Goal: Task Accomplishment & Management: Use online tool/utility

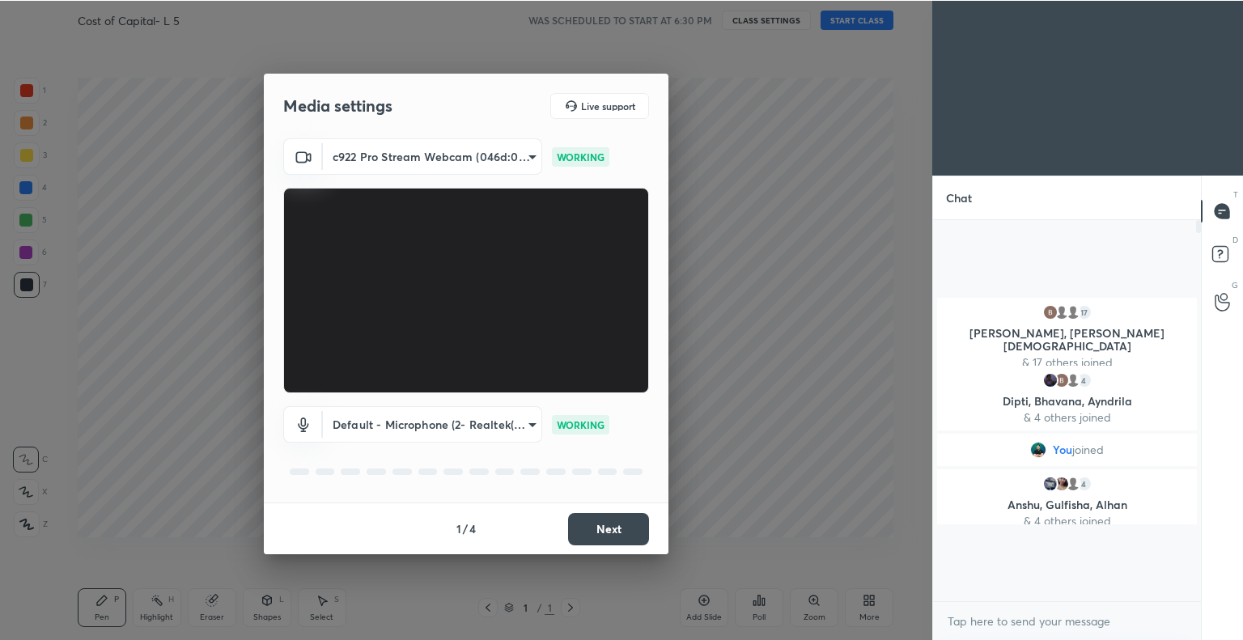
scroll to position [537, 868]
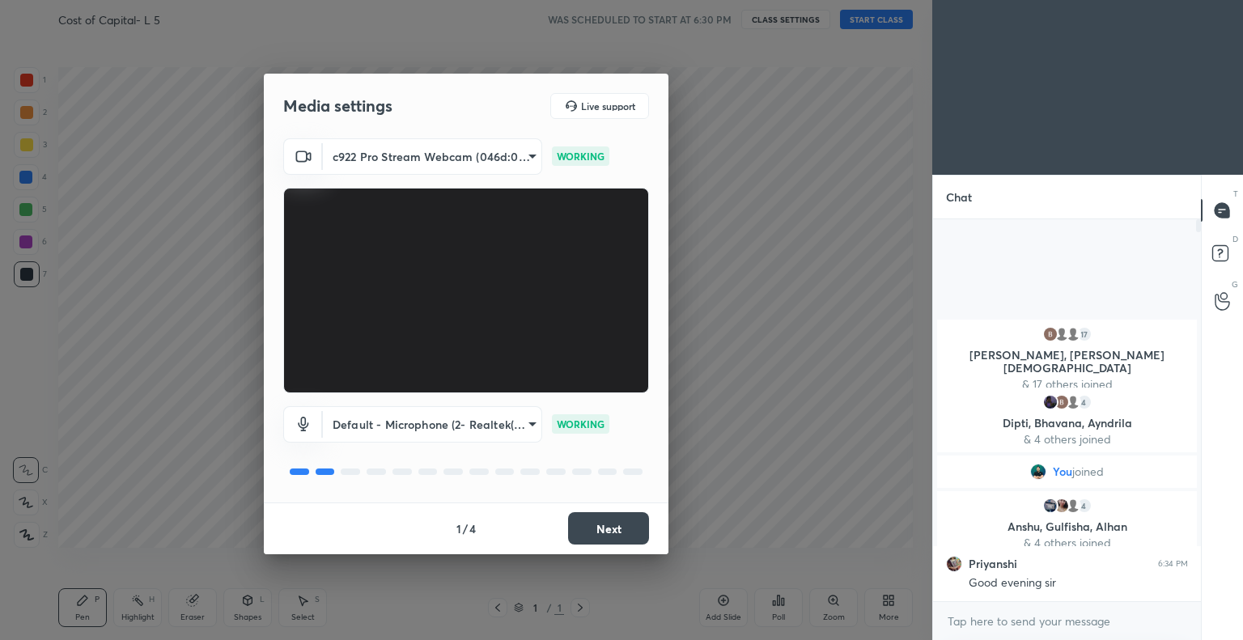
click at [607, 527] on button "Next" at bounding box center [608, 528] width 81 height 32
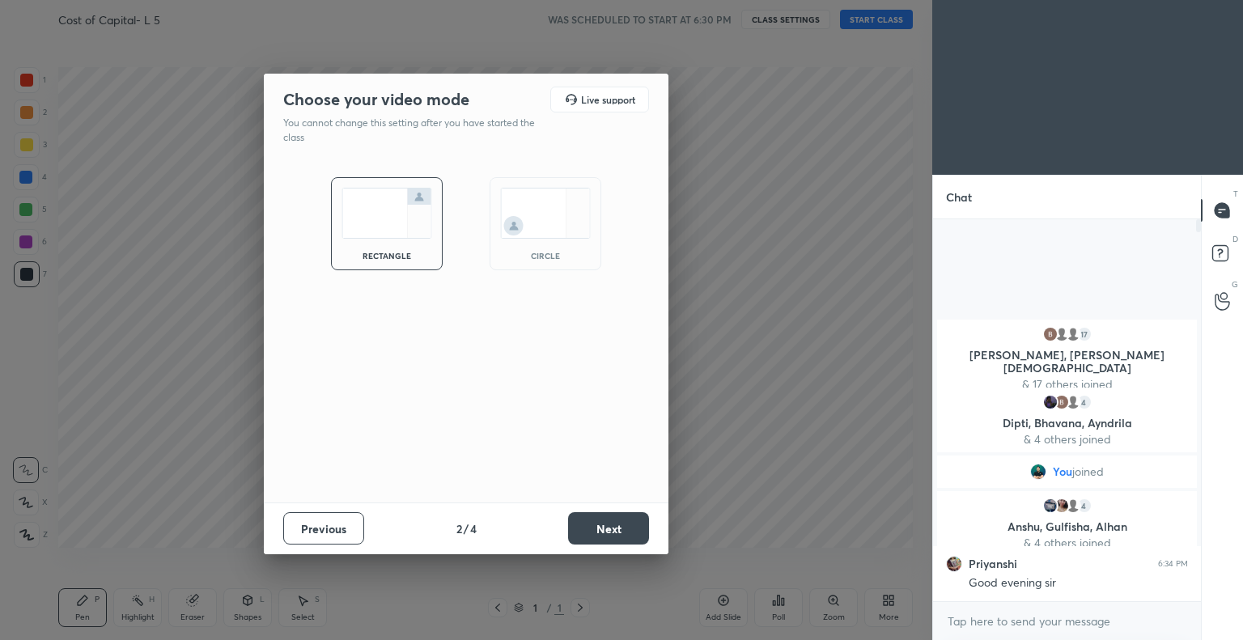
click at [616, 526] on button "Next" at bounding box center [608, 528] width 81 height 32
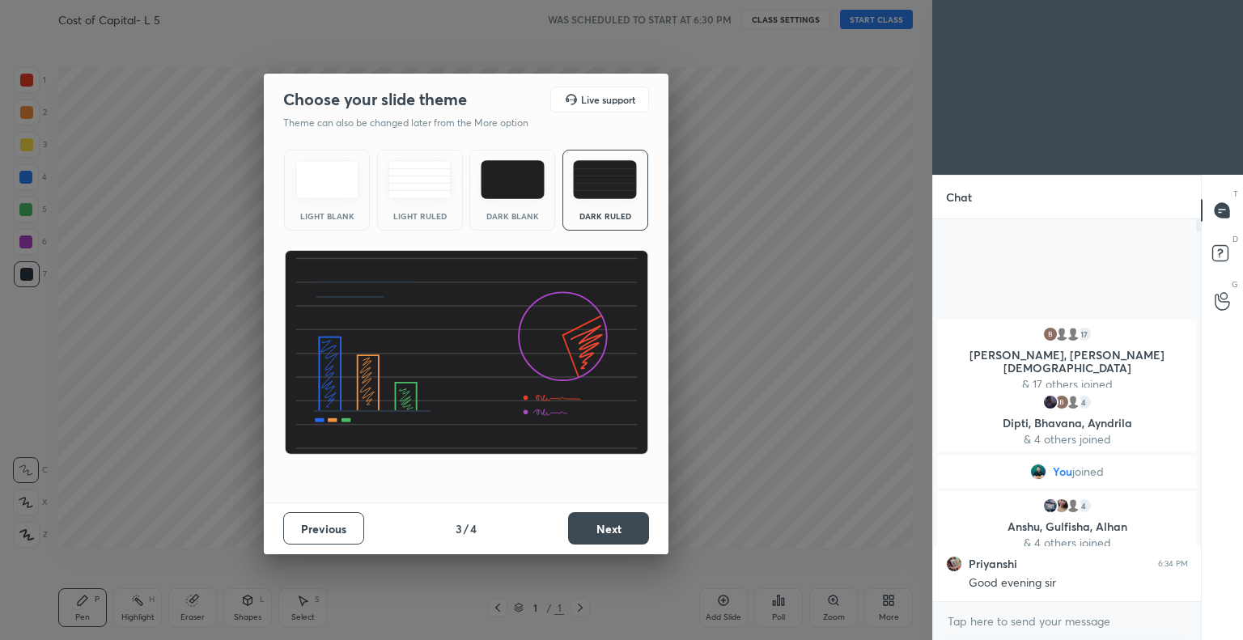
click at [625, 520] on button "Next" at bounding box center [608, 528] width 81 height 32
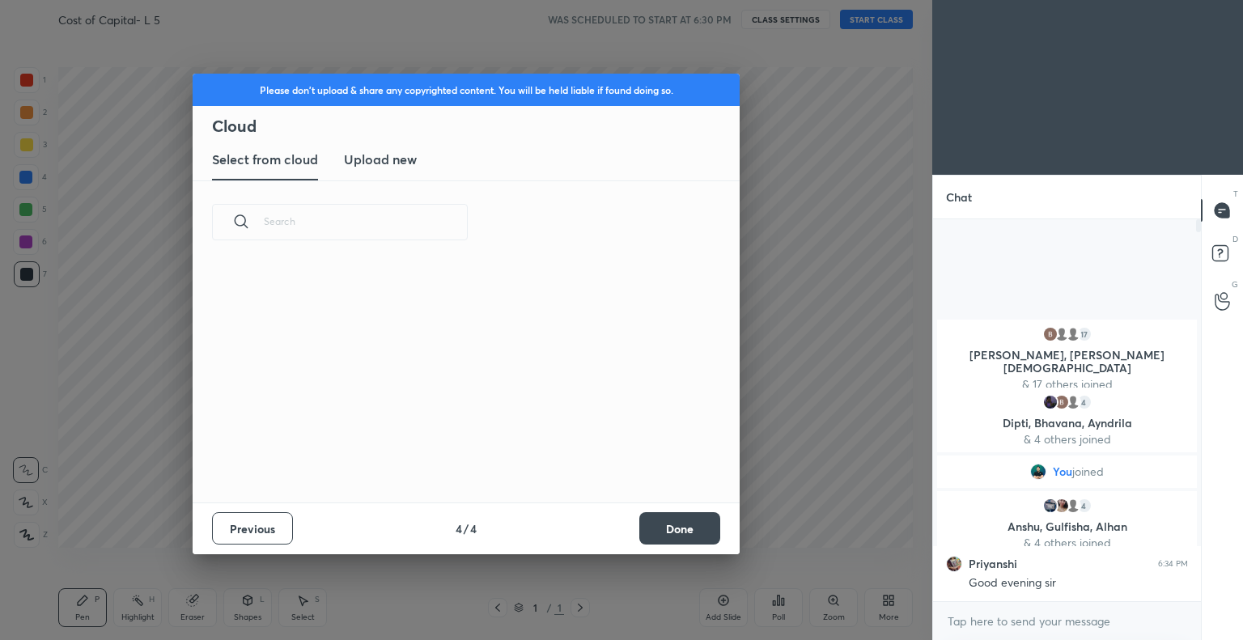
scroll to position [240, 520]
click at [680, 529] on button "Done" at bounding box center [679, 528] width 81 height 32
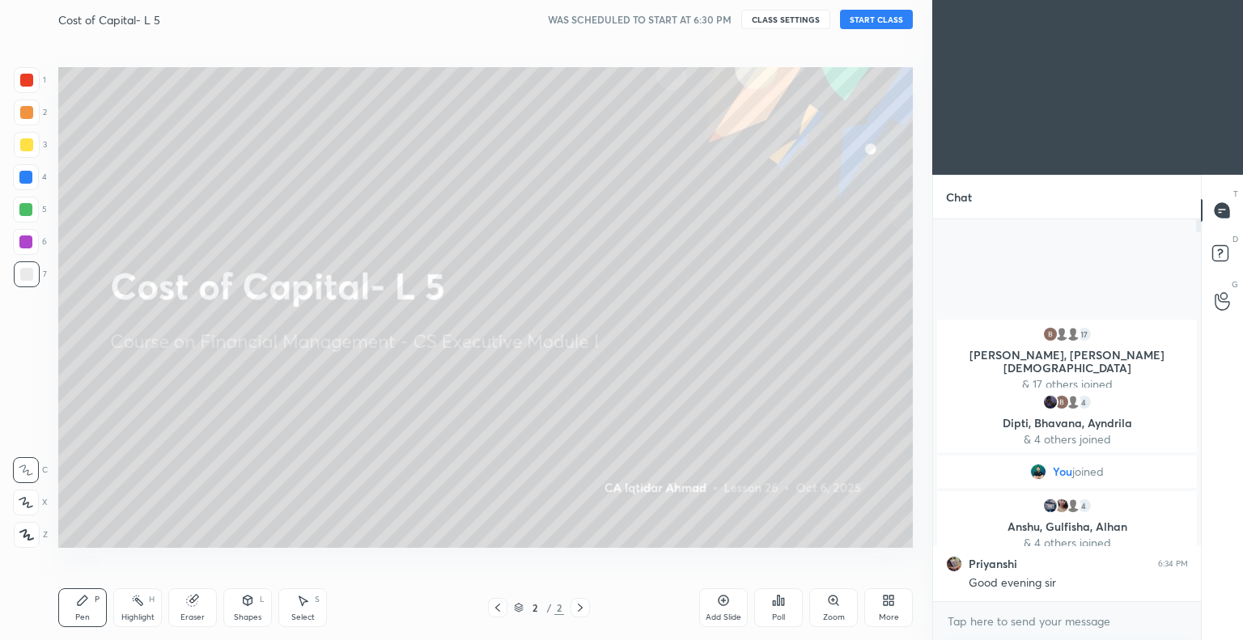
click at [881, 18] on button "START CLASS" at bounding box center [876, 19] width 73 height 19
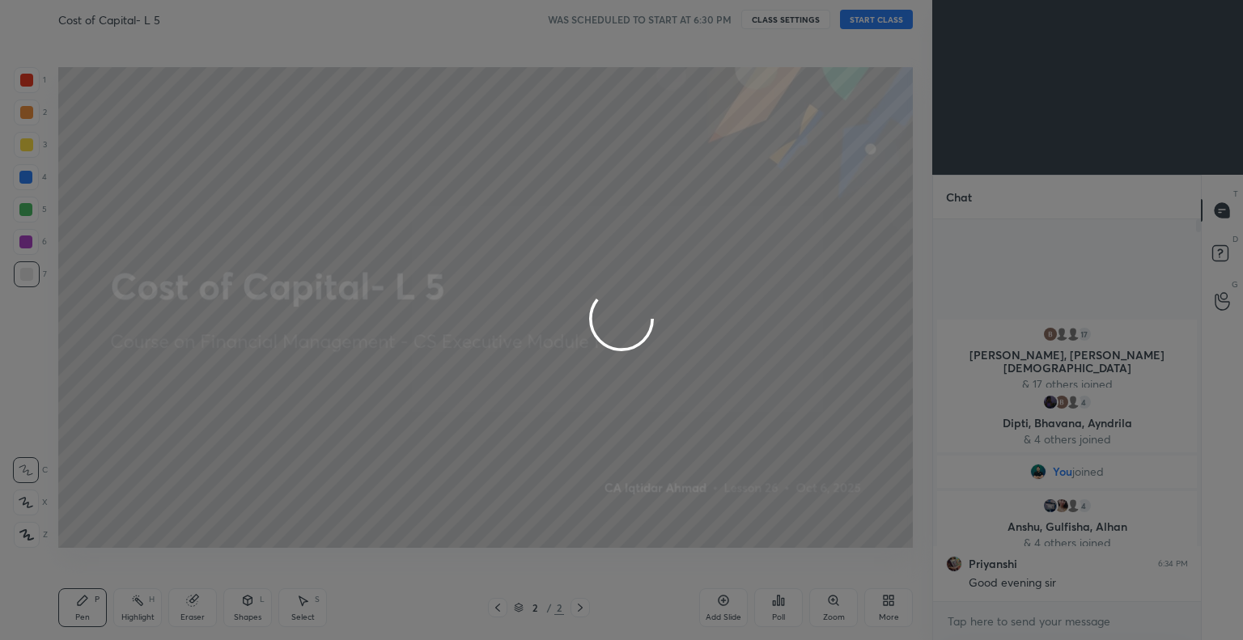
type textarea "x"
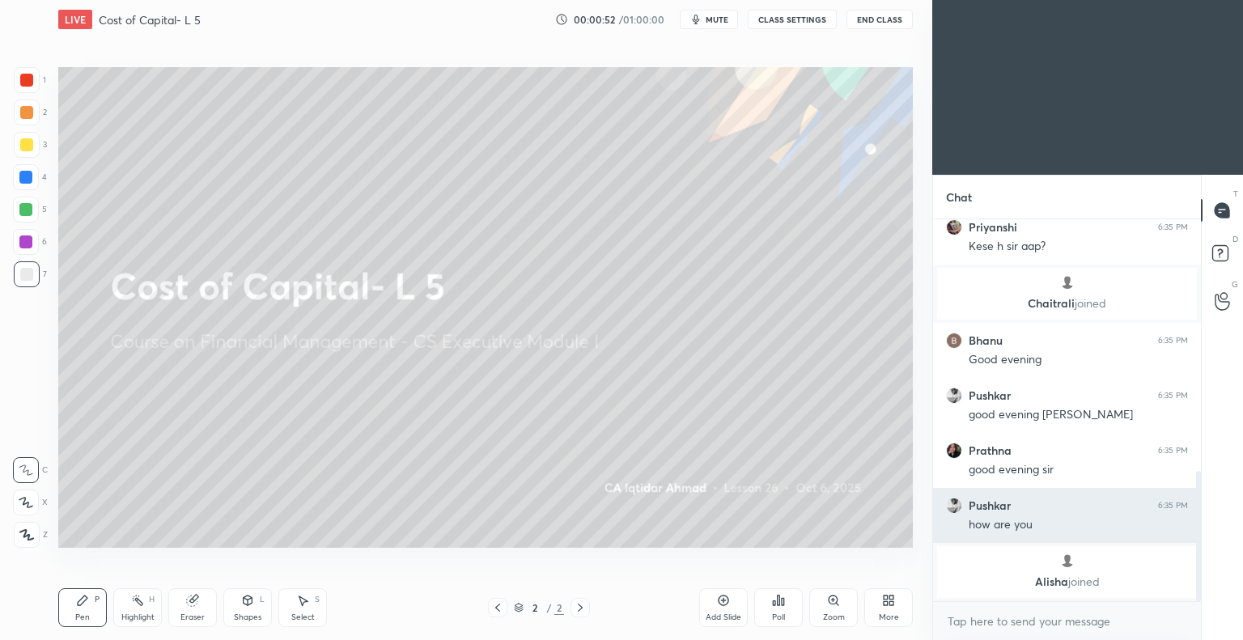
scroll to position [790, 0]
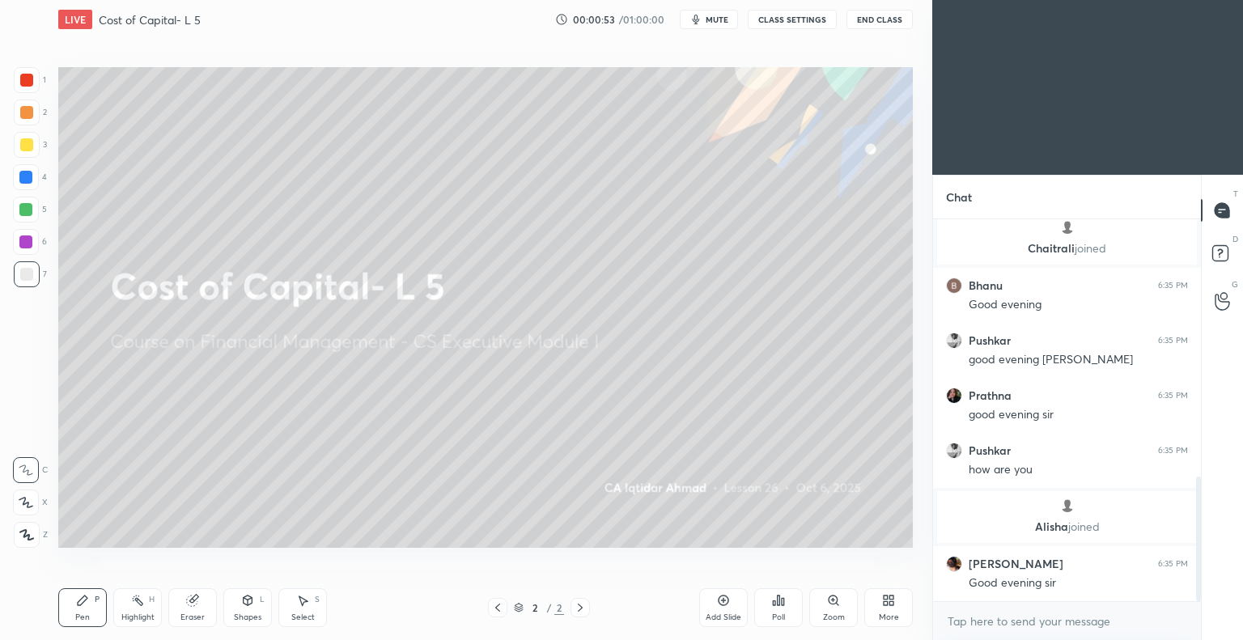
click at [890, 562] on icon at bounding box center [888, 600] width 13 height 13
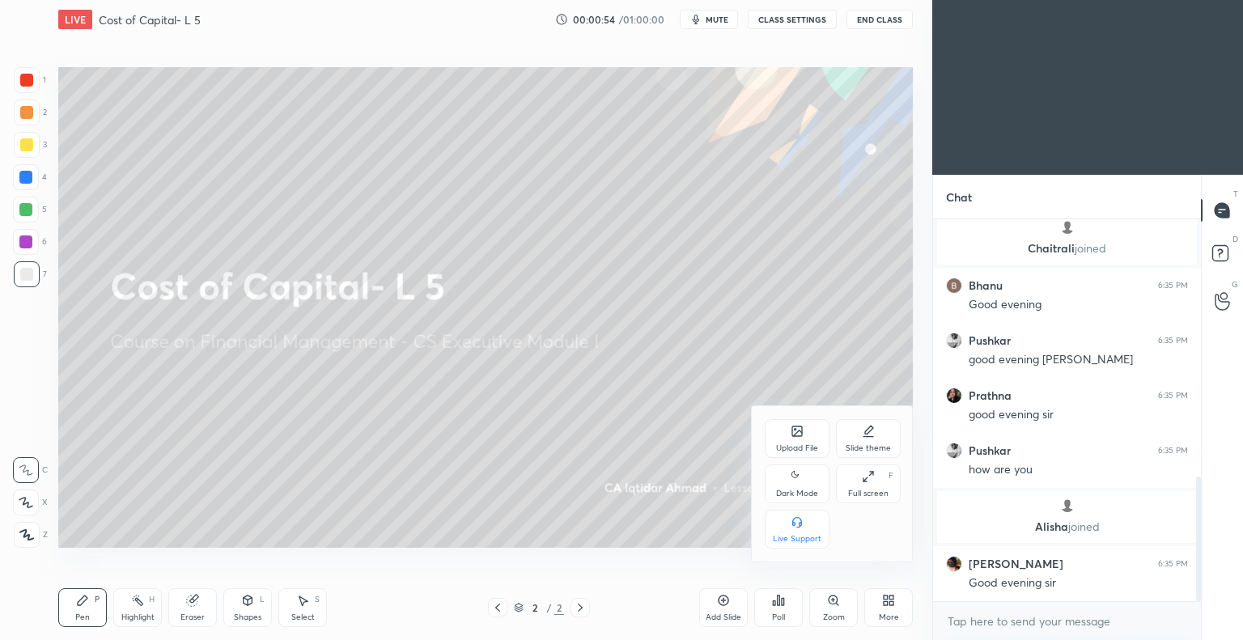
click at [796, 444] on div "Upload File" at bounding box center [797, 448] width 42 height 8
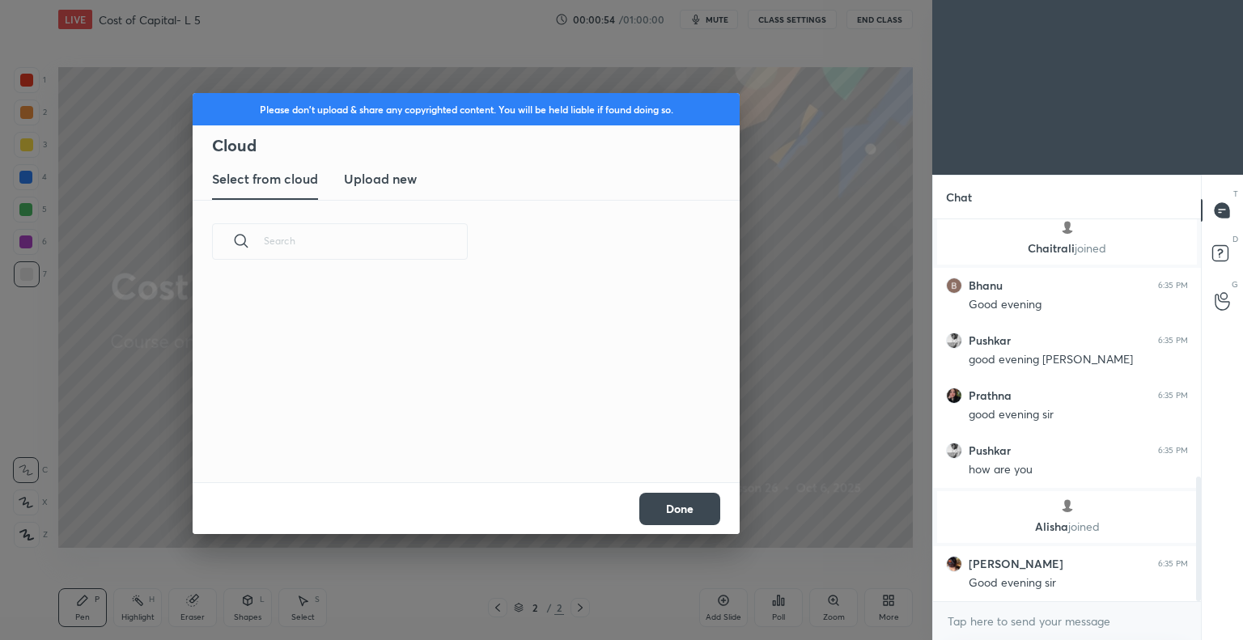
scroll to position [199, 520]
click at [400, 180] on h3 "Upload new" at bounding box center [380, 178] width 73 height 19
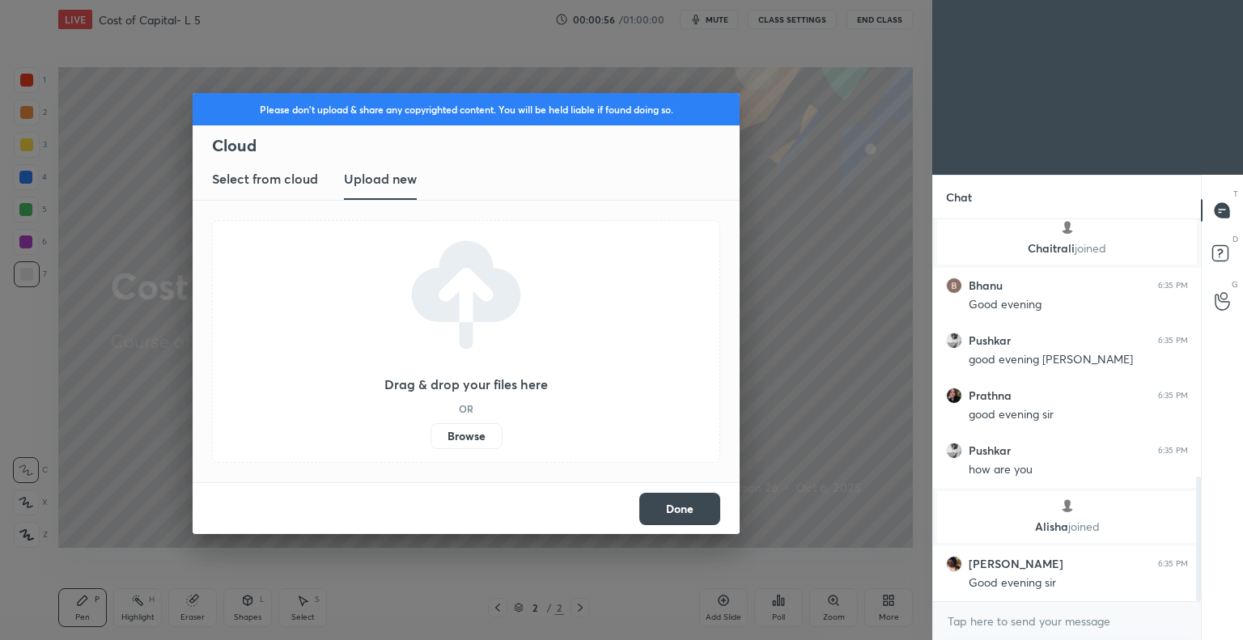
click at [465, 435] on label "Browse" at bounding box center [467, 436] width 72 height 26
click at [431, 435] on input "Browse" at bounding box center [431, 436] width 0 height 26
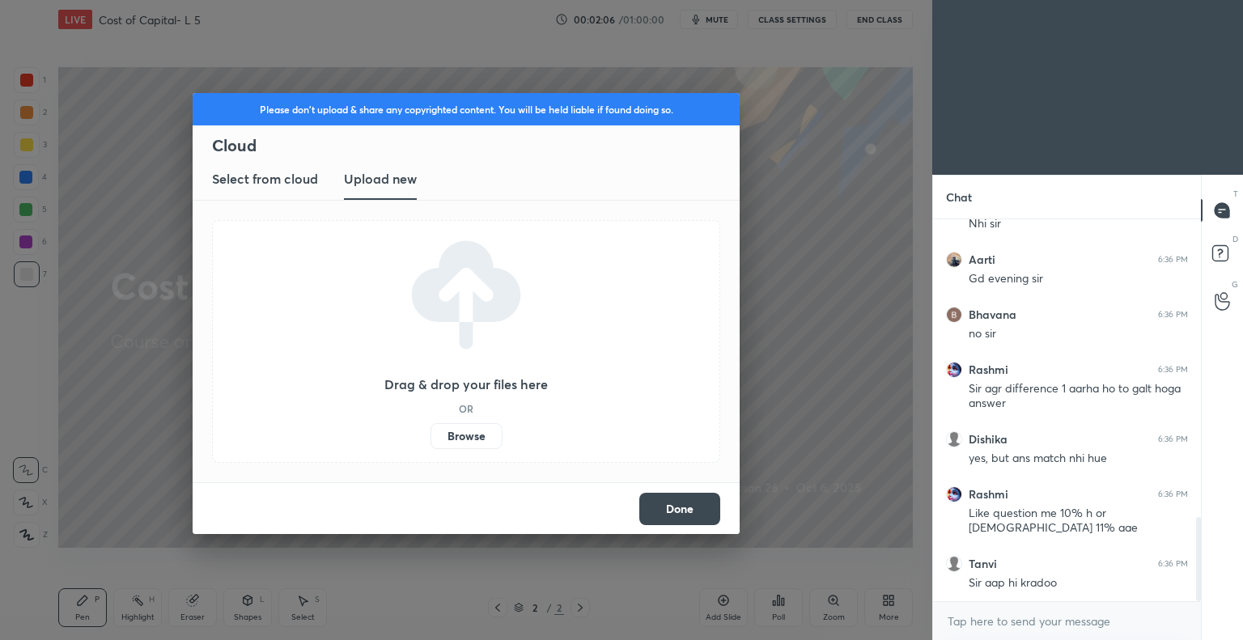
scroll to position [1400, 0]
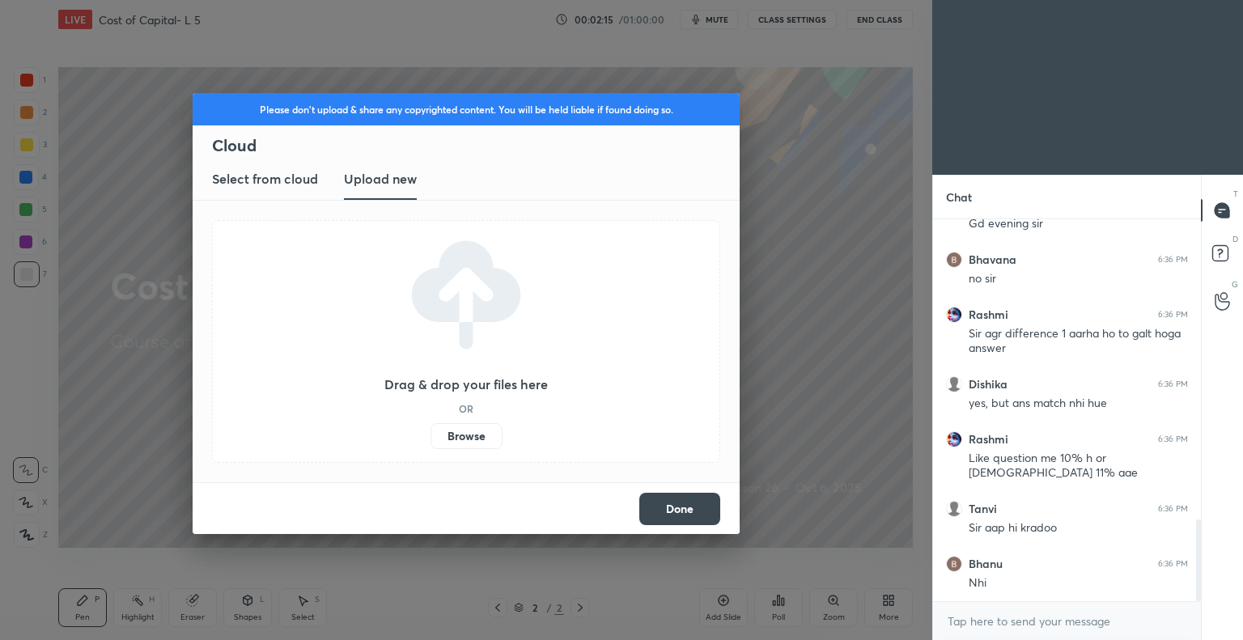
click at [683, 508] on button "Done" at bounding box center [679, 509] width 81 height 32
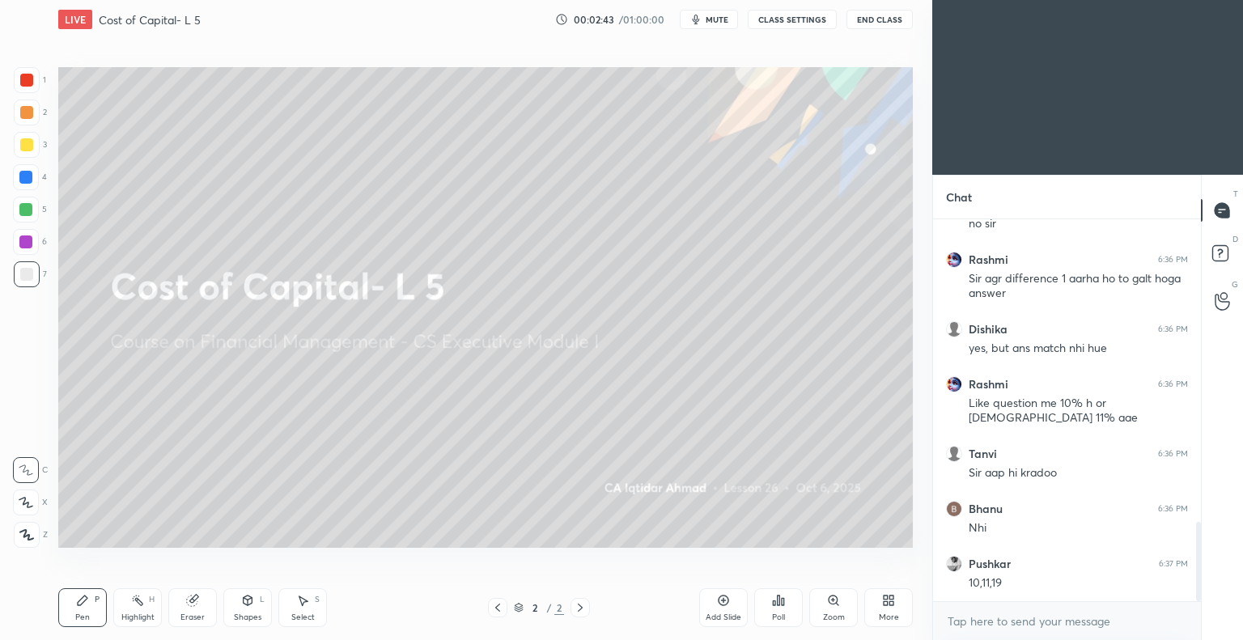
scroll to position [1514, 0]
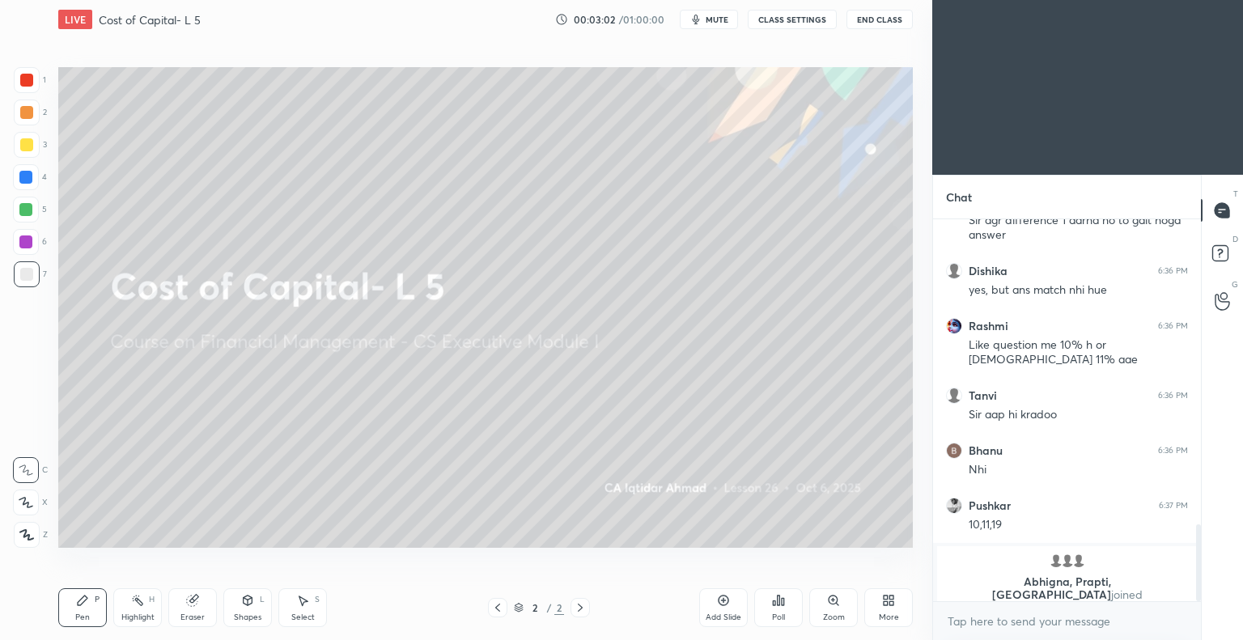
click at [881, 562] on div "More" at bounding box center [888, 607] width 49 height 39
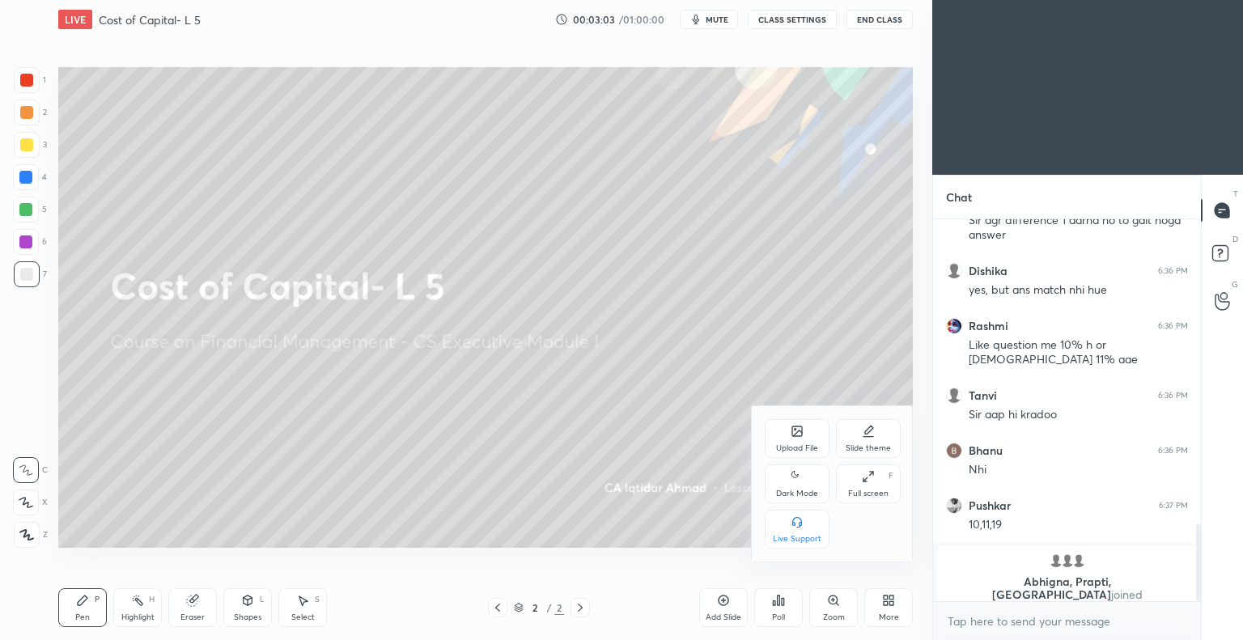
click at [796, 442] on div "Upload File" at bounding box center [797, 438] width 65 height 39
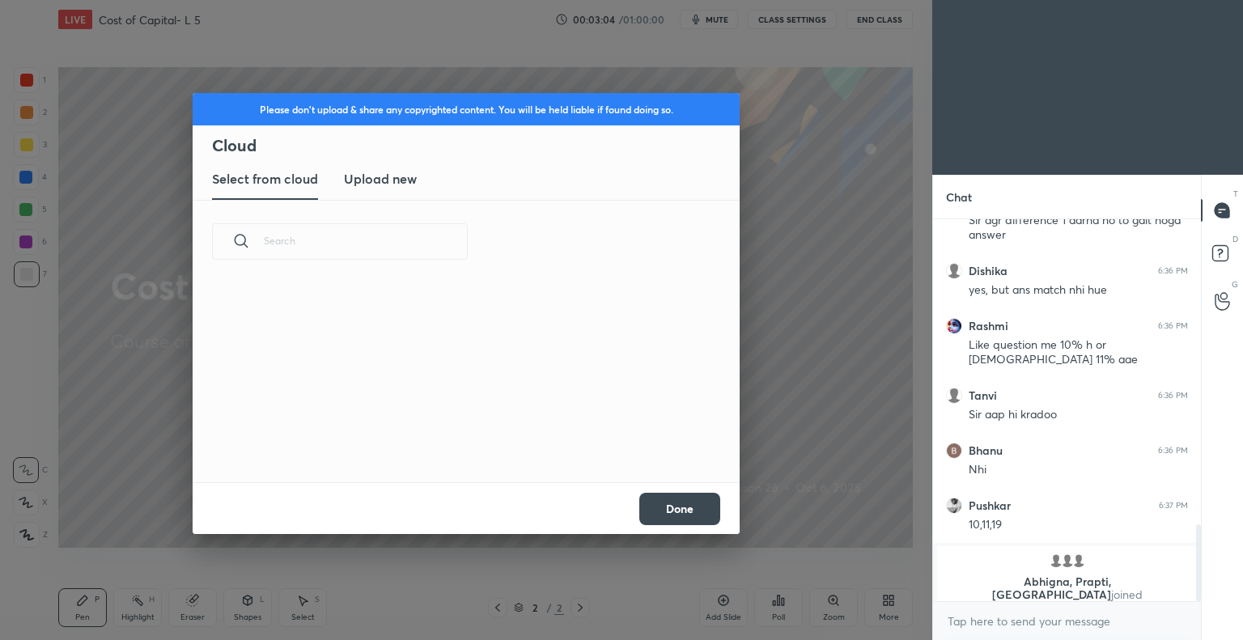
scroll to position [199, 520]
click at [385, 172] on h3 "Upload new" at bounding box center [380, 178] width 73 height 19
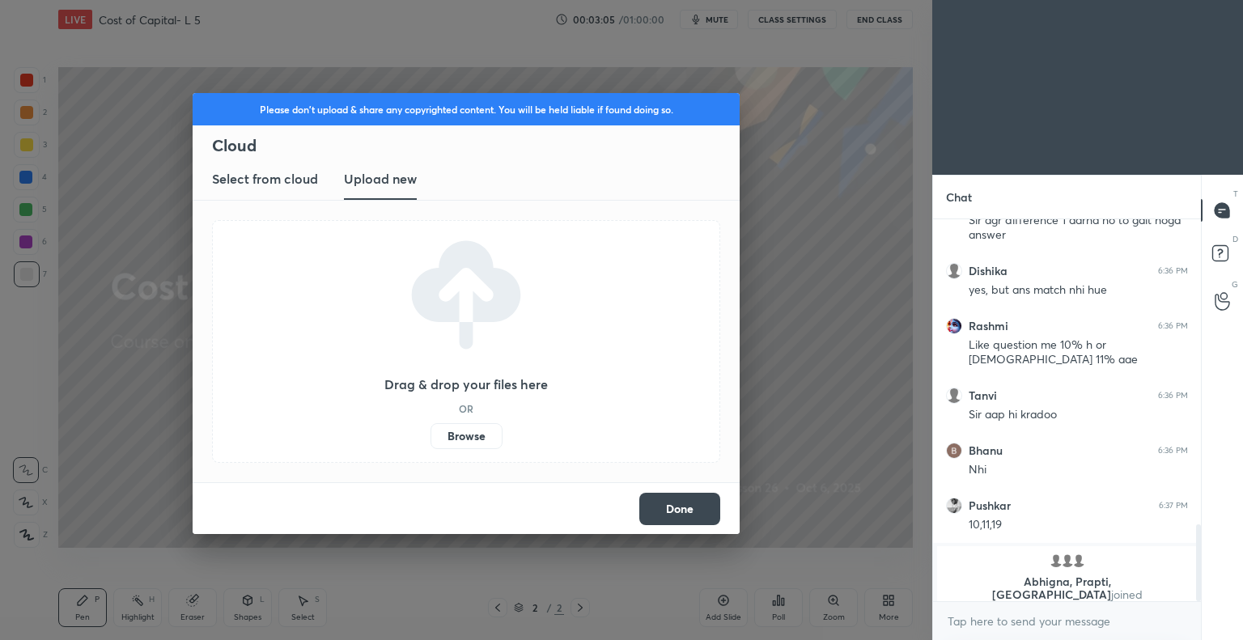
click at [465, 440] on label "Browse" at bounding box center [467, 436] width 72 height 26
click at [431, 440] on input "Browse" at bounding box center [431, 436] width 0 height 26
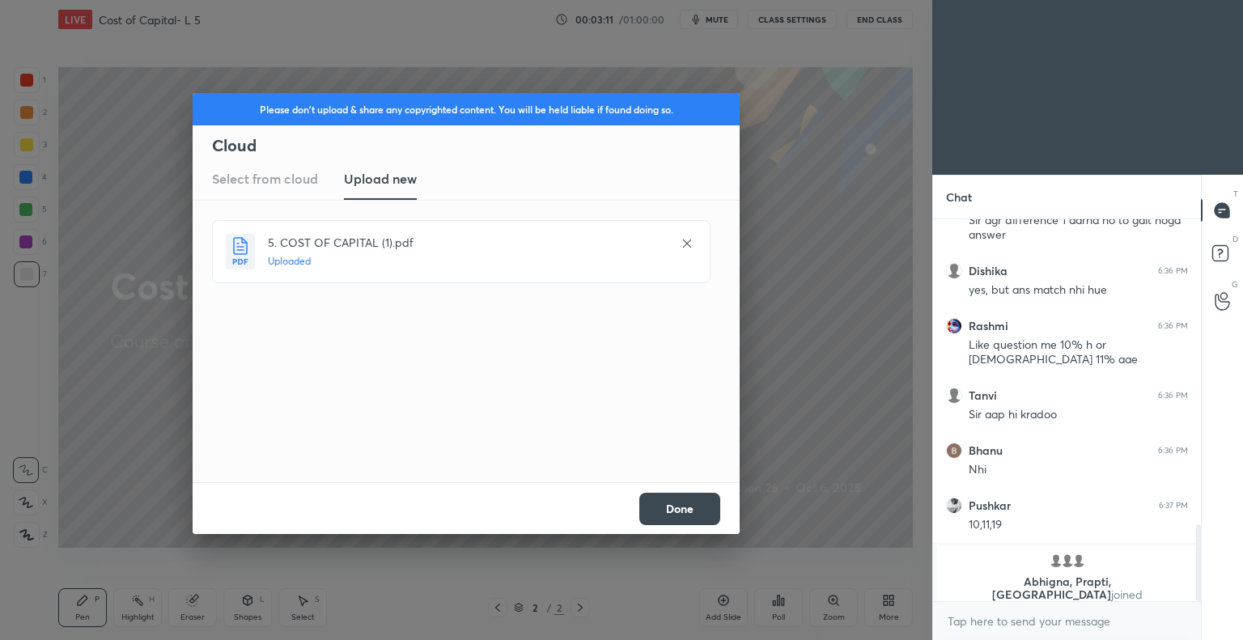
click at [688, 503] on button "Done" at bounding box center [679, 509] width 81 height 32
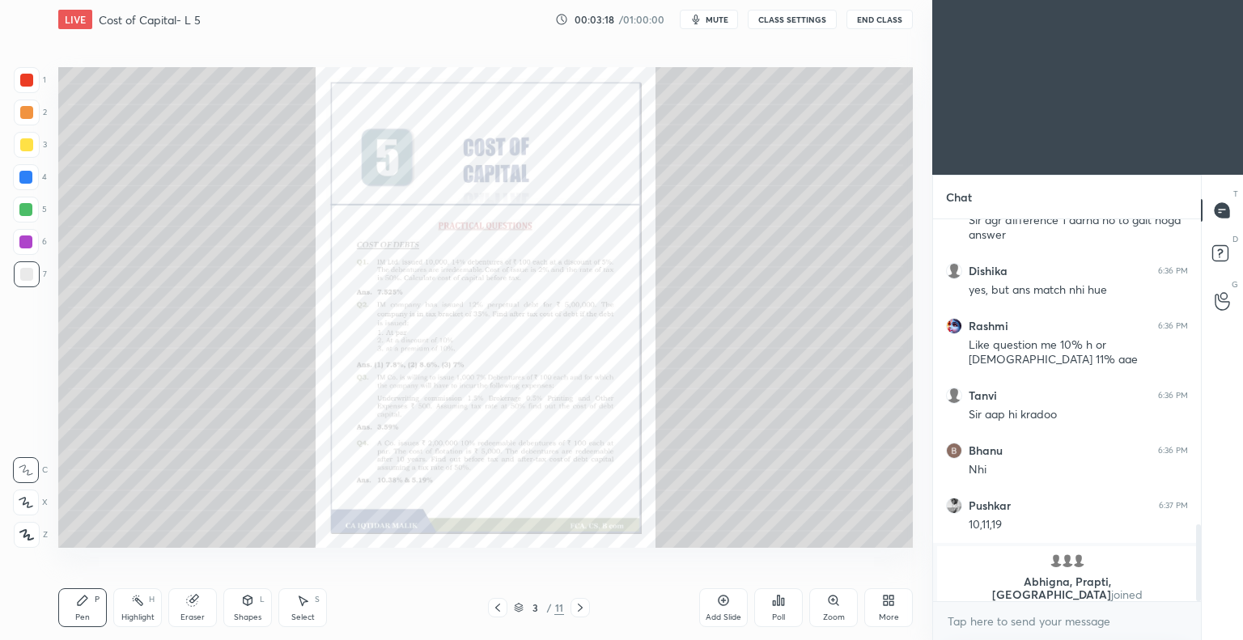
click at [578, 562] on icon at bounding box center [580, 607] width 13 height 13
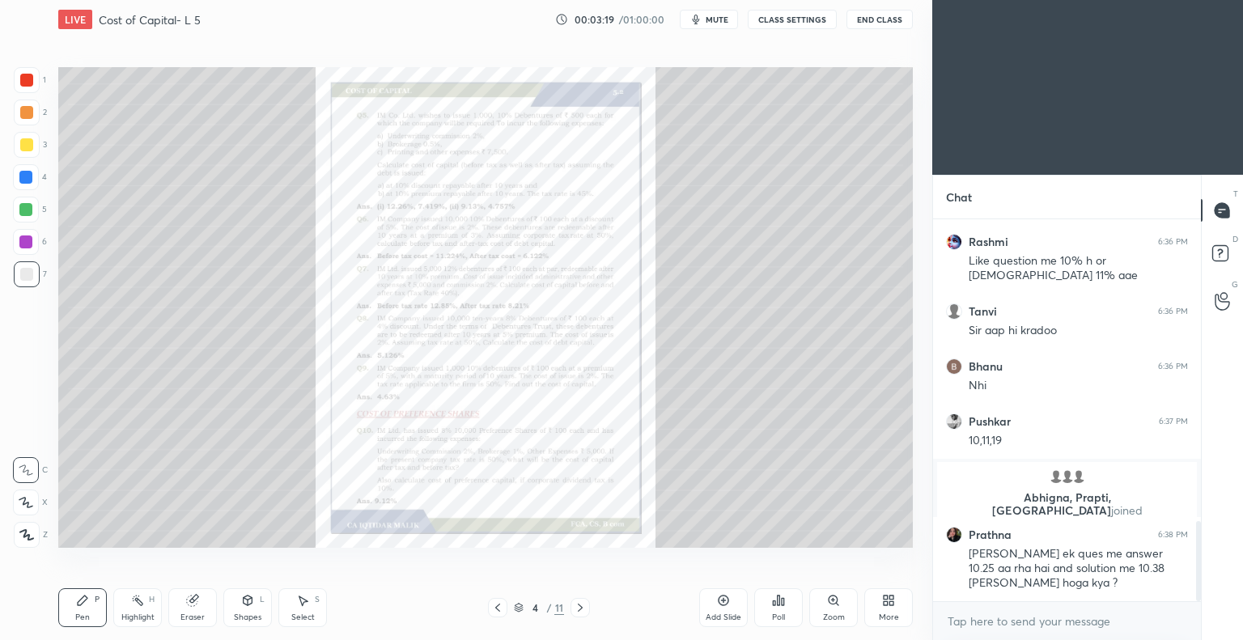
scroll to position [1434, 0]
click at [578, 562] on icon at bounding box center [580, 607] width 13 height 13
click at [580, 562] on icon at bounding box center [580, 607] width 13 height 13
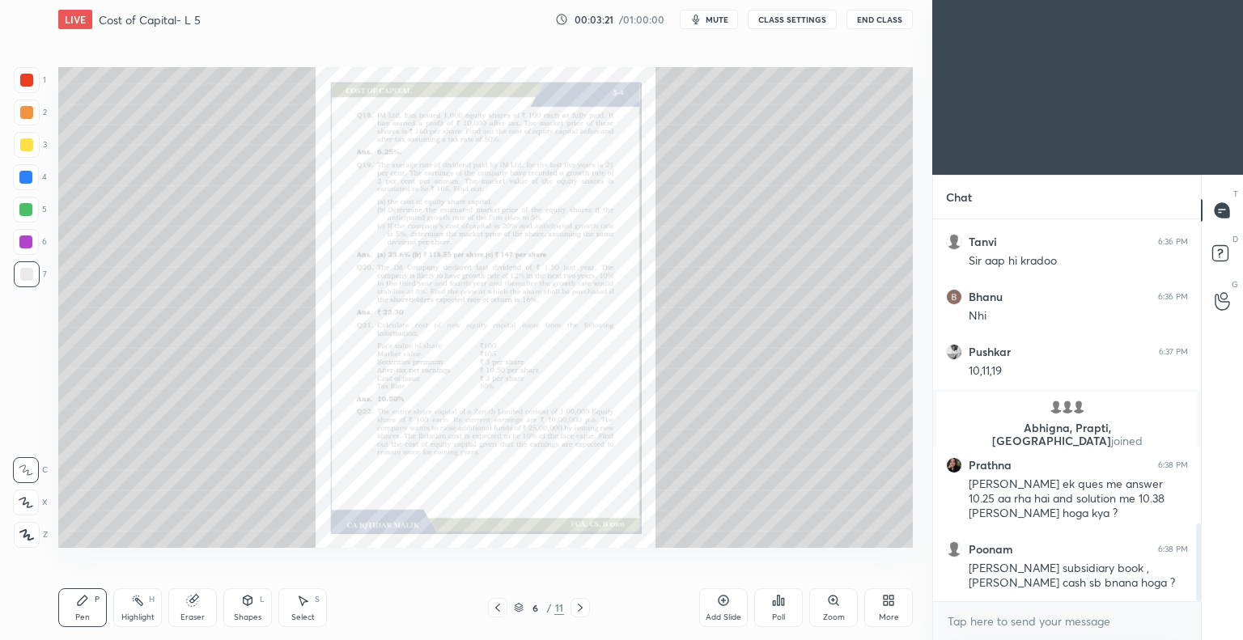
click at [497, 562] on icon at bounding box center [497, 608] width 5 height 8
click at [830, 562] on icon at bounding box center [833, 600] width 13 height 13
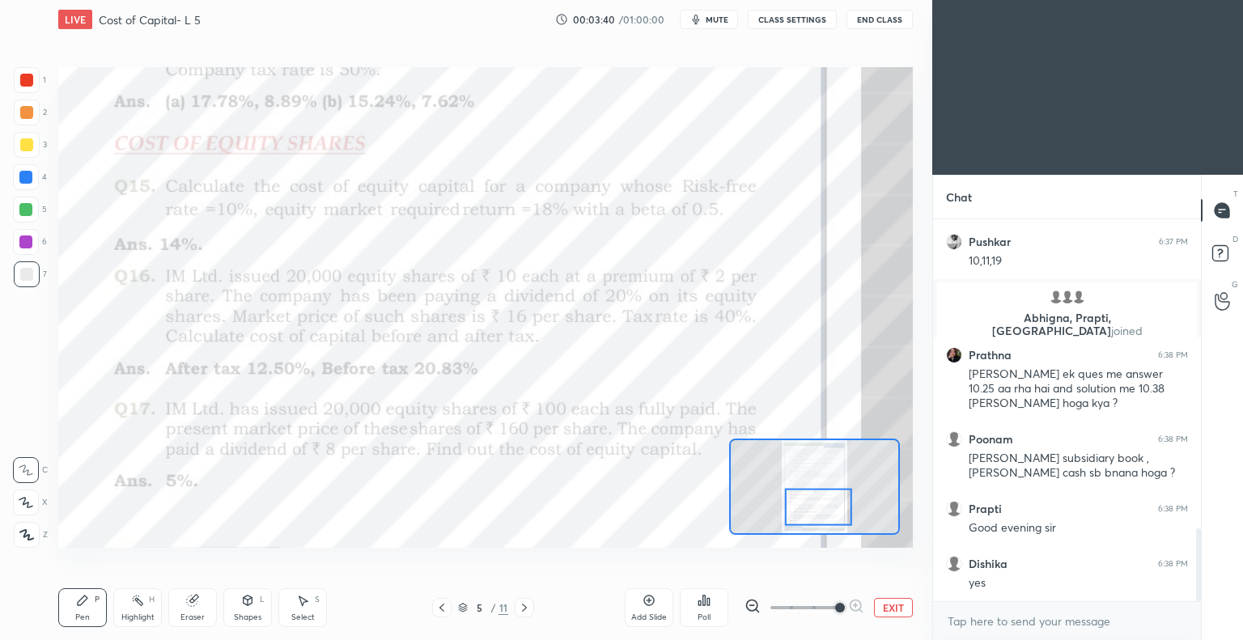
scroll to position [1669, 0]
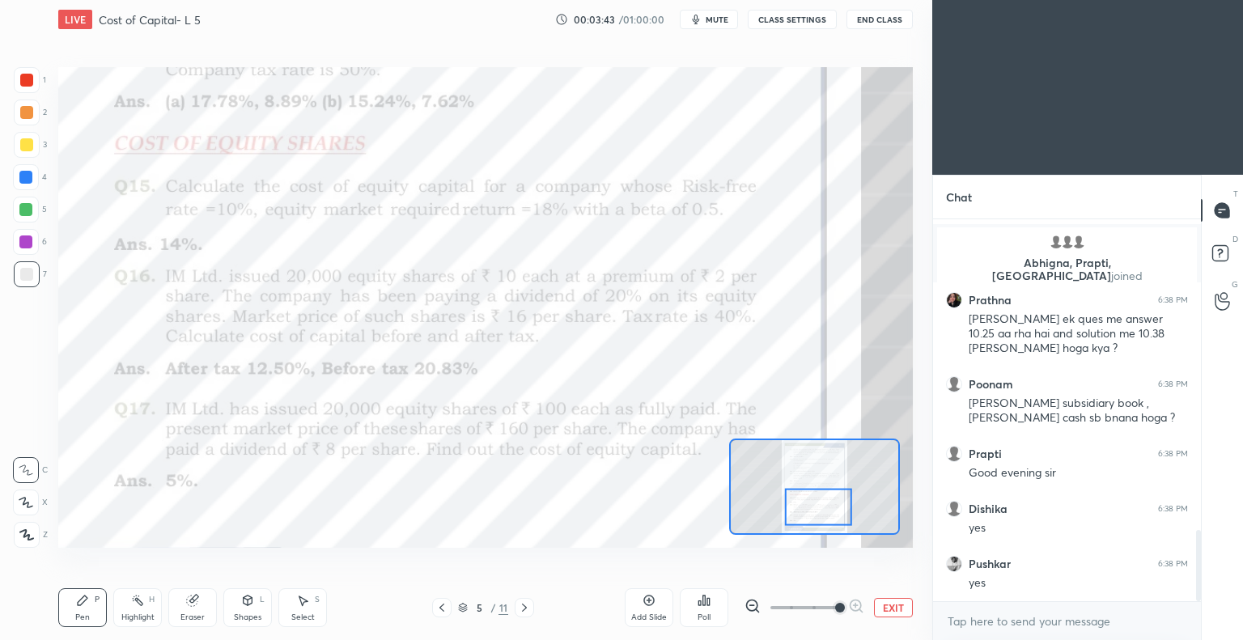
click at [33, 79] on div at bounding box center [27, 80] width 26 height 26
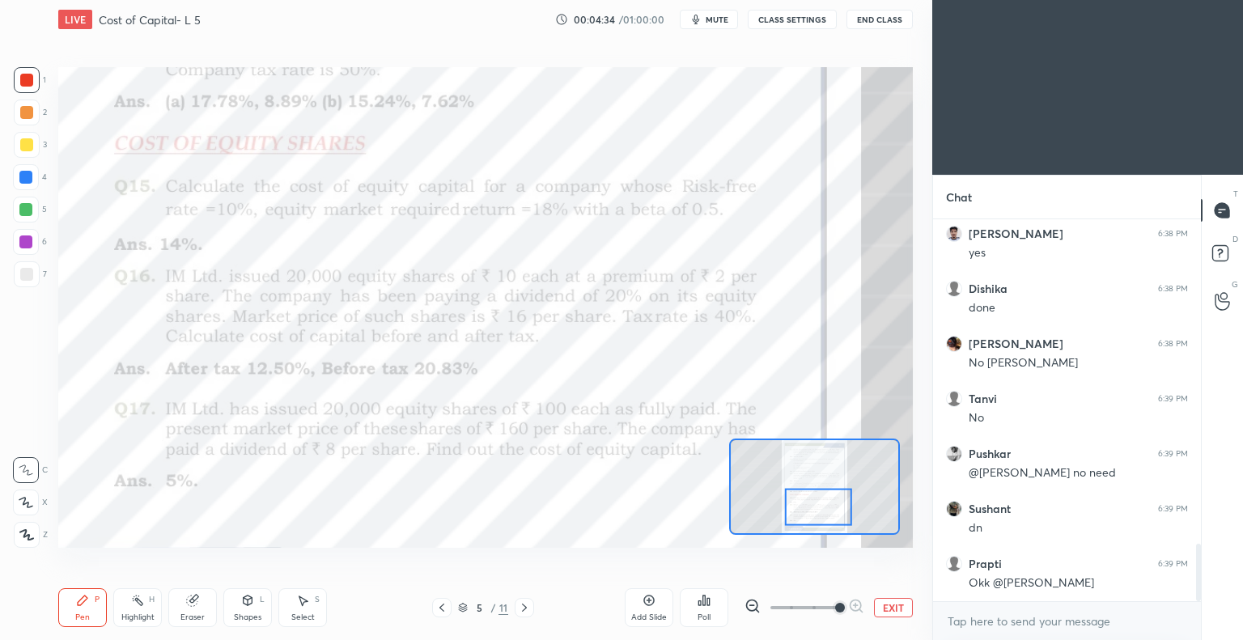
scroll to position [2181, 0]
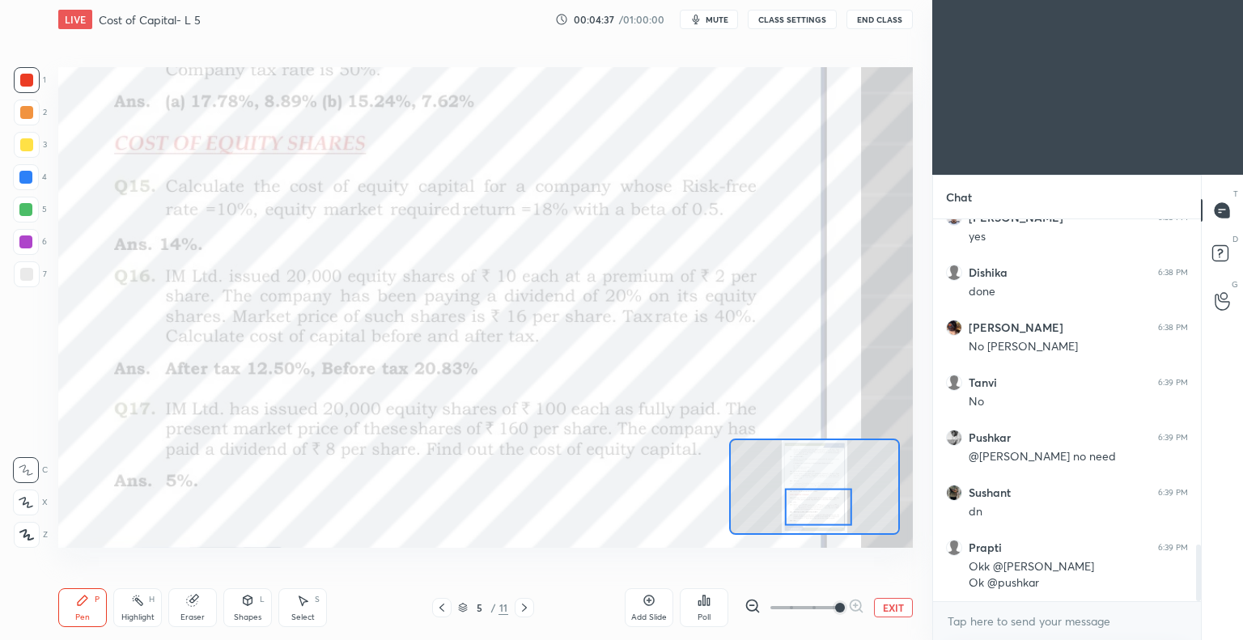
click at [32, 528] on div at bounding box center [27, 535] width 26 height 26
click at [27, 110] on div at bounding box center [26, 112] width 13 height 13
click at [31, 75] on div at bounding box center [26, 80] width 13 height 13
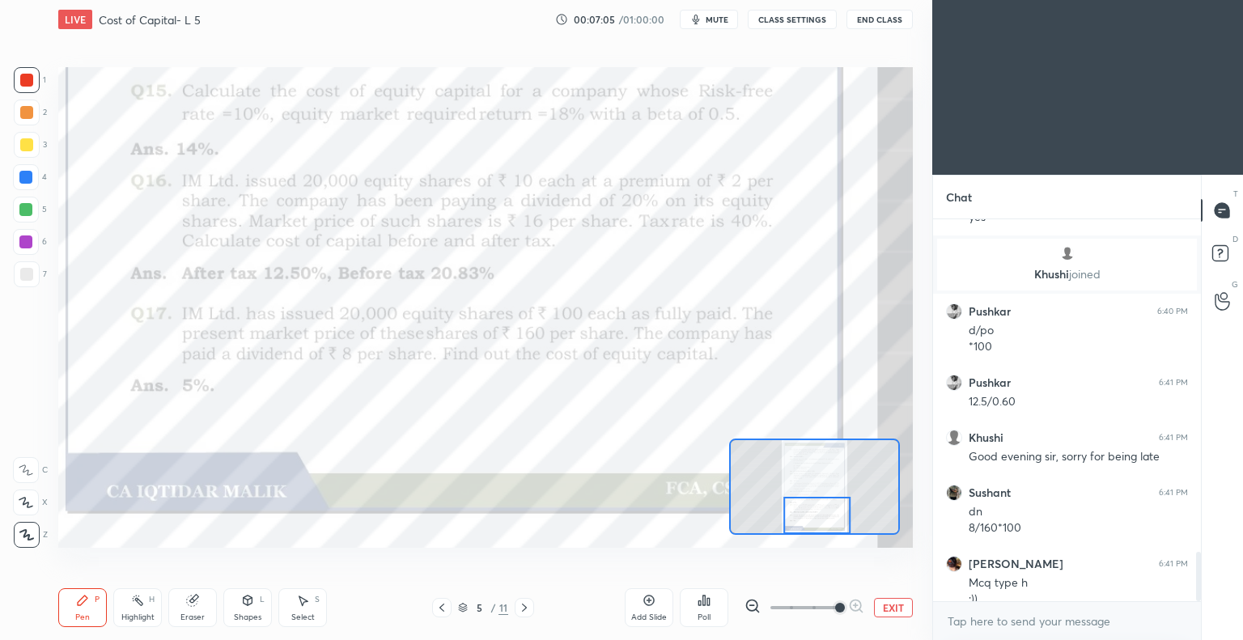
scroll to position [2601, 0]
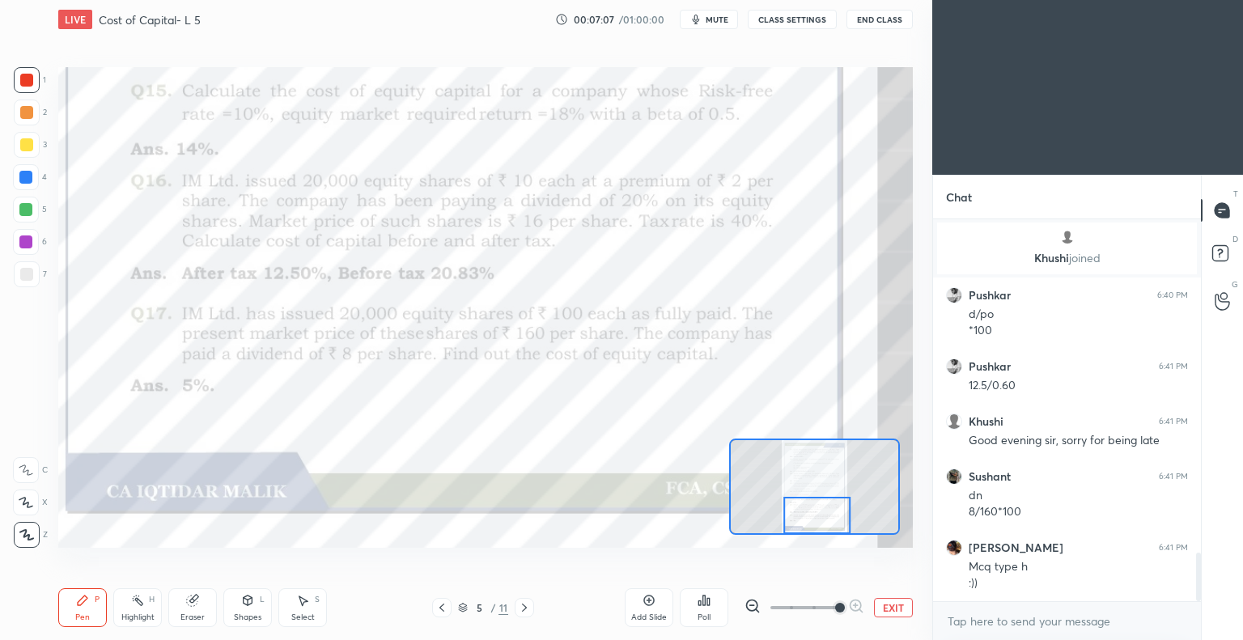
click at [526, 609] on icon at bounding box center [524, 607] width 13 height 13
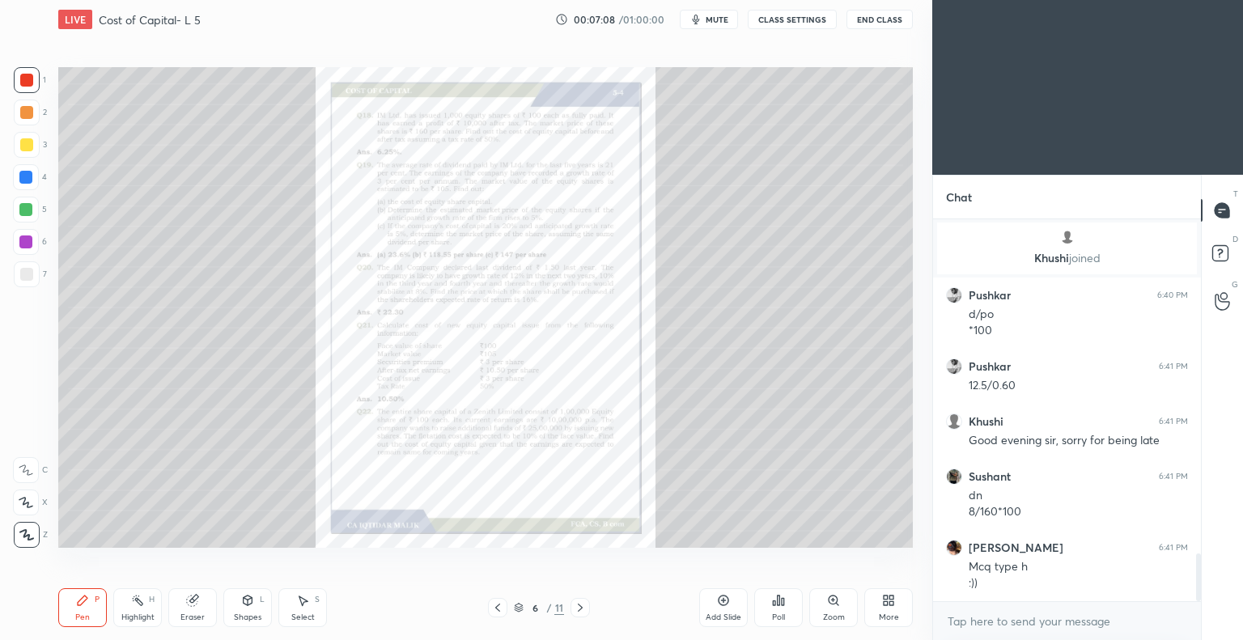
scroll to position [2657, 0]
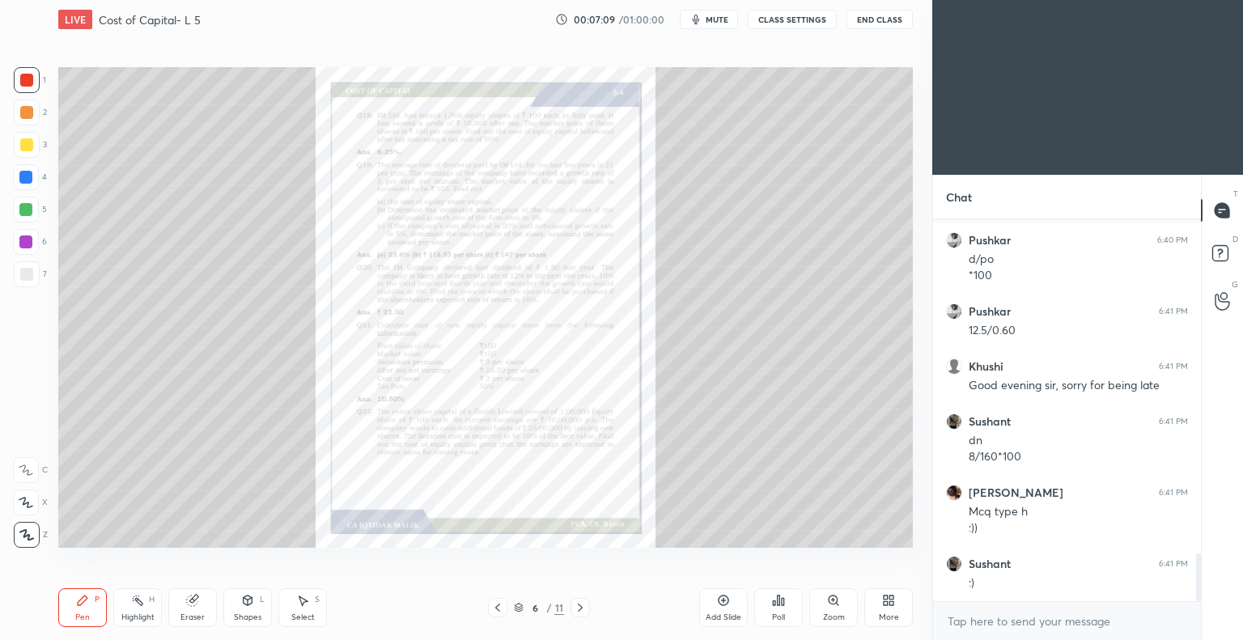
click at [831, 601] on icon at bounding box center [833, 600] width 9 height 9
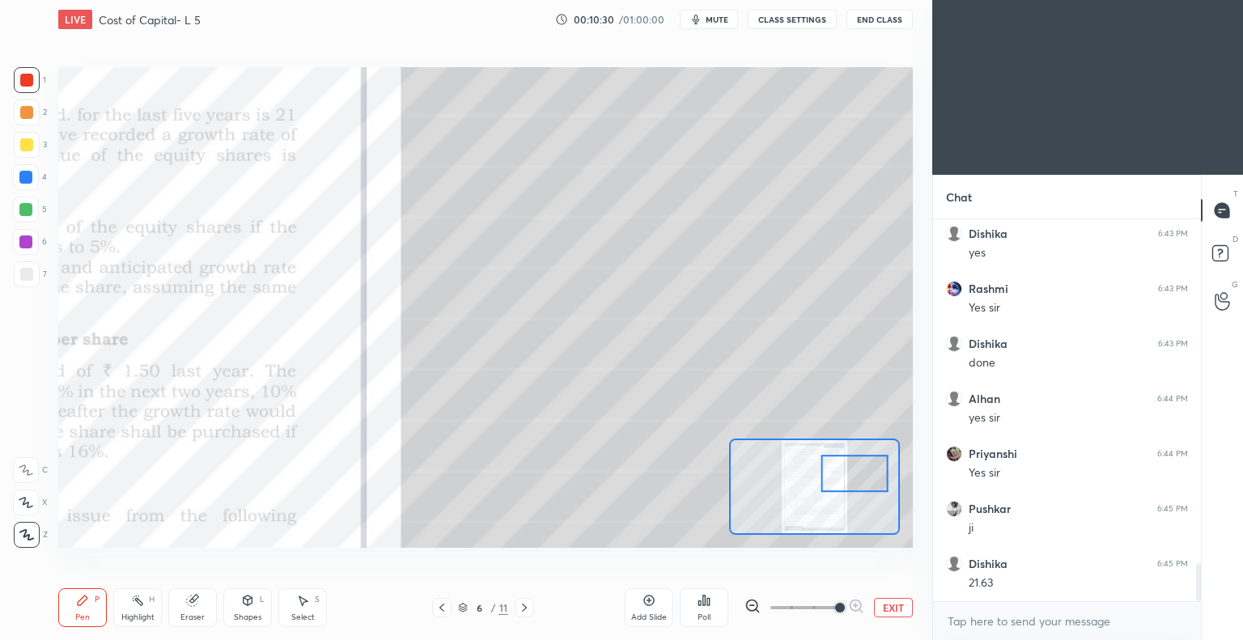
scroll to position [3537, 0]
click at [26, 141] on div at bounding box center [26, 144] width 13 height 13
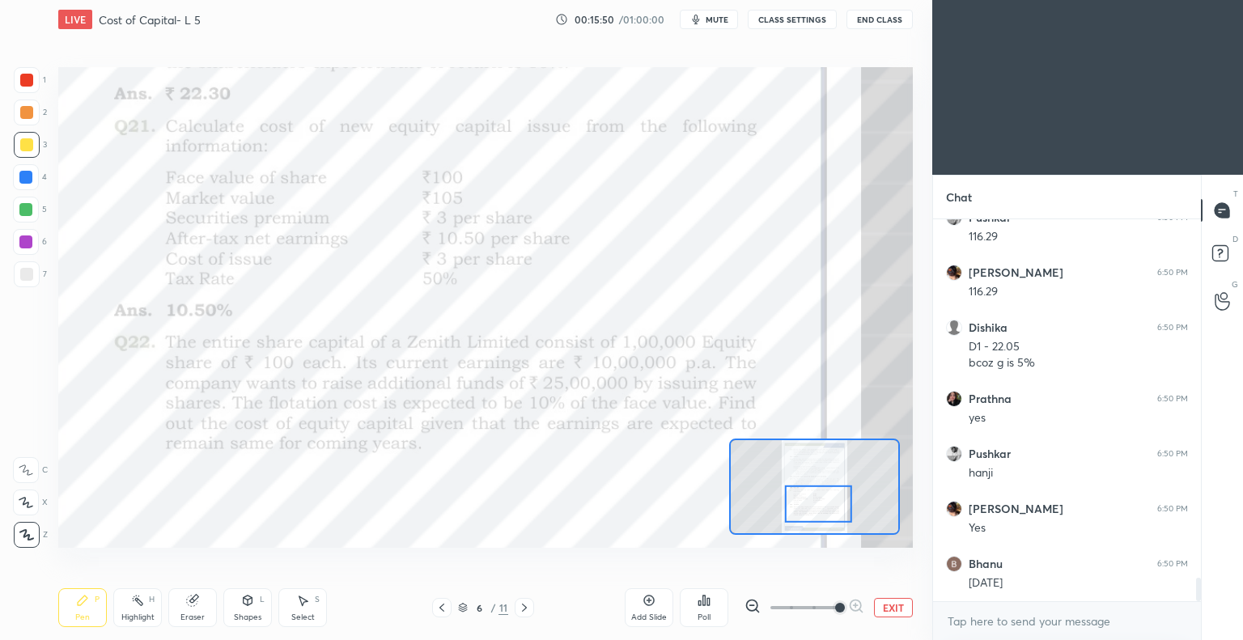
scroll to position [5810, 0]
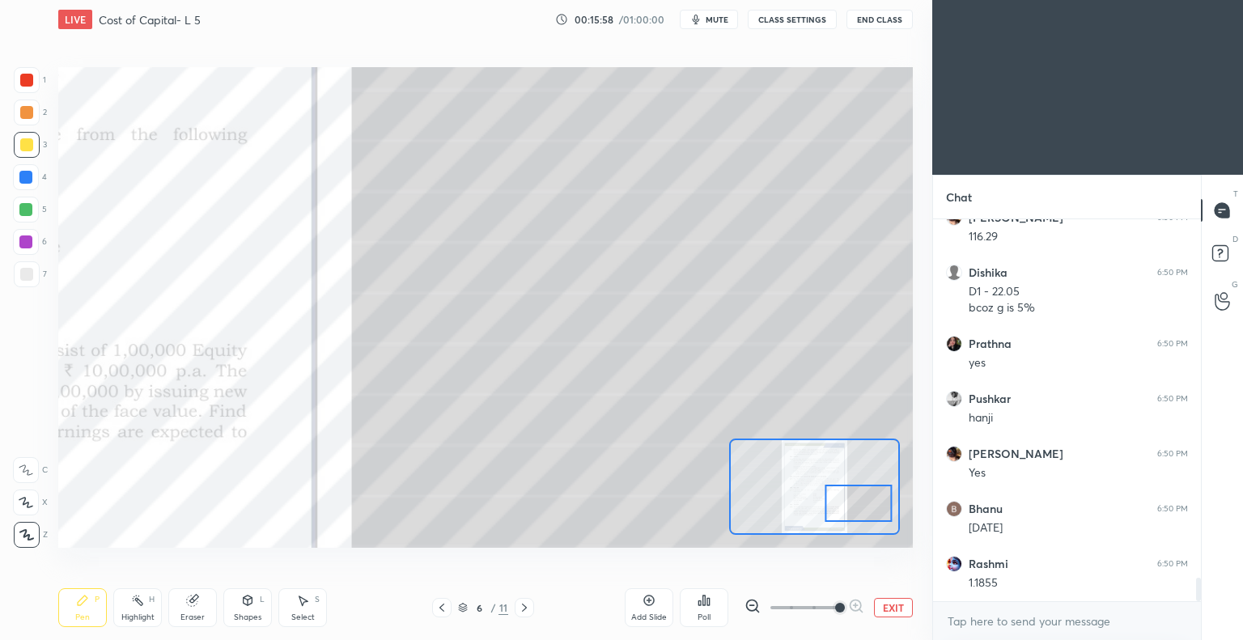
click at [198, 609] on div "Eraser" at bounding box center [192, 607] width 49 height 39
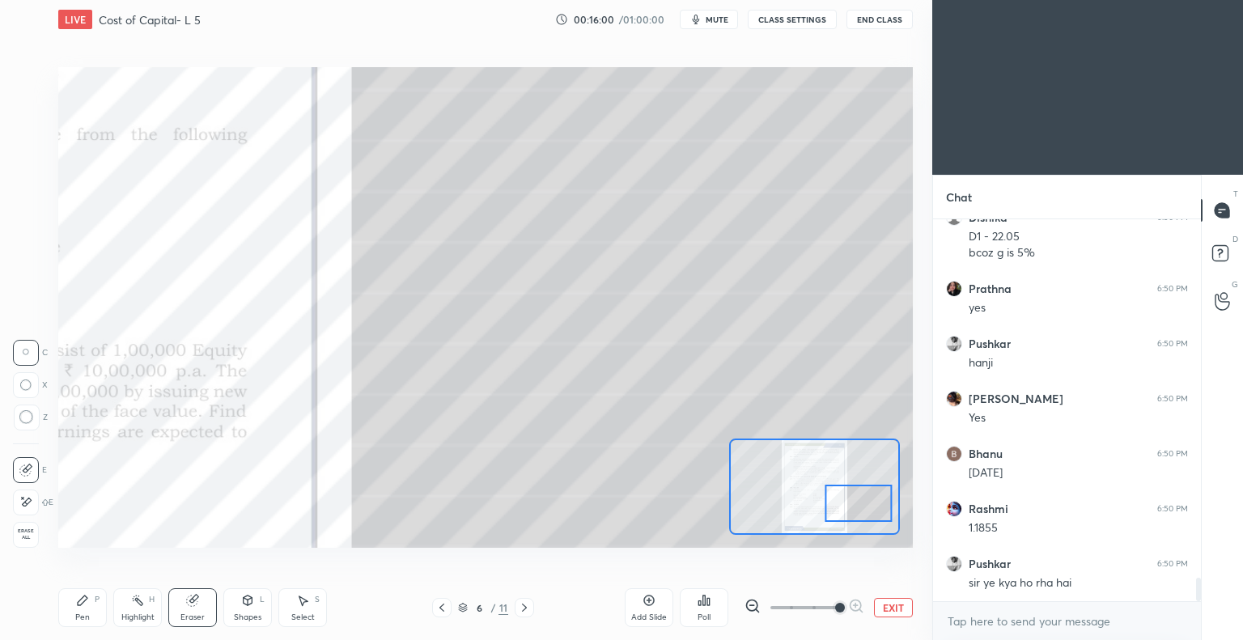
click at [86, 609] on div "Pen P" at bounding box center [82, 607] width 49 height 39
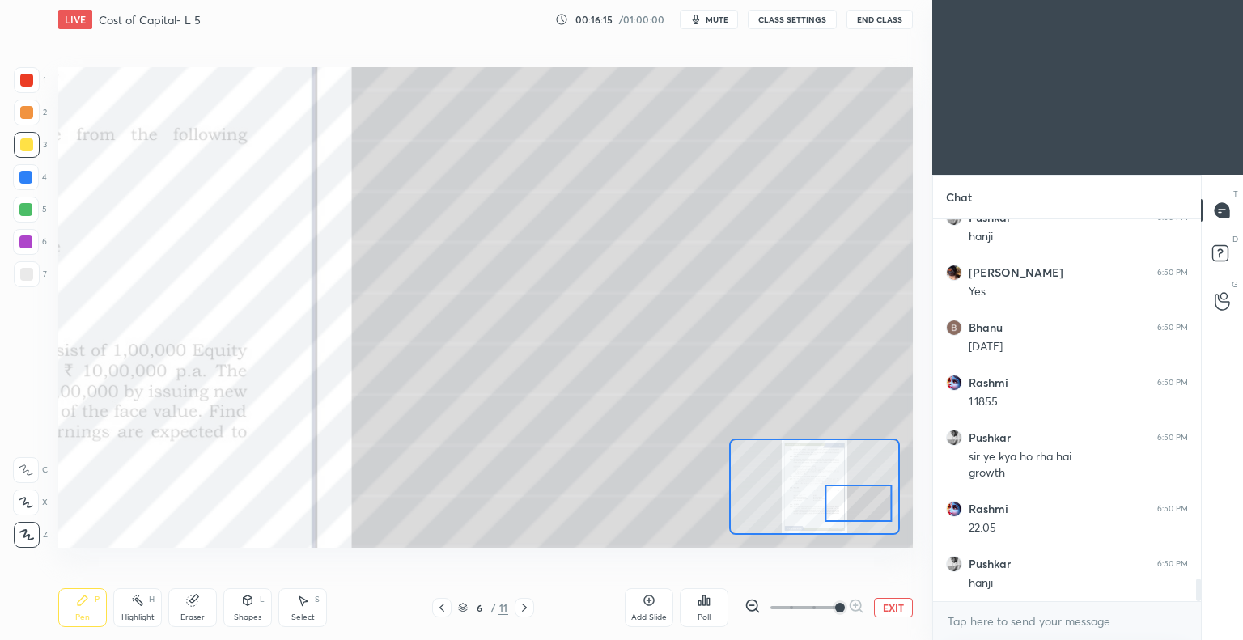
scroll to position [6046, 0]
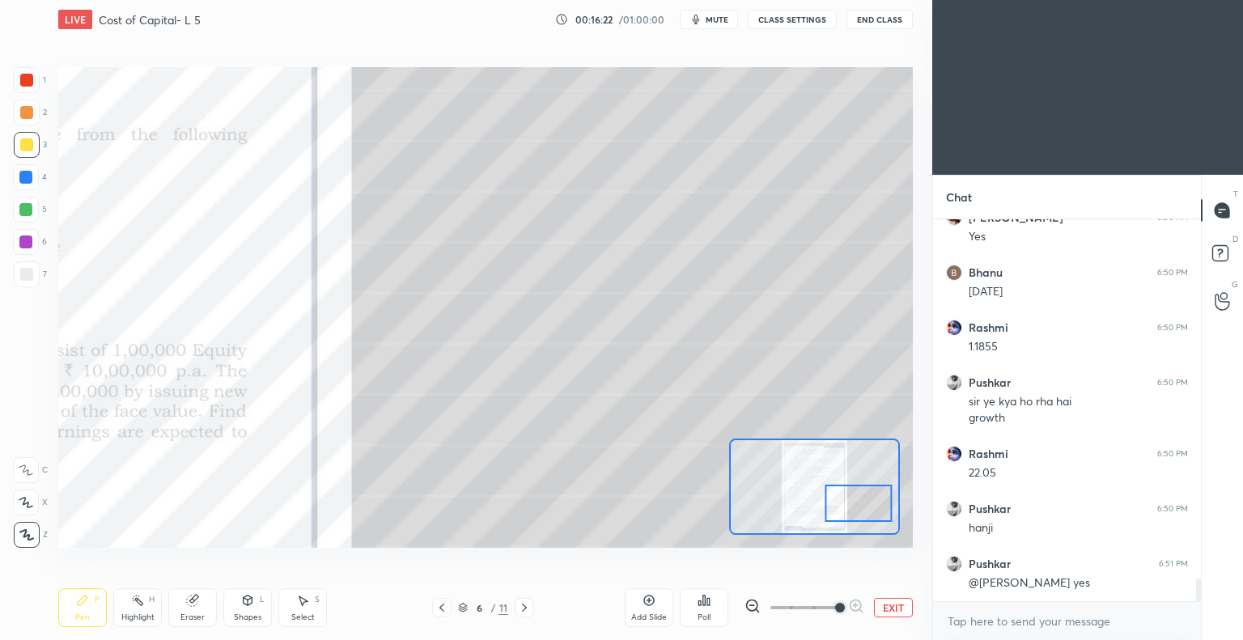
click at [195, 605] on icon at bounding box center [192, 600] width 13 height 13
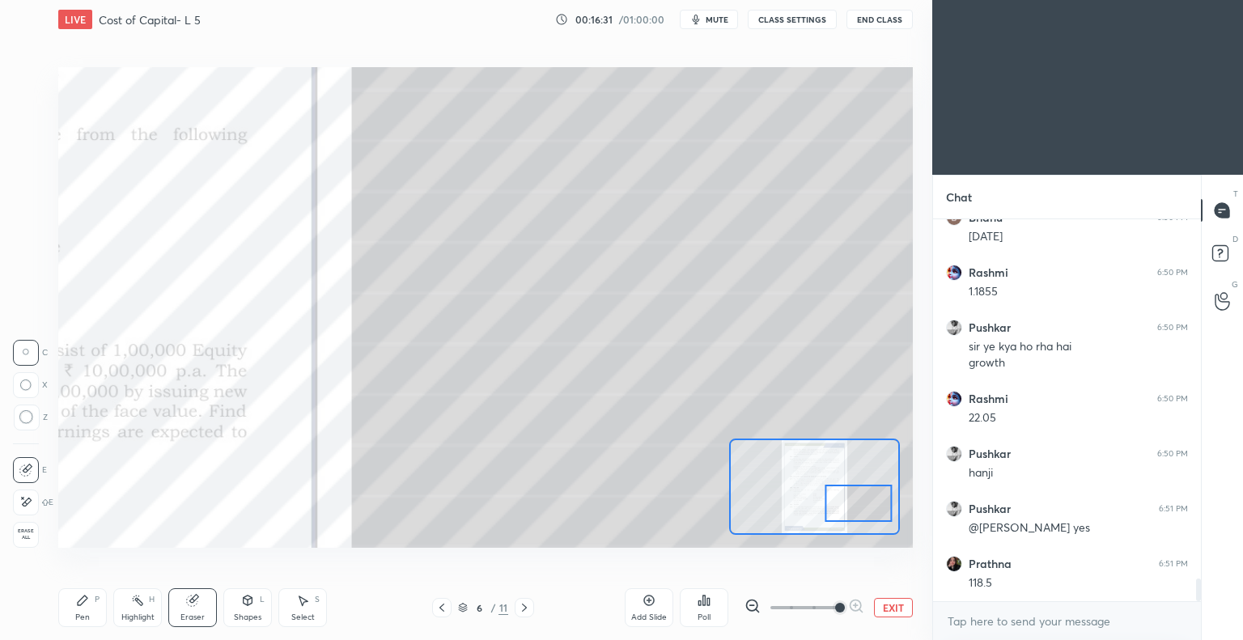
click at [83, 608] on div "Pen P" at bounding box center [82, 607] width 49 height 39
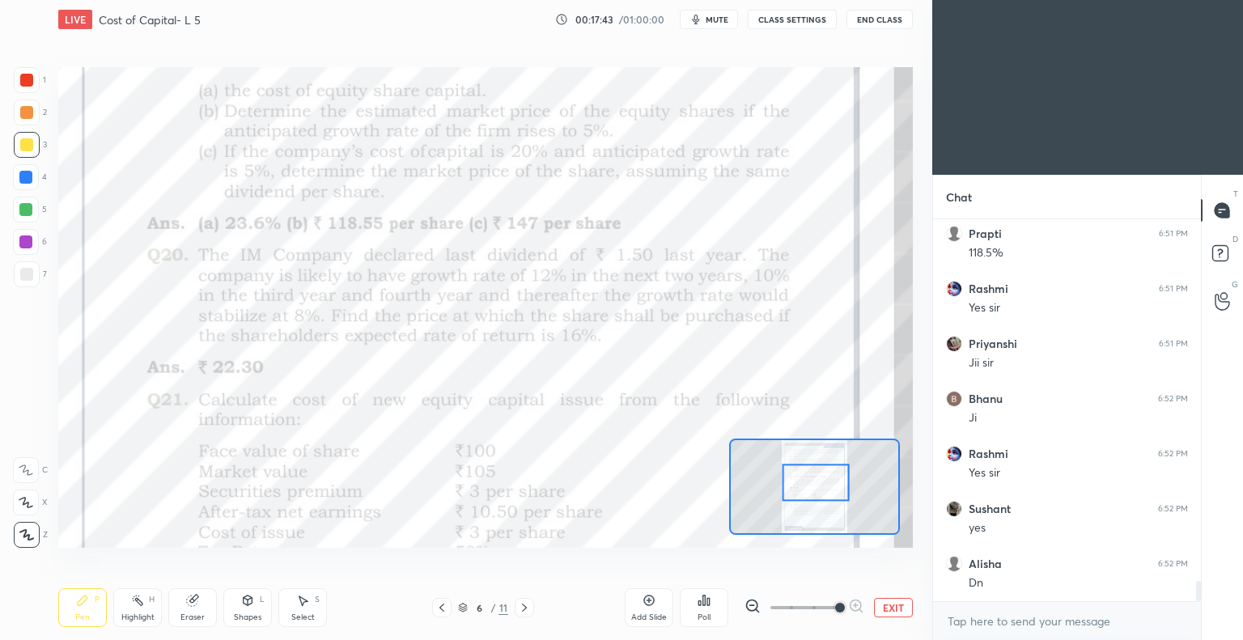
scroll to position [6762, 0]
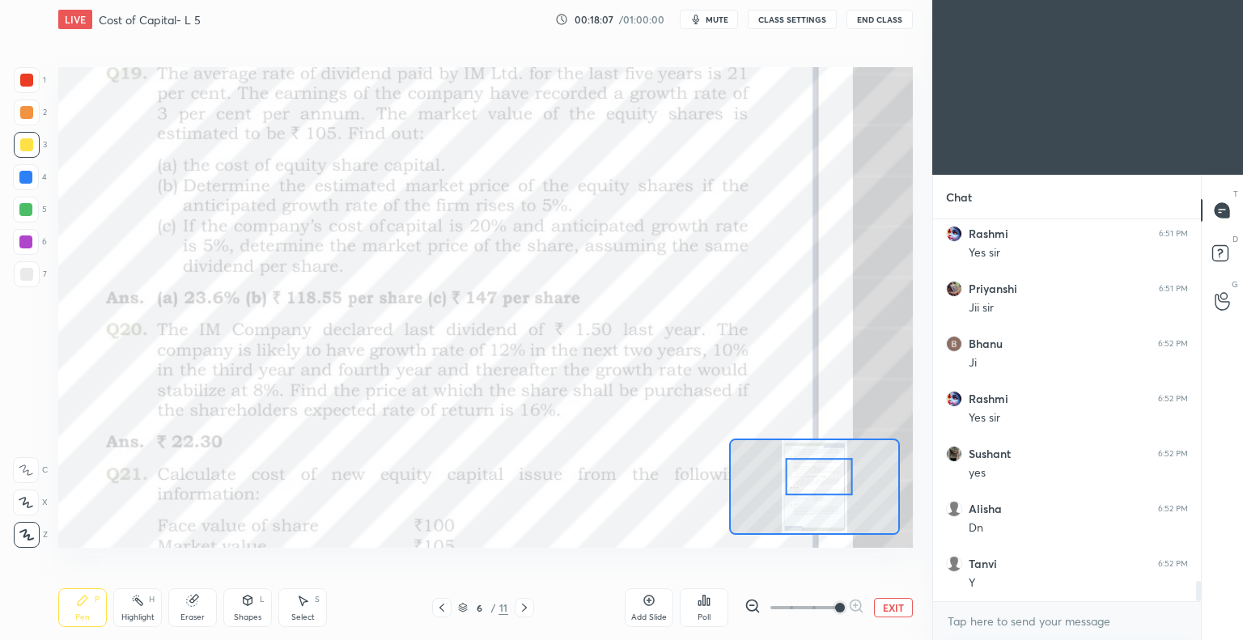
click at [717, 18] on span "mute" at bounding box center [717, 19] width 23 height 11
click at [712, 11] on button "unmute" at bounding box center [709, 19] width 58 height 19
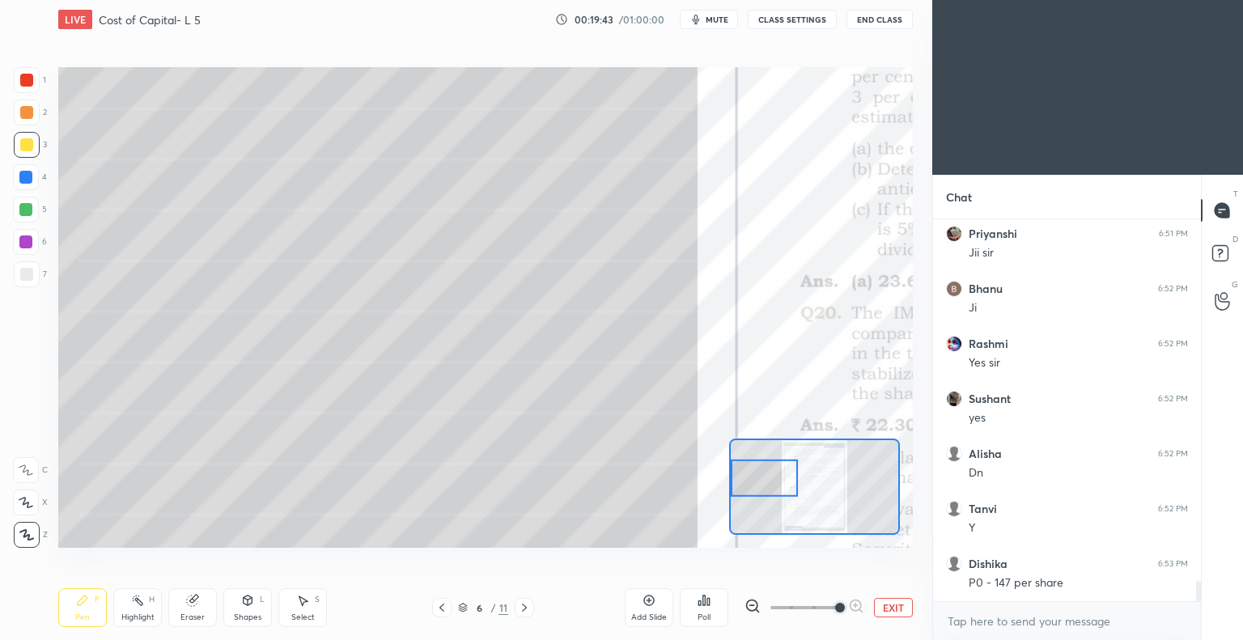
click at [207, 605] on div "Eraser" at bounding box center [192, 607] width 49 height 39
click at [74, 611] on div "Pen P" at bounding box center [82, 607] width 49 height 39
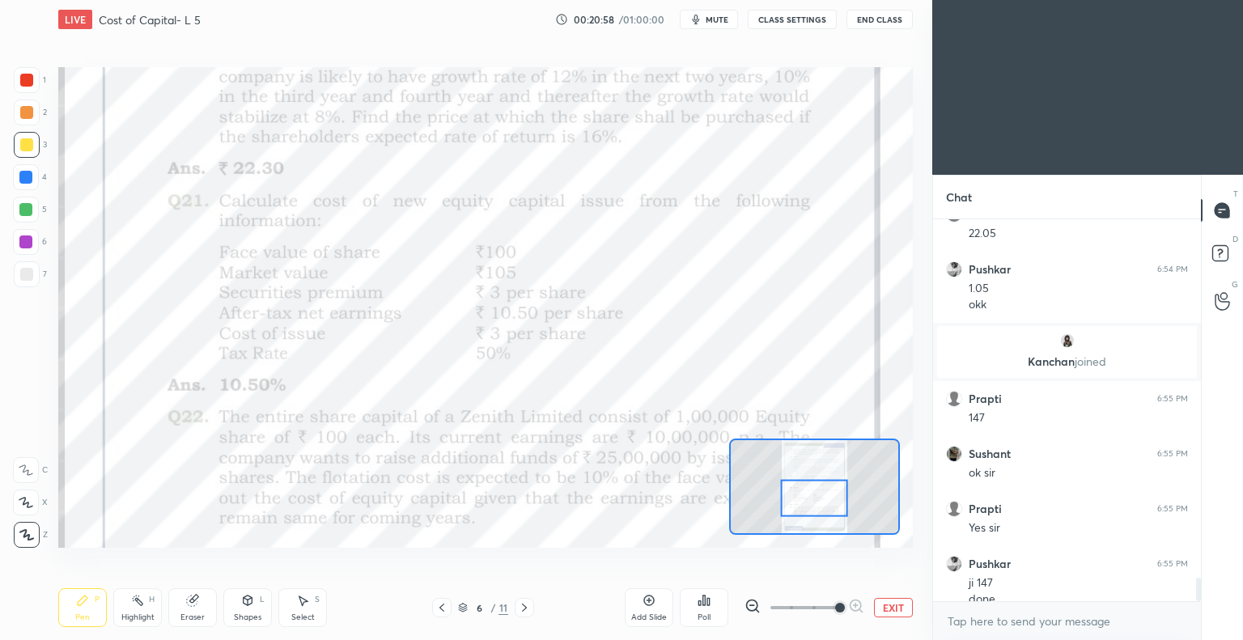
scroll to position [5883, 0]
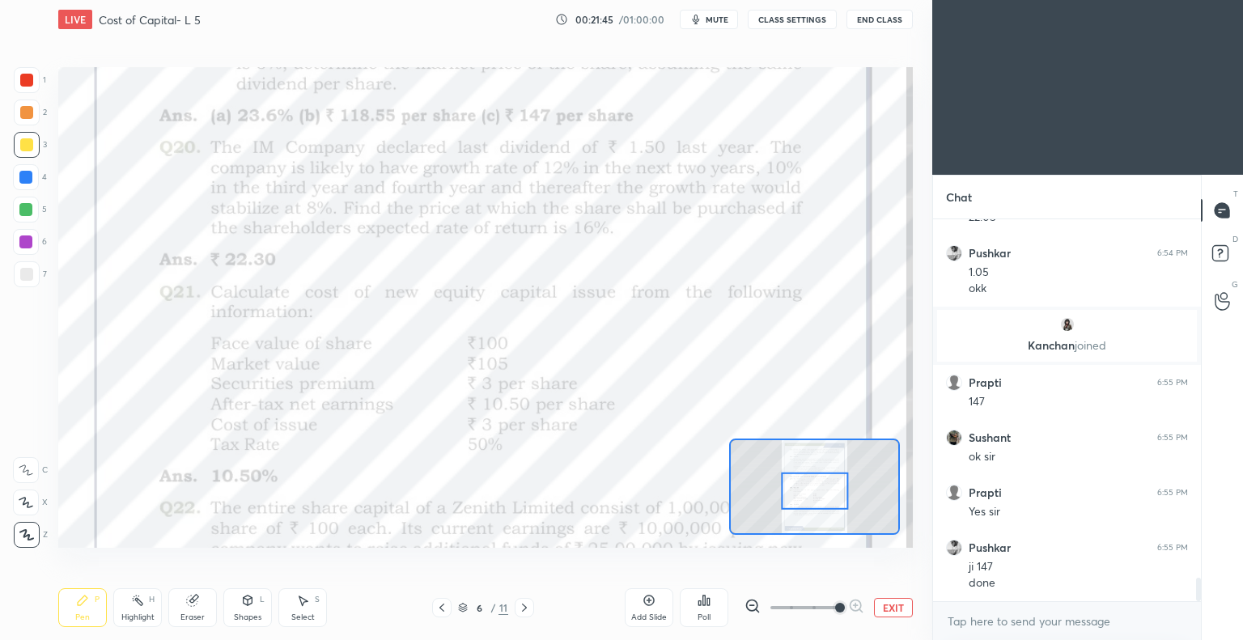
click at [91, 606] on div "Pen P" at bounding box center [82, 607] width 49 height 39
click at [31, 79] on div at bounding box center [26, 80] width 13 height 13
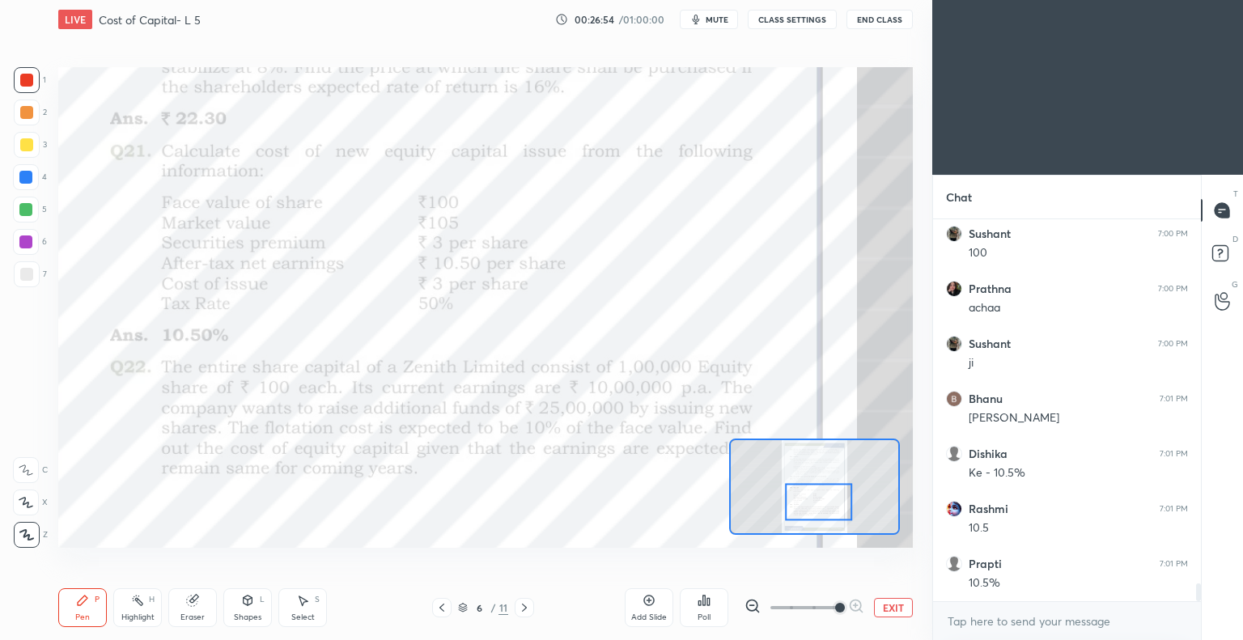
scroll to position [7644, 0]
click at [444, 608] on icon at bounding box center [441, 607] width 13 height 13
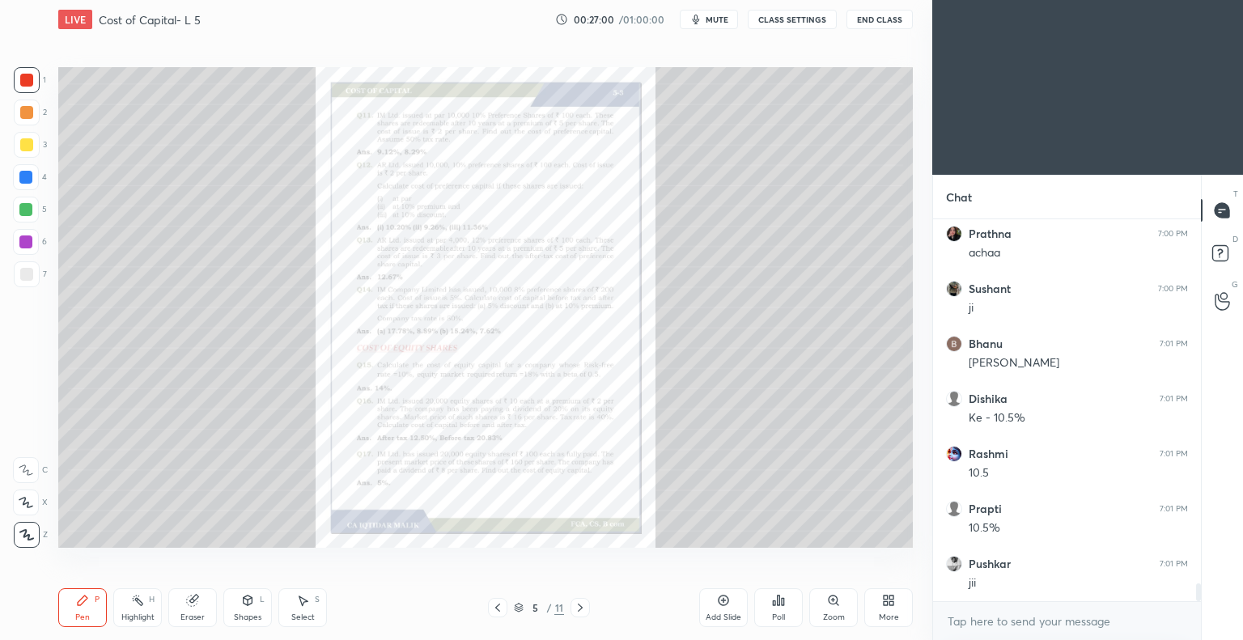
click at [722, 601] on icon at bounding box center [723, 600] width 5 height 5
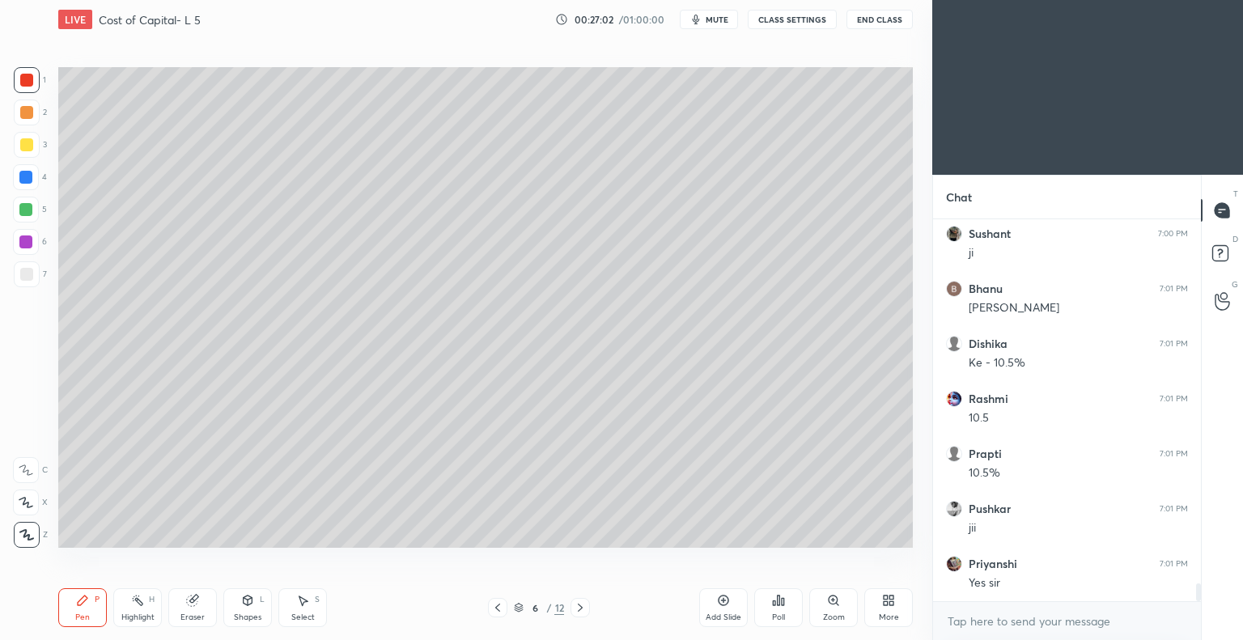
scroll to position [7754, 0]
click at [886, 605] on icon at bounding box center [886, 603] width 4 height 4
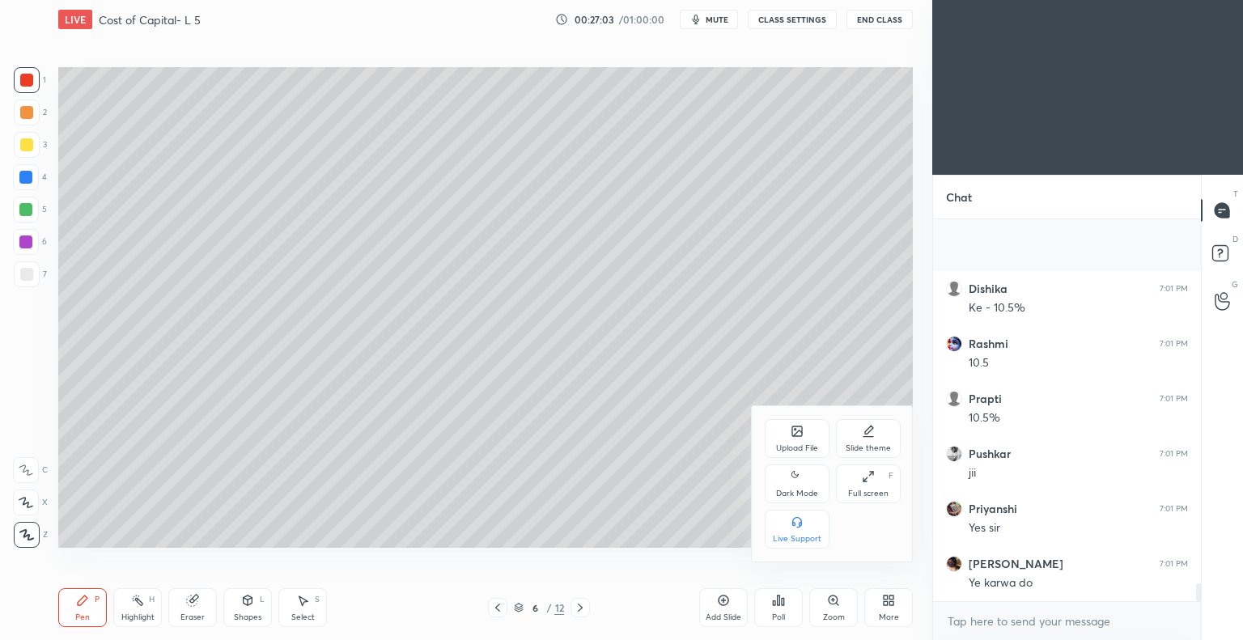
scroll to position [7864, 0]
click at [867, 441] on div "Slide theme" at bounding box center [868, 438] width 65 height 39
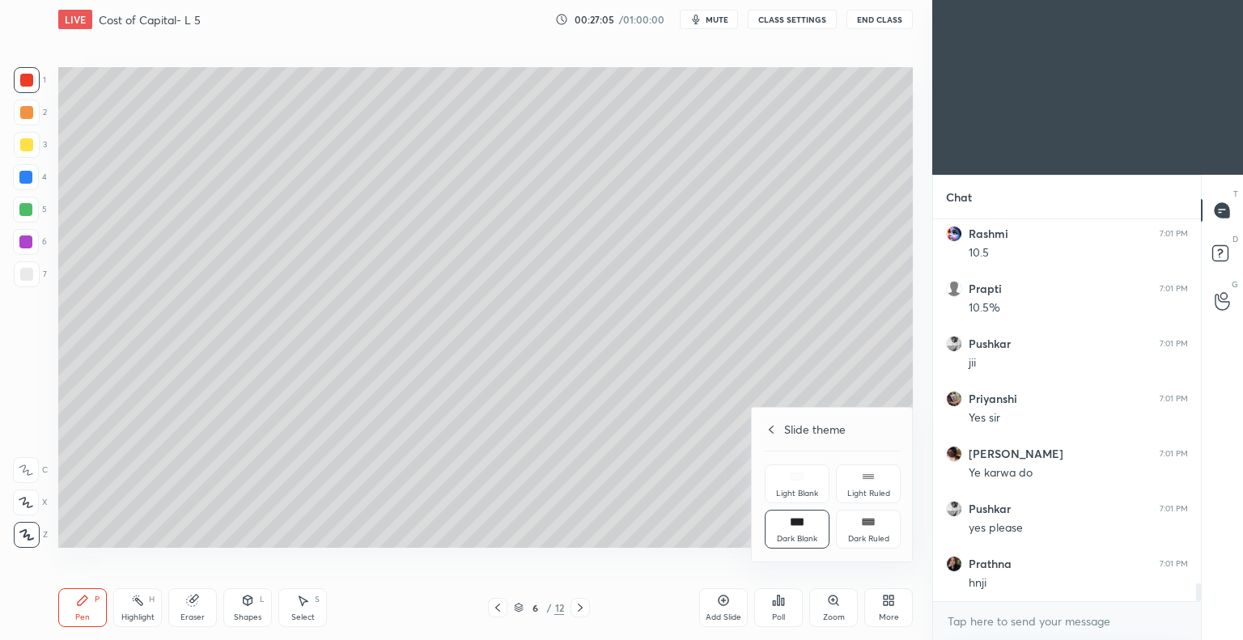
click at [875, 522] on div "Dark Ruled" at bounding box center [868, 529] width 65 height 39
click at [670, 476] on div at bounding box center [621, 320] width 1243 height 640
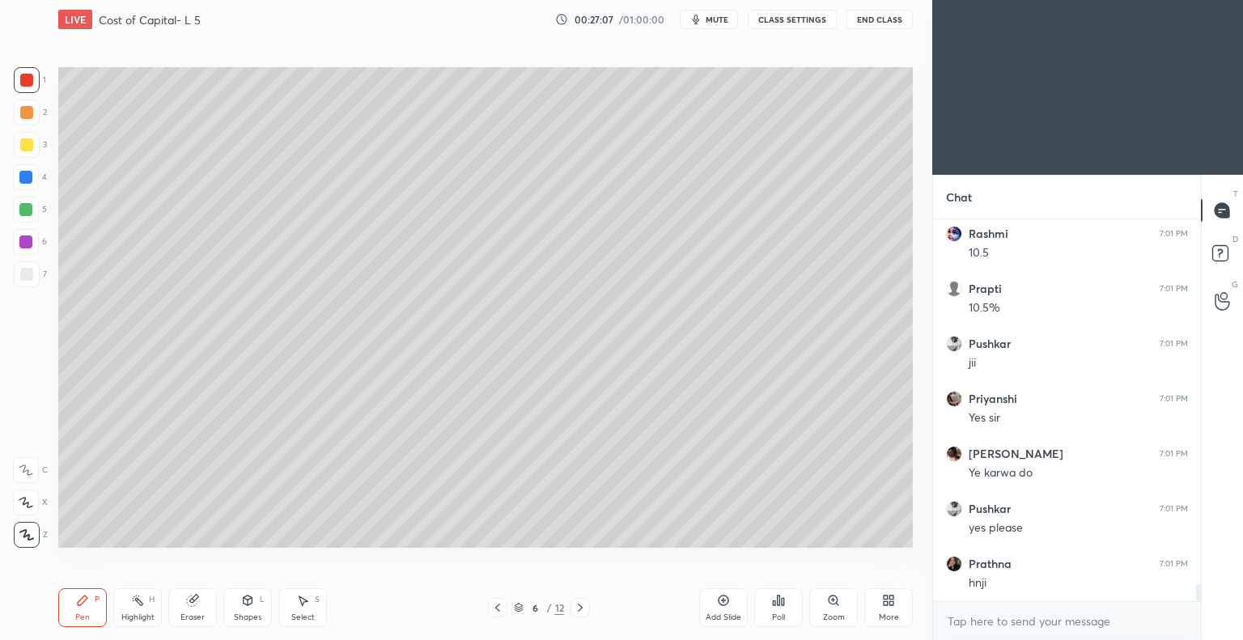
click at [723, 596] on icon at bounding box center [724, 601] width 11 height 11
click at [579, 607] on icon at bounding box center [580, 607] width 13 height 13
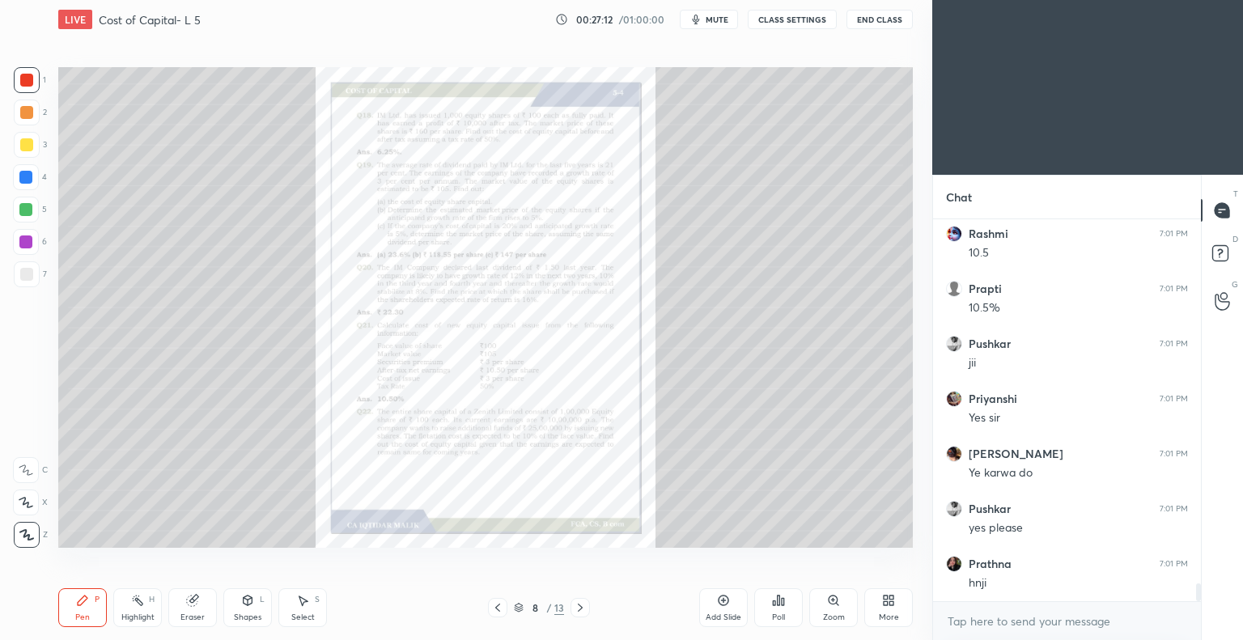
click at [501, 608] on icon at bounding box center [497, 607] width 13 height 13
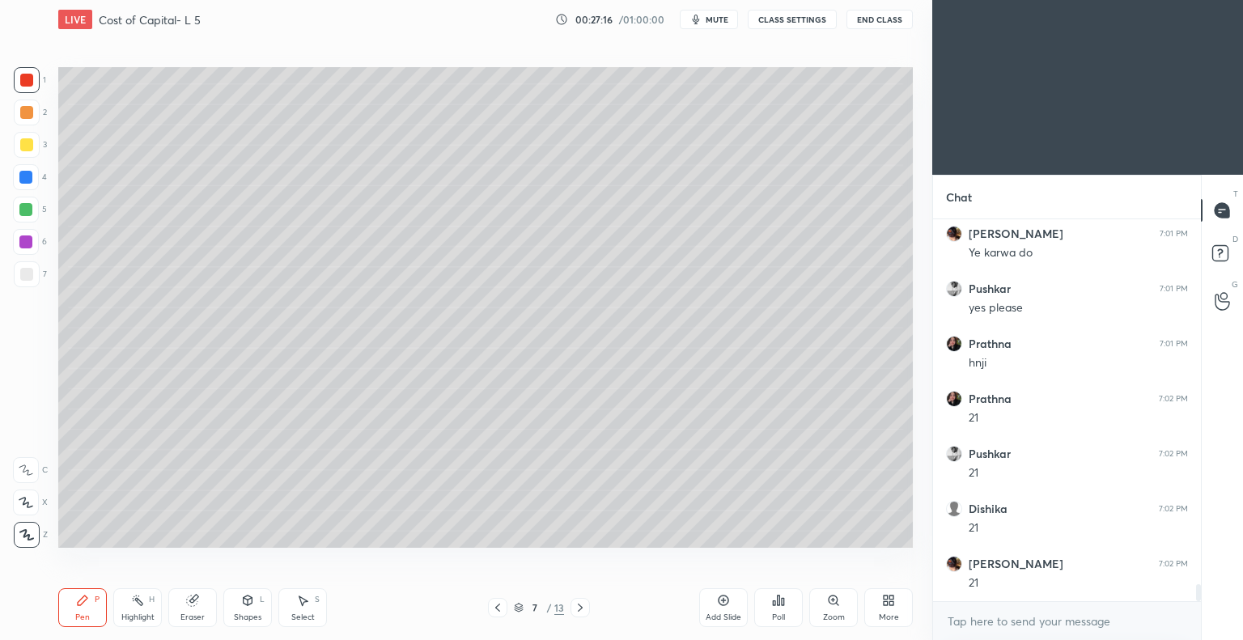
scroll to position [8139, 0]
click at [36, 142] on div at bounding box center [27, 145] width 26 height 26
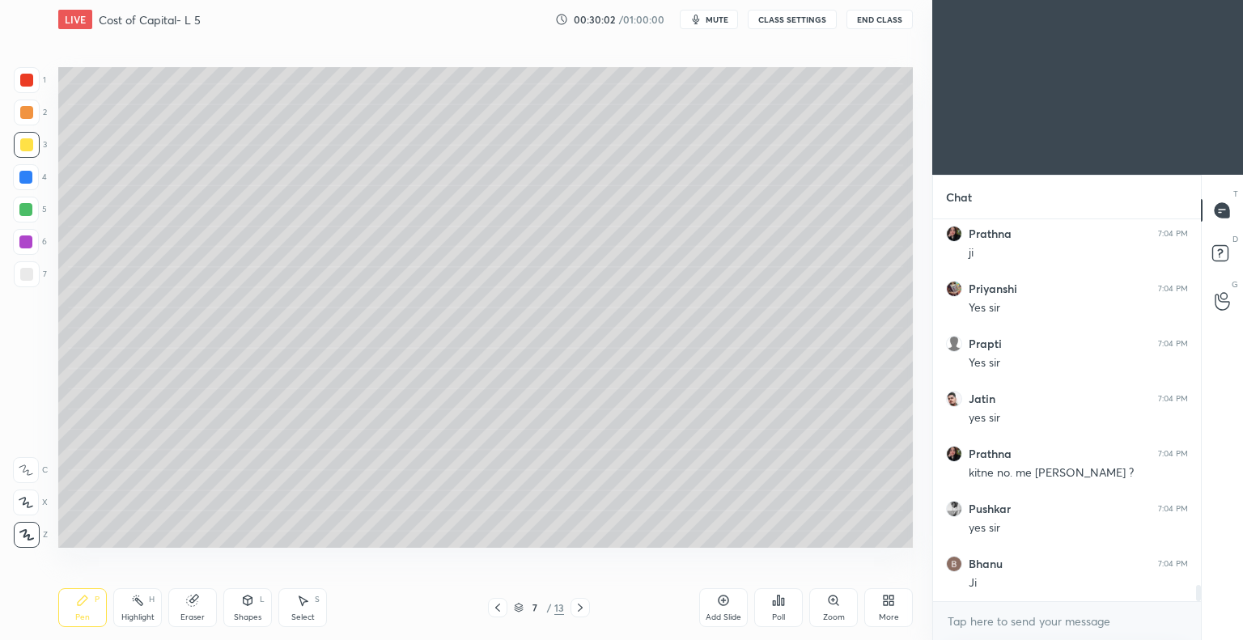
scroll to position [8635, 0]
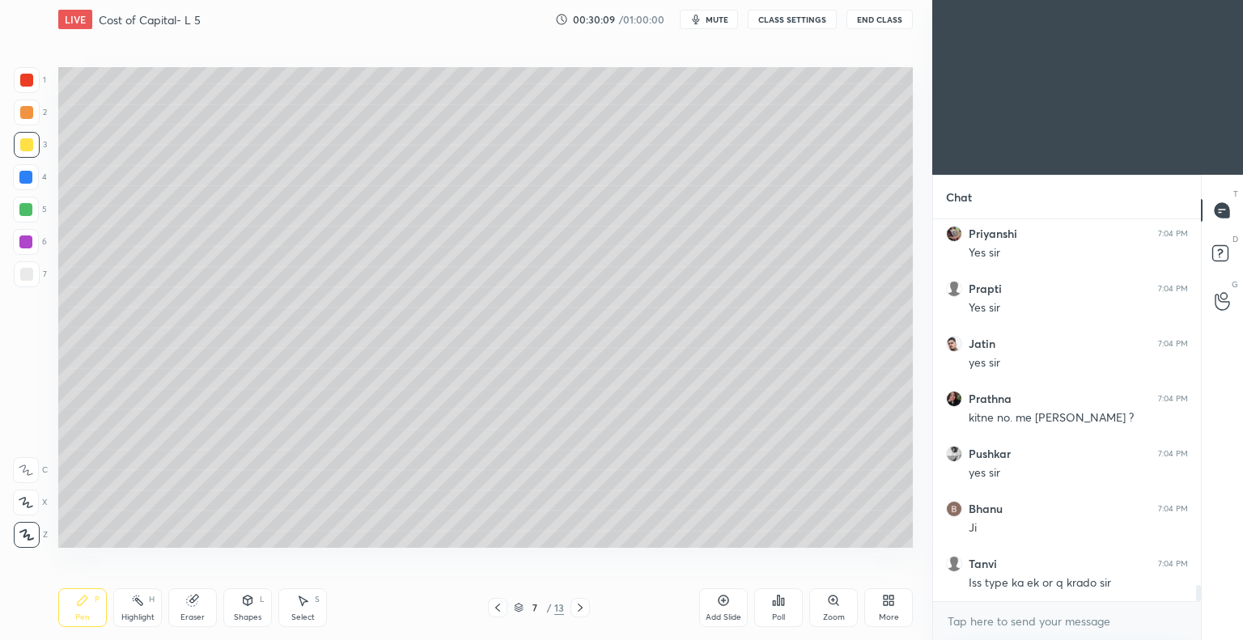
click at [581, 606] on icon at bounding box center [580, 607] width 13 height 13
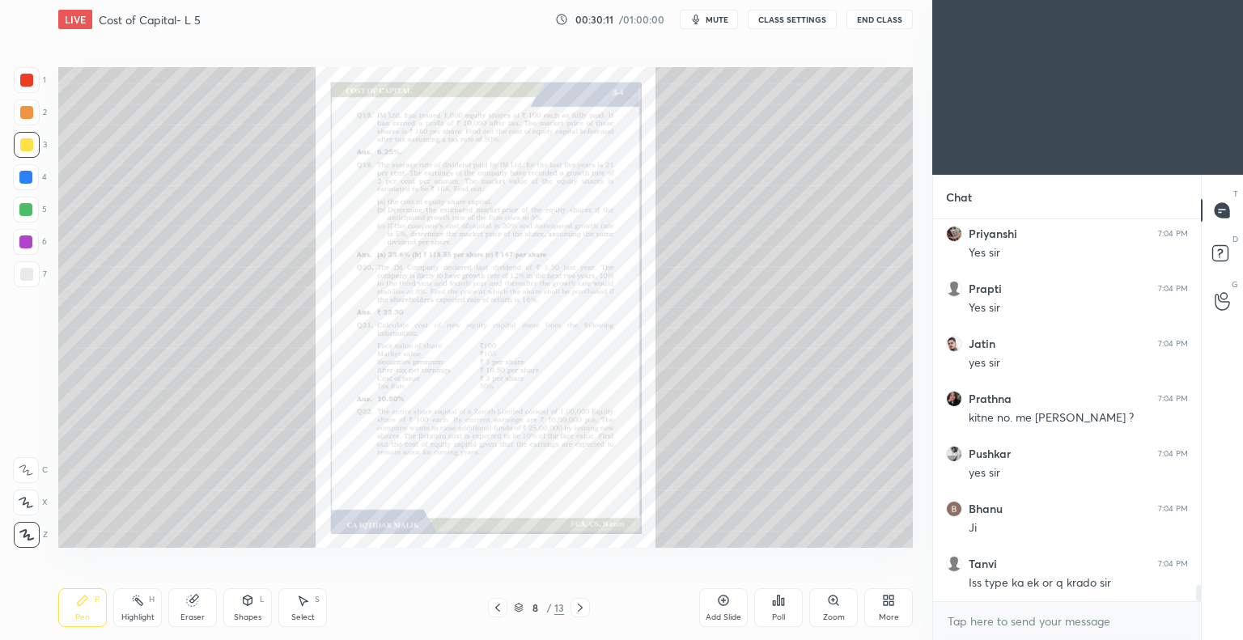
scroll to position [8690, 0]
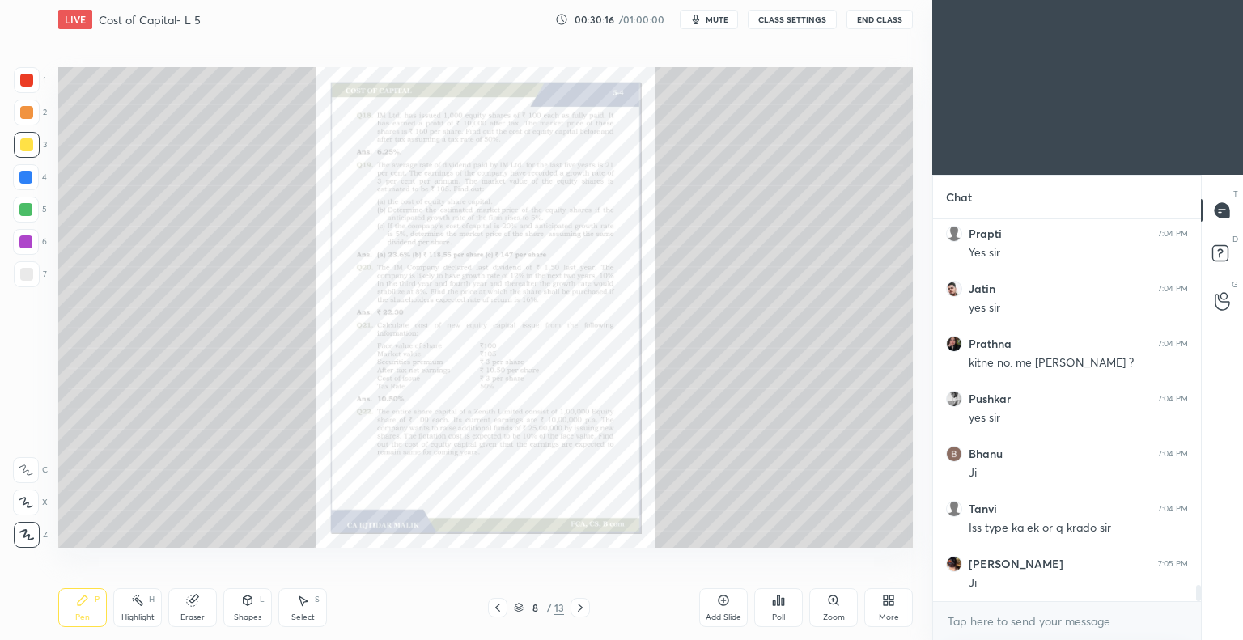
click at [579, 608] on icon at bounding box center [580, 607] width 13 height 13
click at [499, 607] on icon at bounding box center [497, 607] width 13 height 13
click at [827, 604] on icon at bounding box center [833, 600] width 13 height 13
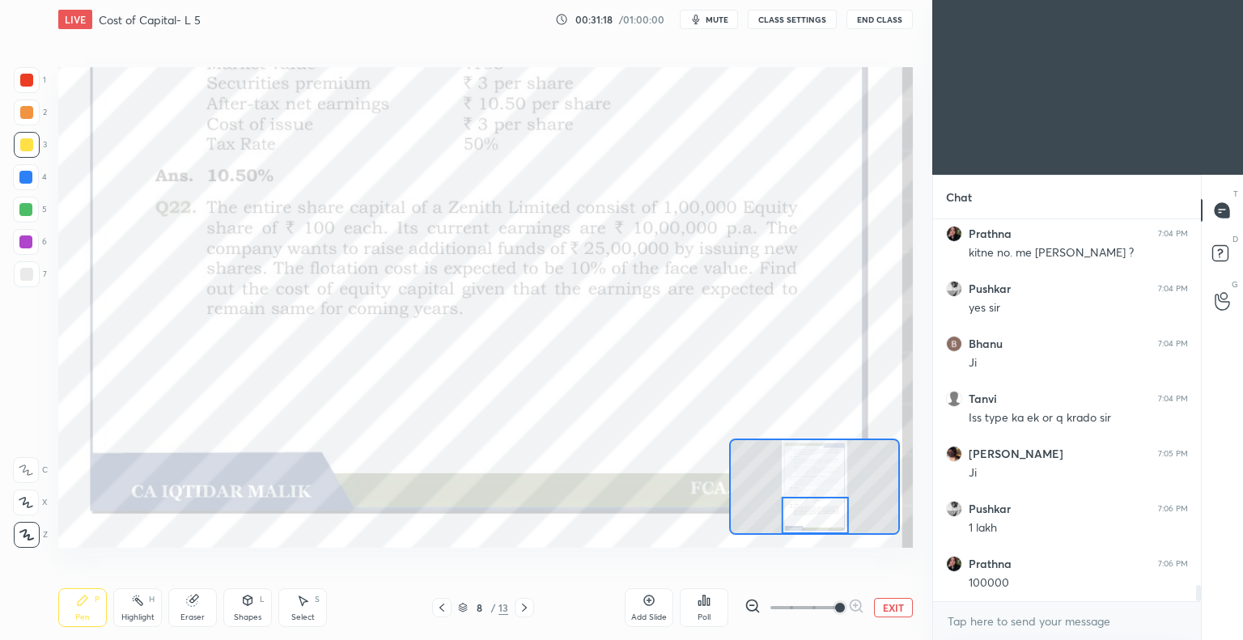
scroll to position [8855, 0]
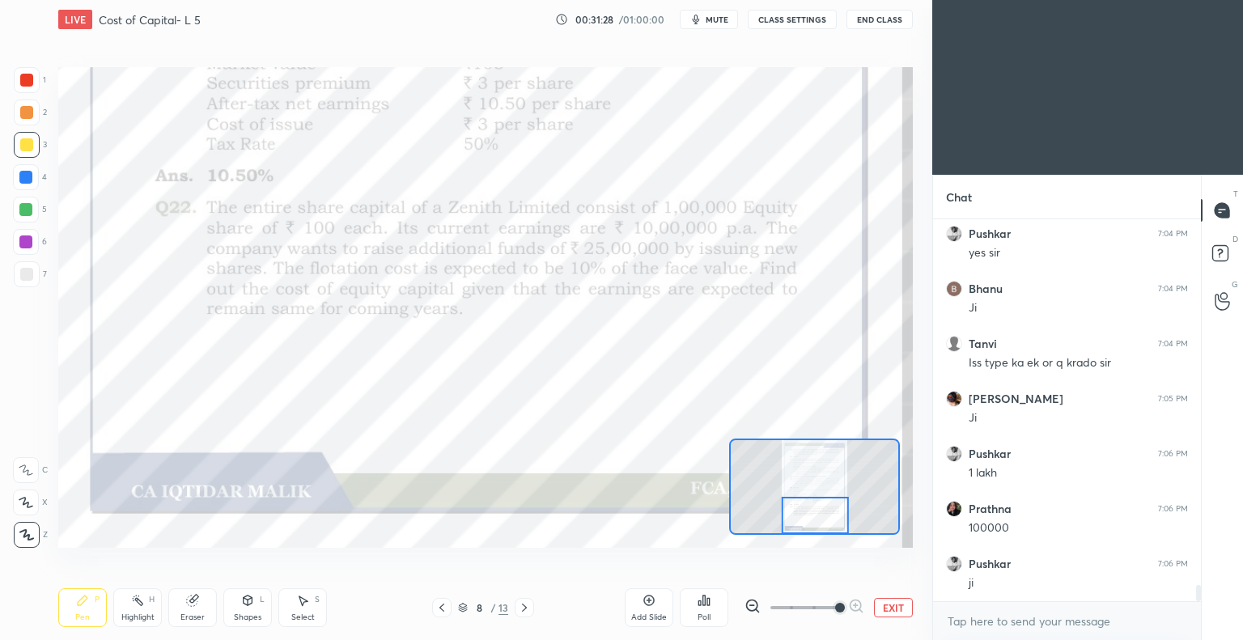
click at [873, 19] on button "End Class" at bounding box center [880, 19] width 66 height 19
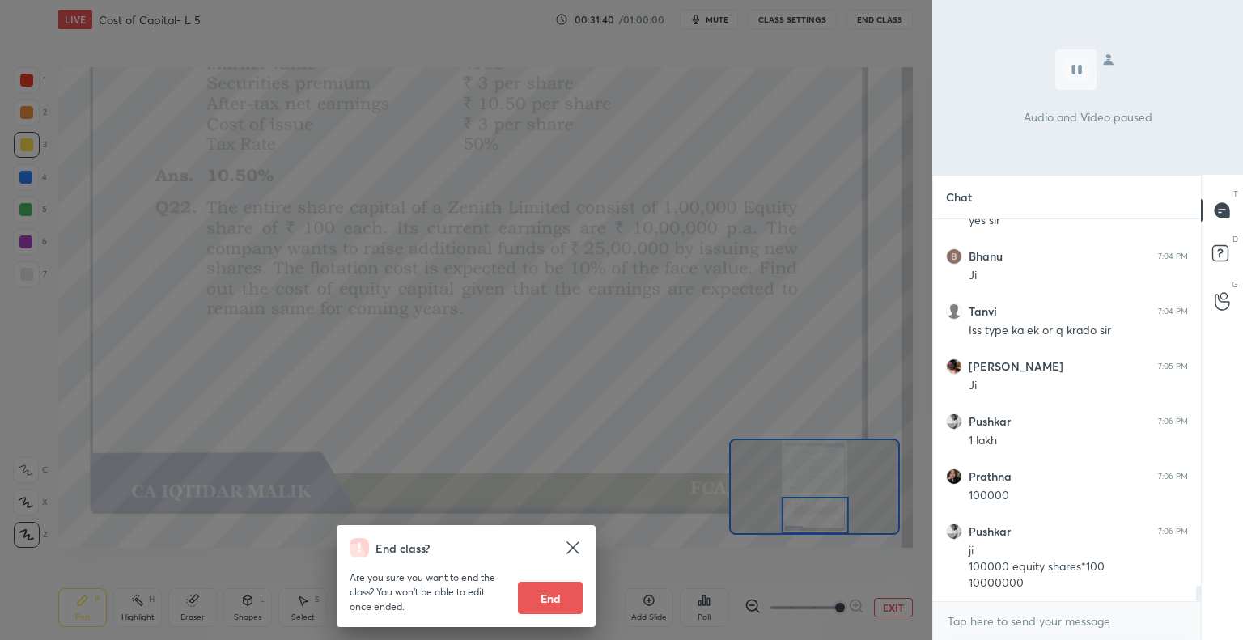
scroll to position [8942, 0]
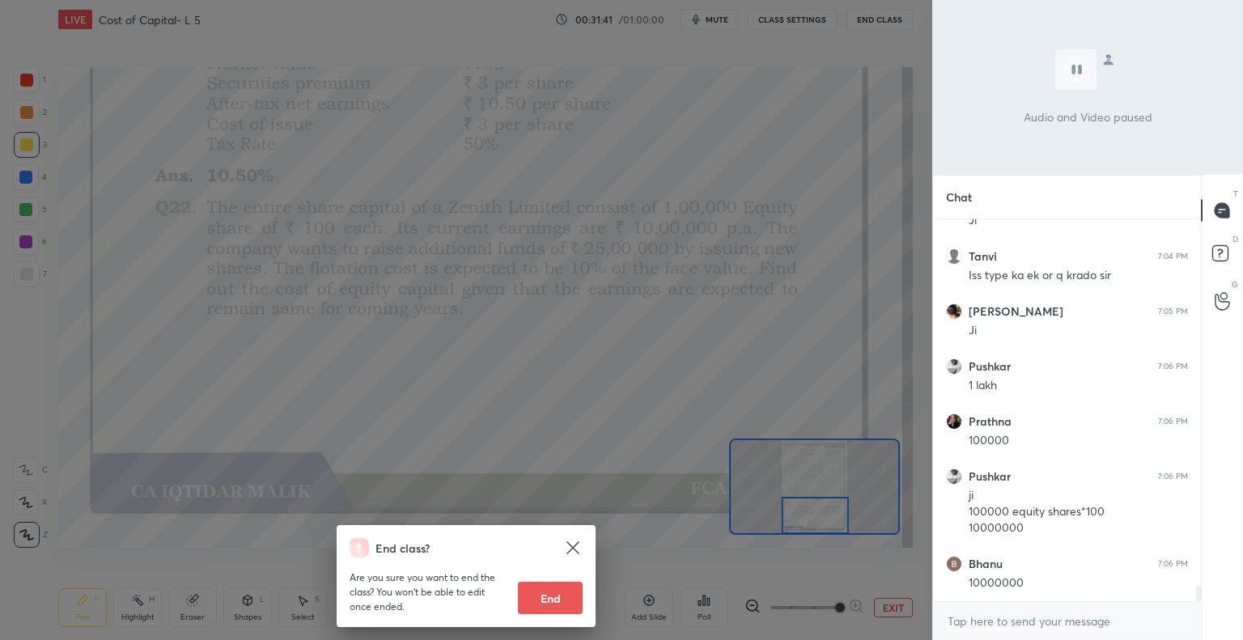
click at [571, 542] on icon at bounding box center [572, 547] width 19 height 19
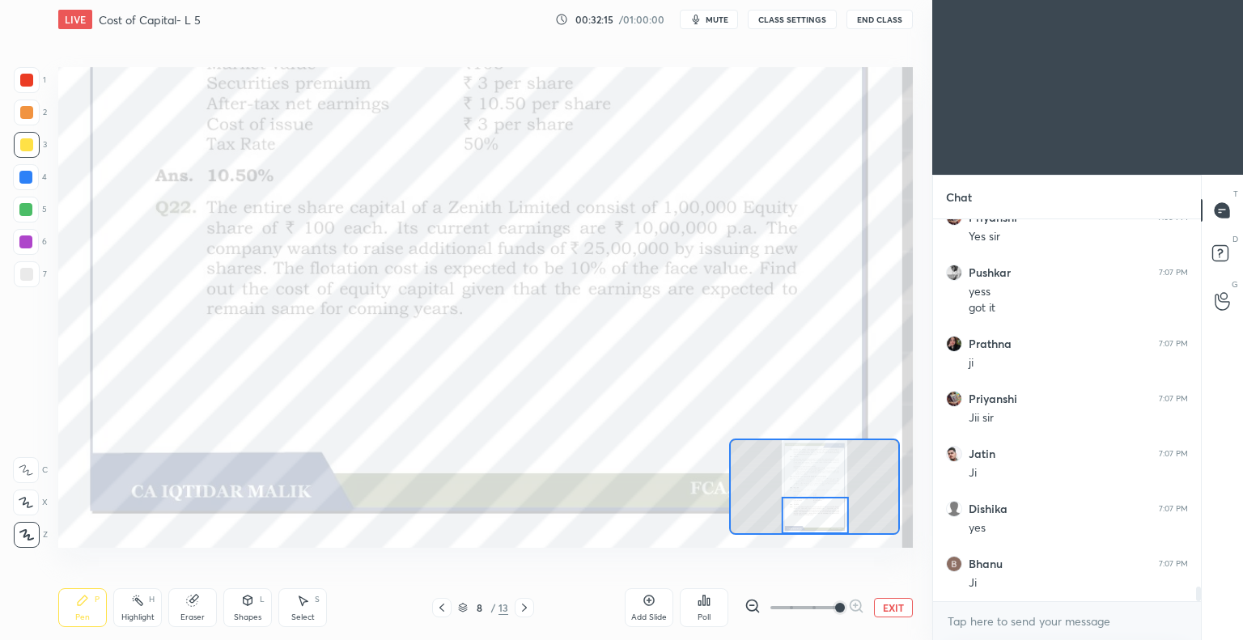
scroll to position [9784, 0]
click at [525, 608] on icon at bounding box center [524, 607] width 13 height 13
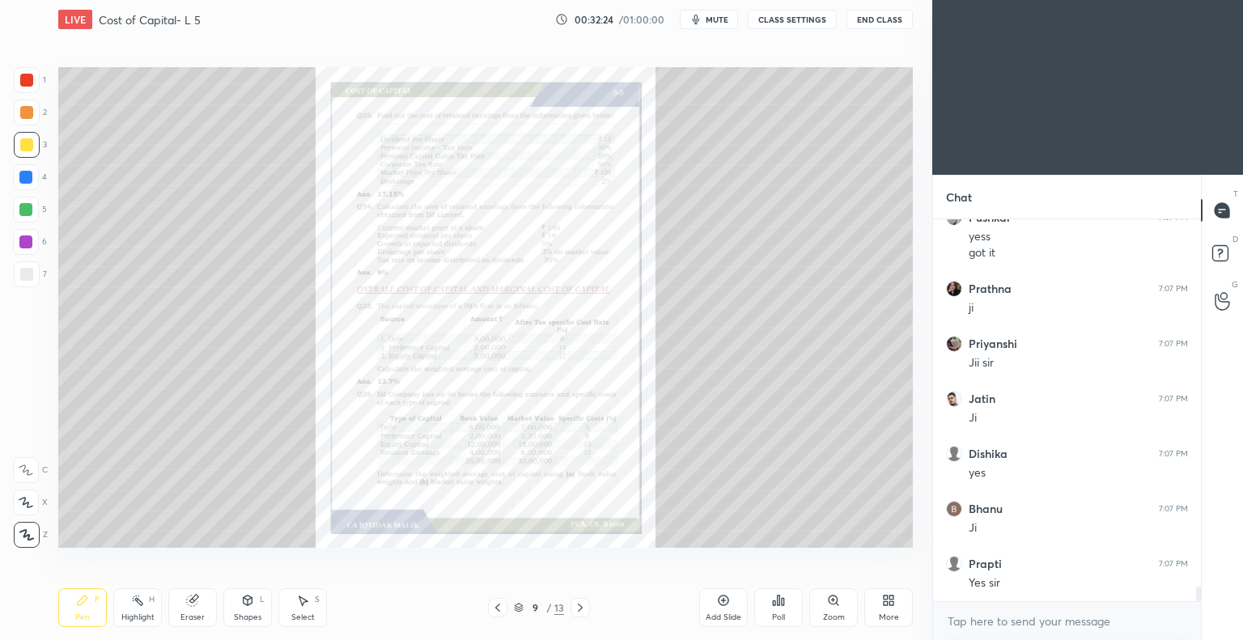
click at [495, 610] on icon at bounding box center [497, 607] width 13 height 13
click at [829, 601] on icon at bounding box center [833, 600] width 9 height 9
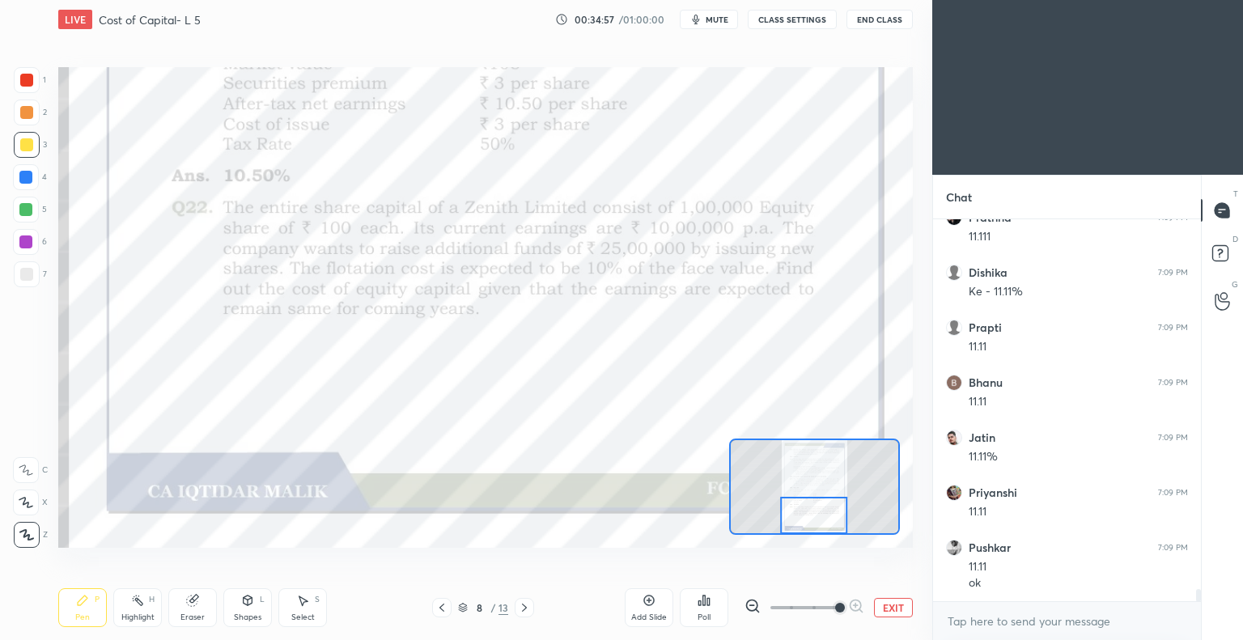
scroll to position [11413, 0]
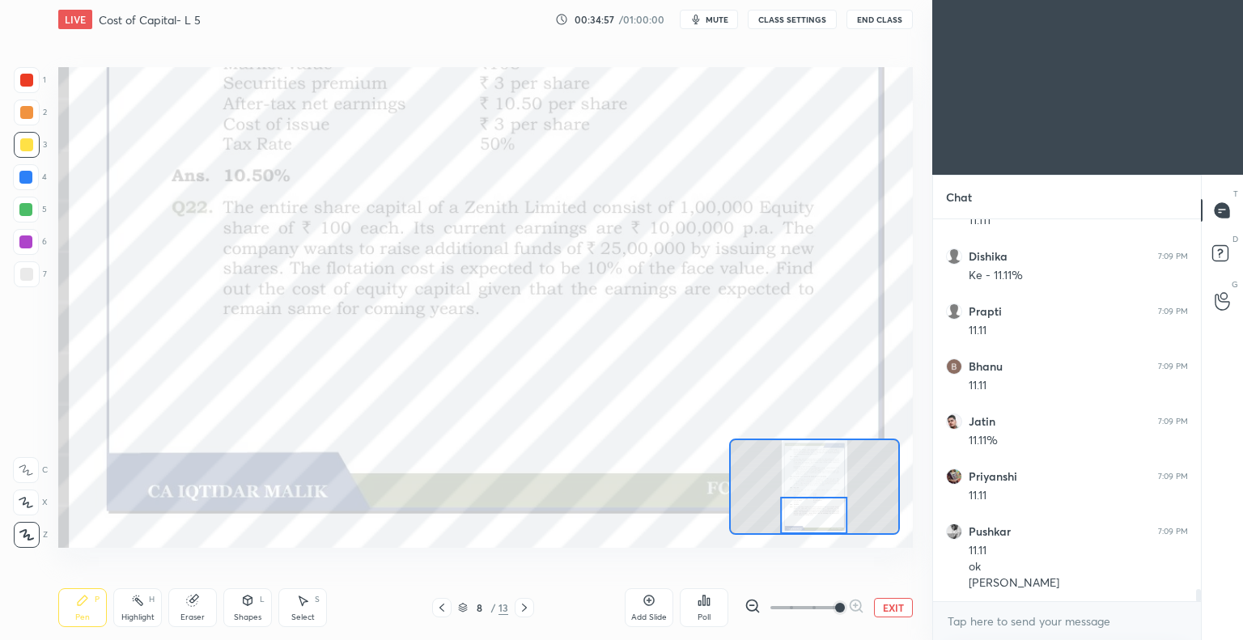
click at [442, 608] on icon at bounding box center [441, 607] width 13 height 13
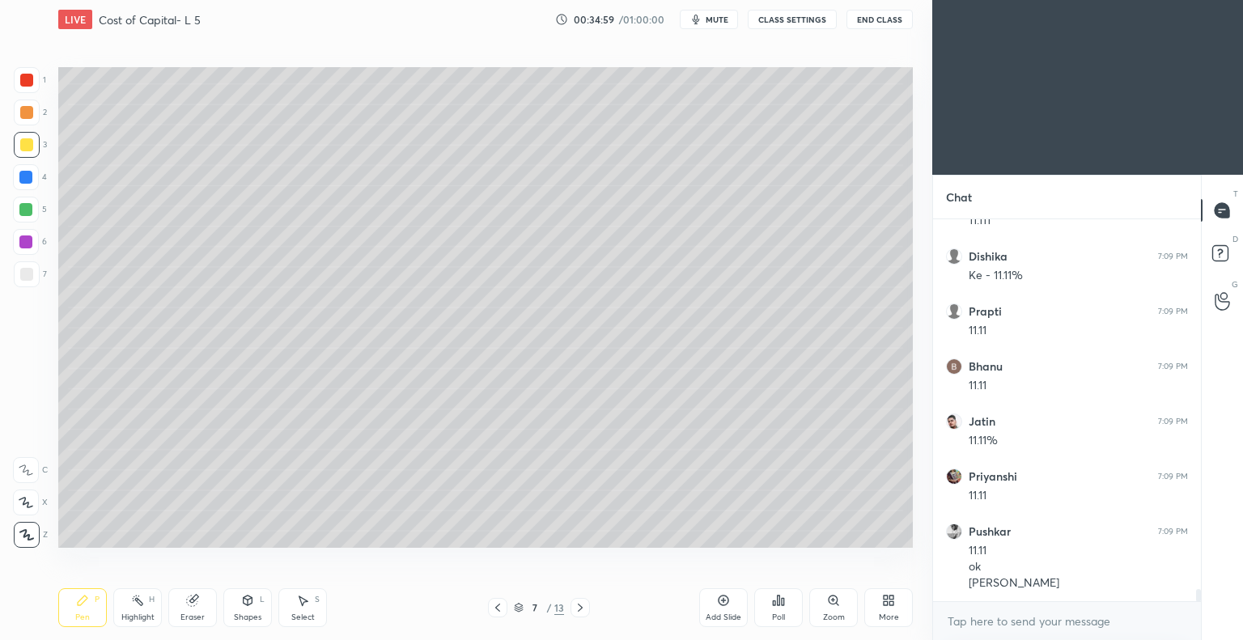
click at [720, 601] on icon at bounding box center [723, 600] width 13 height 13
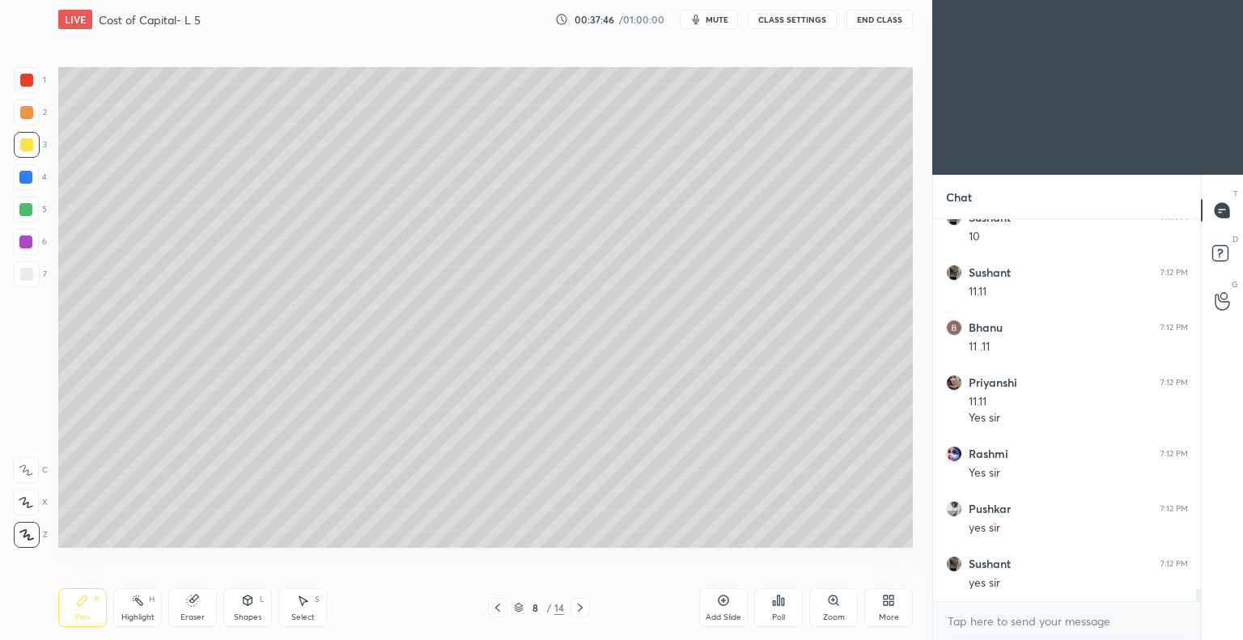
scroll to position [11996, 0]
click at [579, 611] on icon at bounding box center [580, 608] width 5 height 8
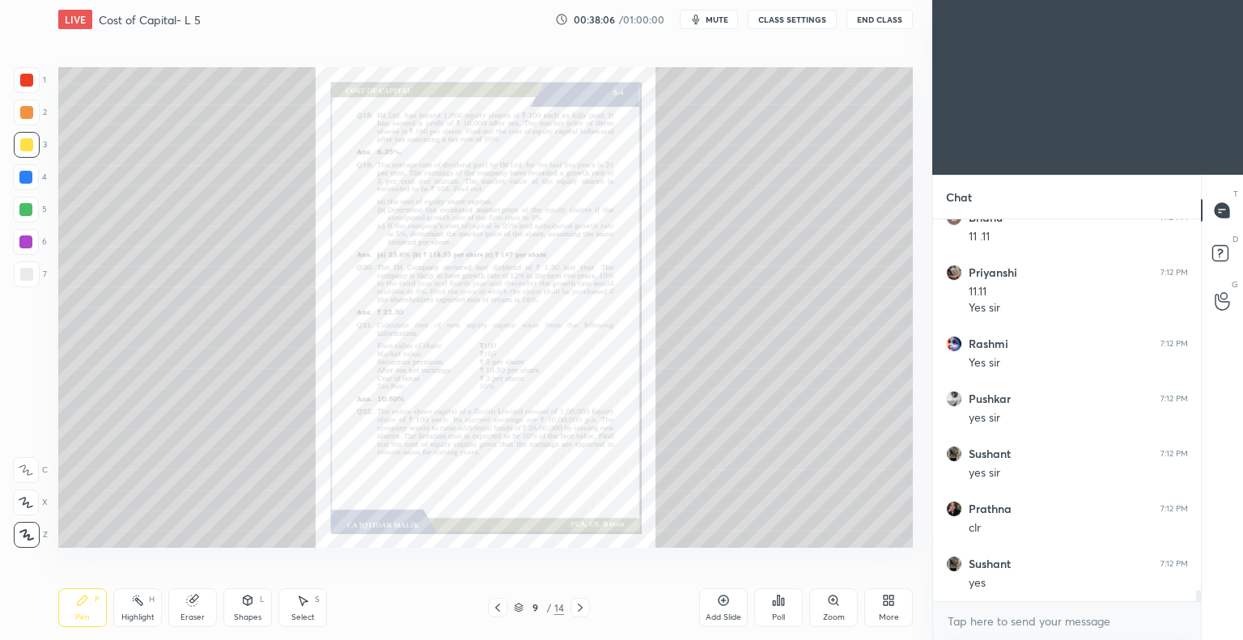
scroll to position [12106, 0]
click at [581, 609] on icon at bounding box center [580, 608] width 5 height 8
click at [827, 601] on icon at bounding box center [833, 600] width 13 height 13
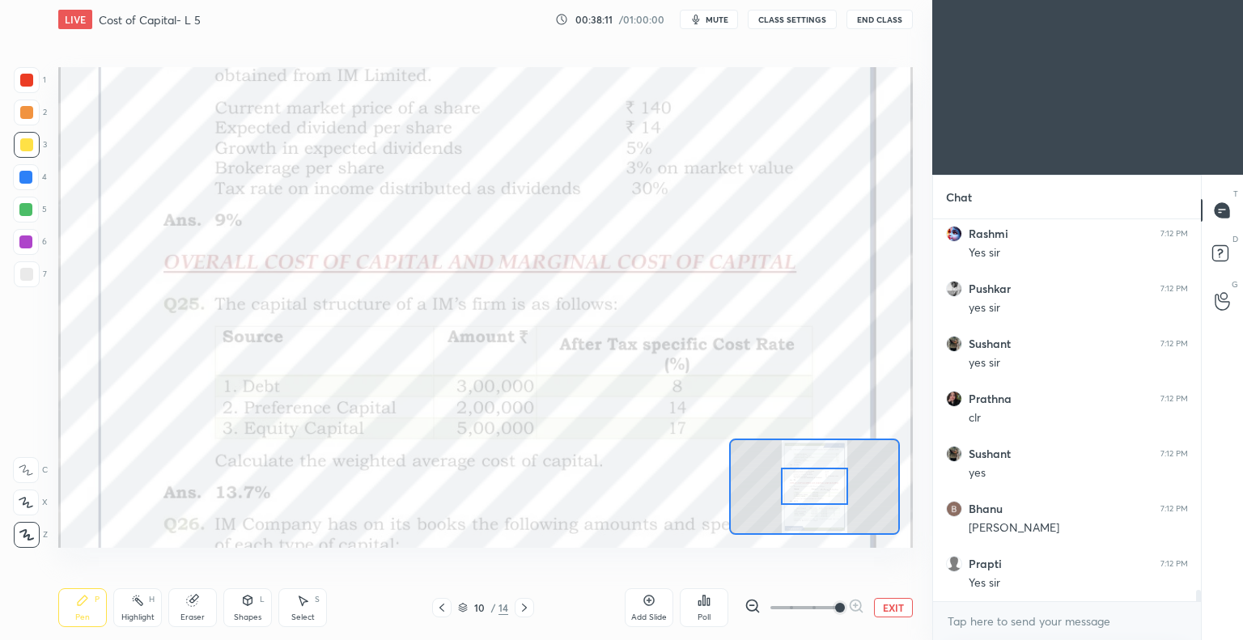
scroll to position [12216, 0]
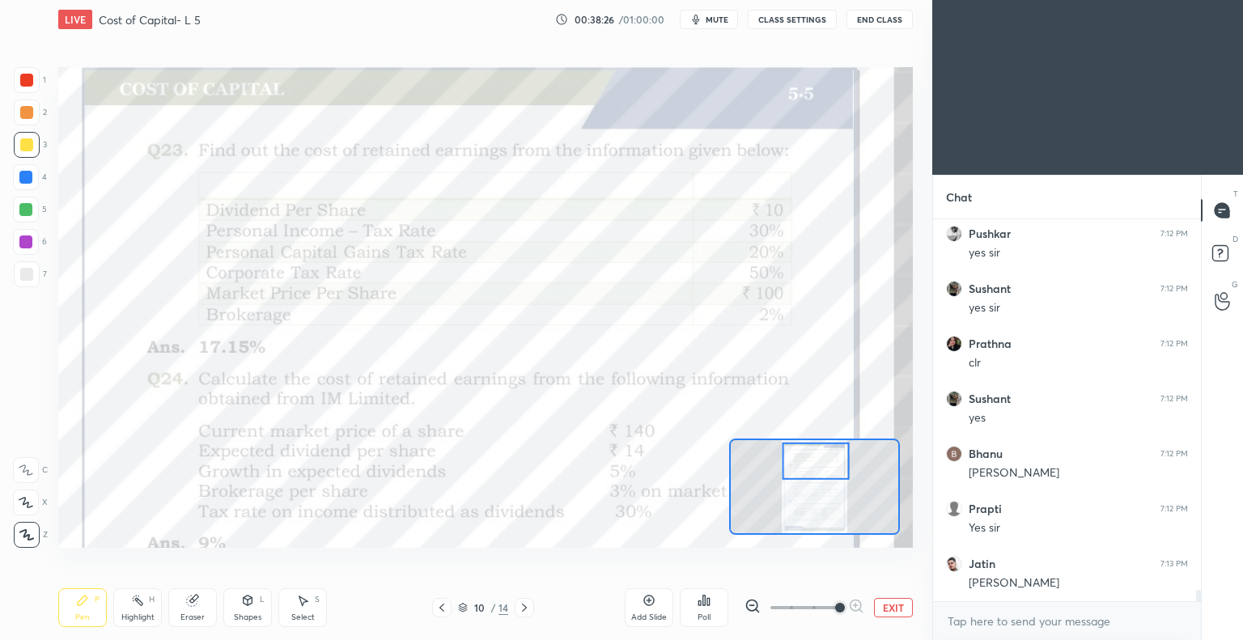
click at [31, 82] on div at bounding box center [26, 80] width 13 height 13
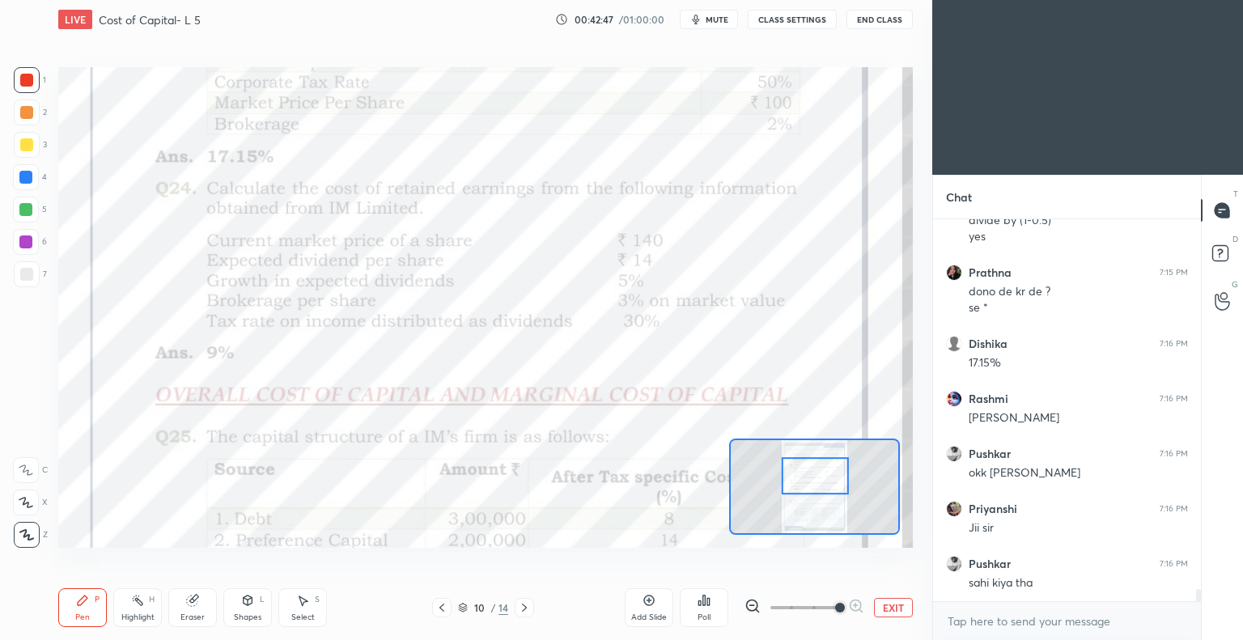
scroll to position [11495, 0]
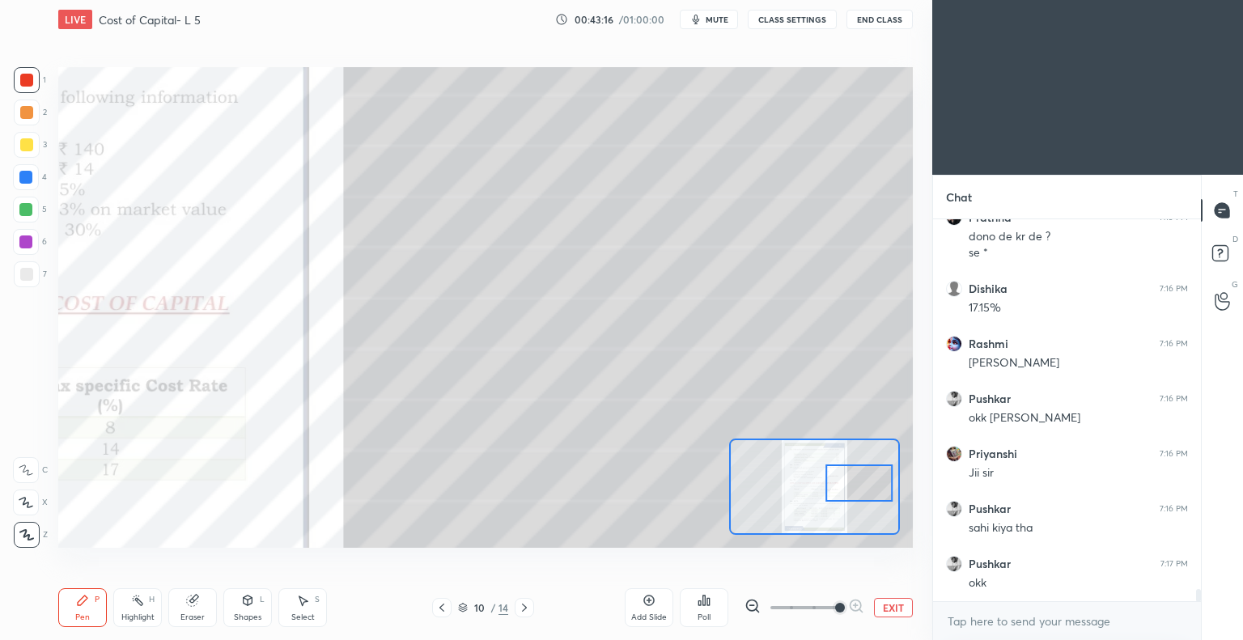
click at [88, 605] on icon at bounding box center [82, 600] width 13 height 13
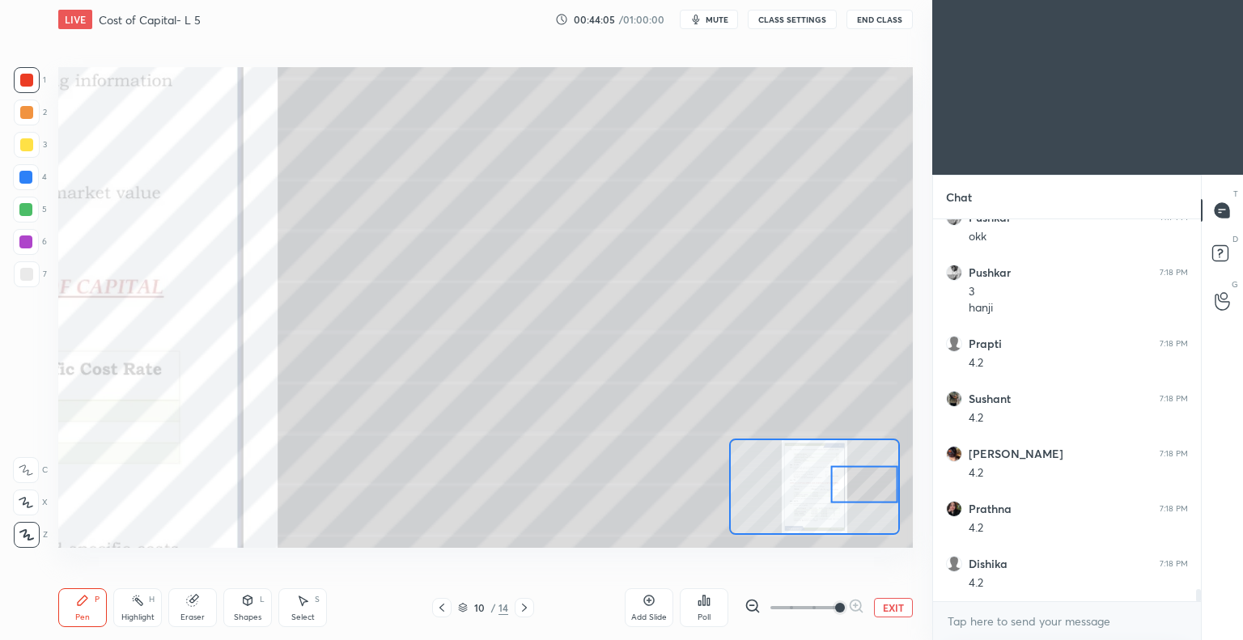
scroll to position [11897, 0]
click at [195, 610] on div "Eraser" at bounding box center [192, 607] width 49 height 39
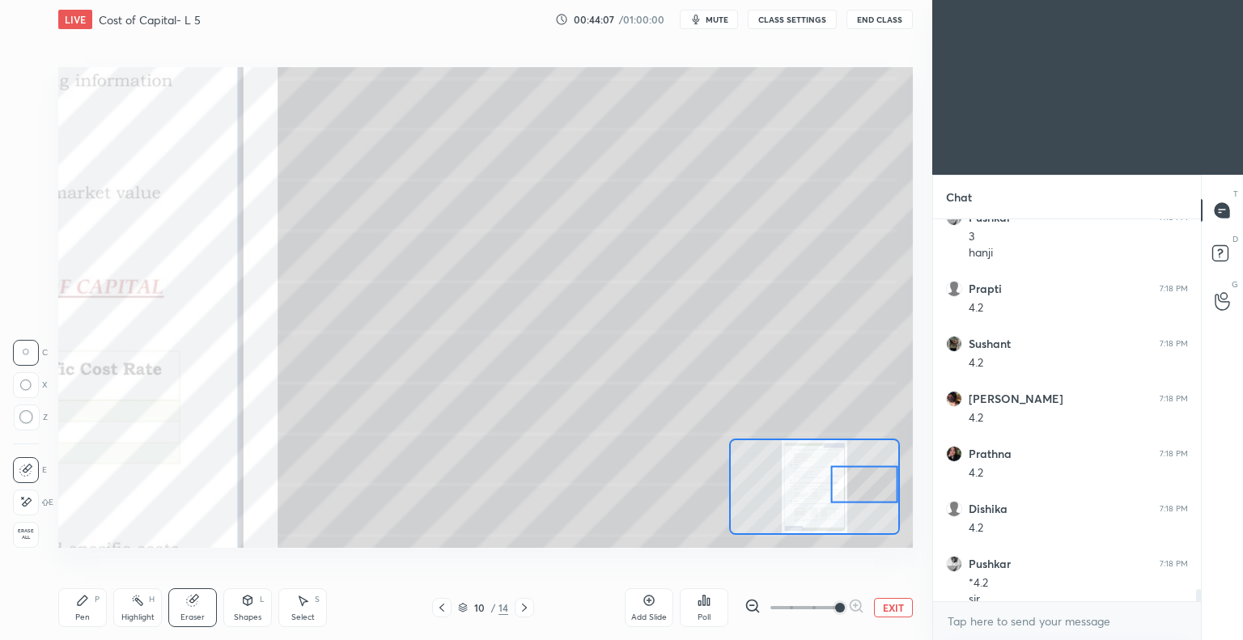
scroll to position [11913, 0]
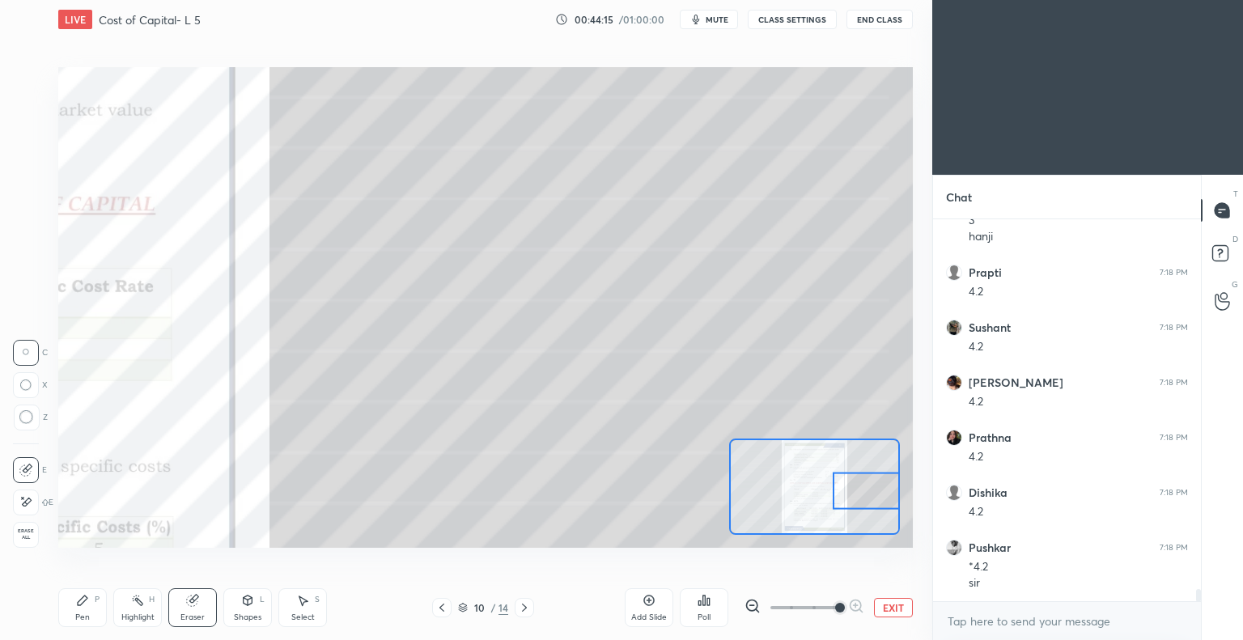
click at [89, 605] on div "Pen P" at bounding box center [82, 607] width 49 height 39
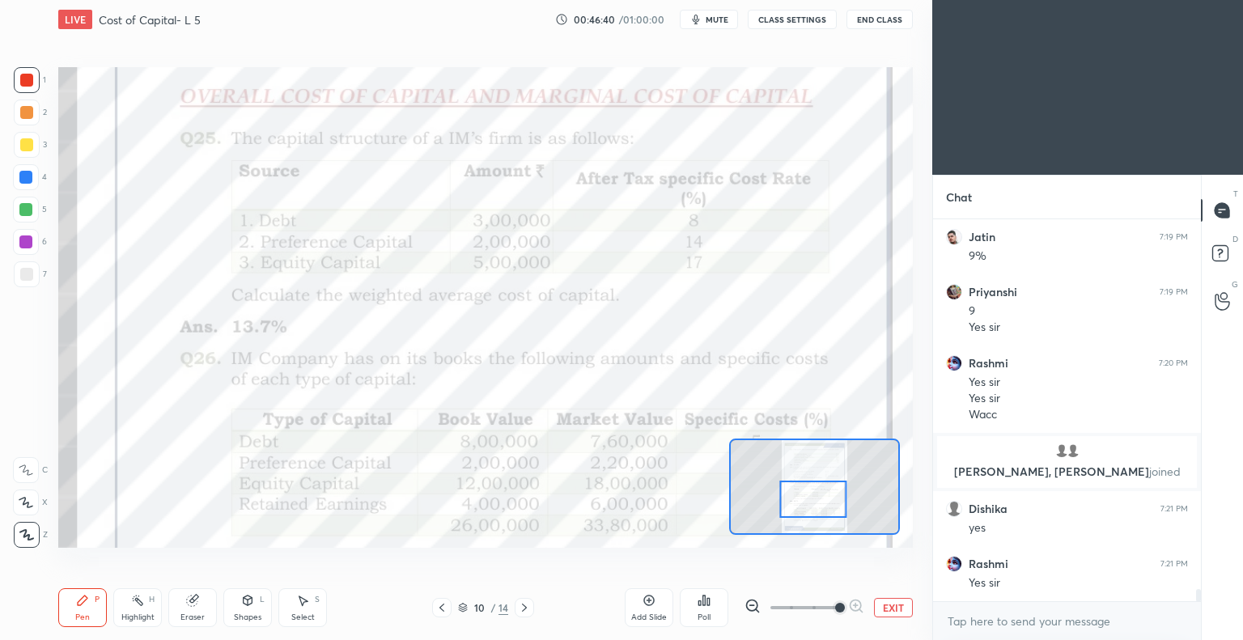
scroll to position [12028, 0]
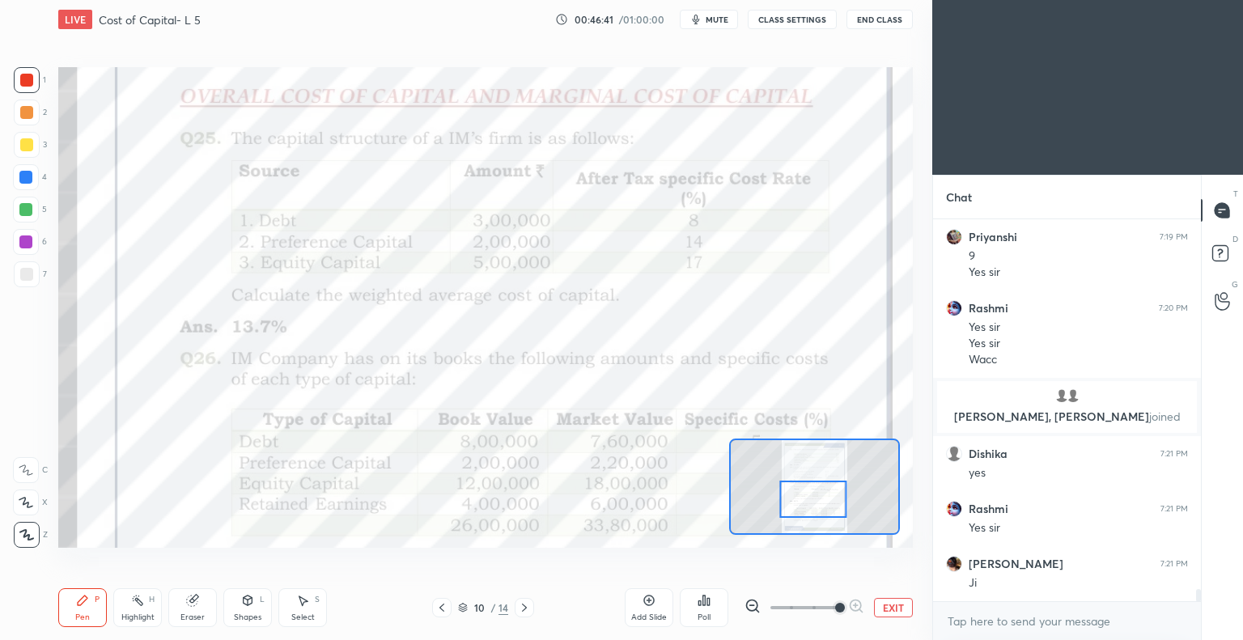
click at [36, 79] on div at bounding box center [27, 80] width 26 height 26
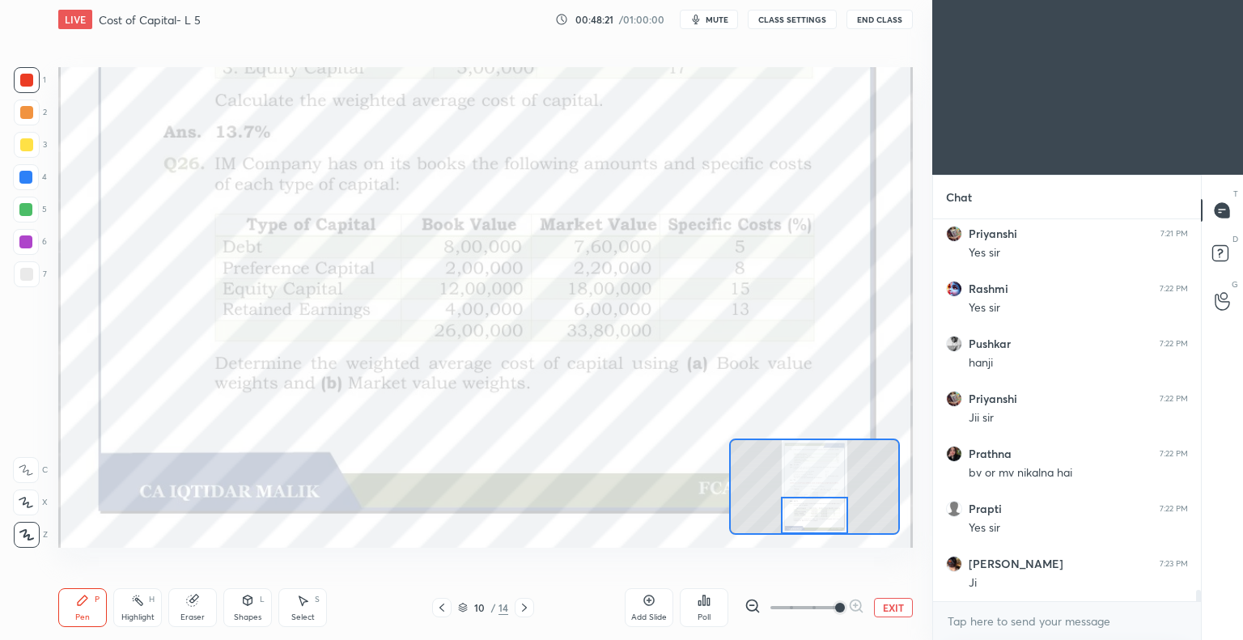
scroll to position [12527, 0]
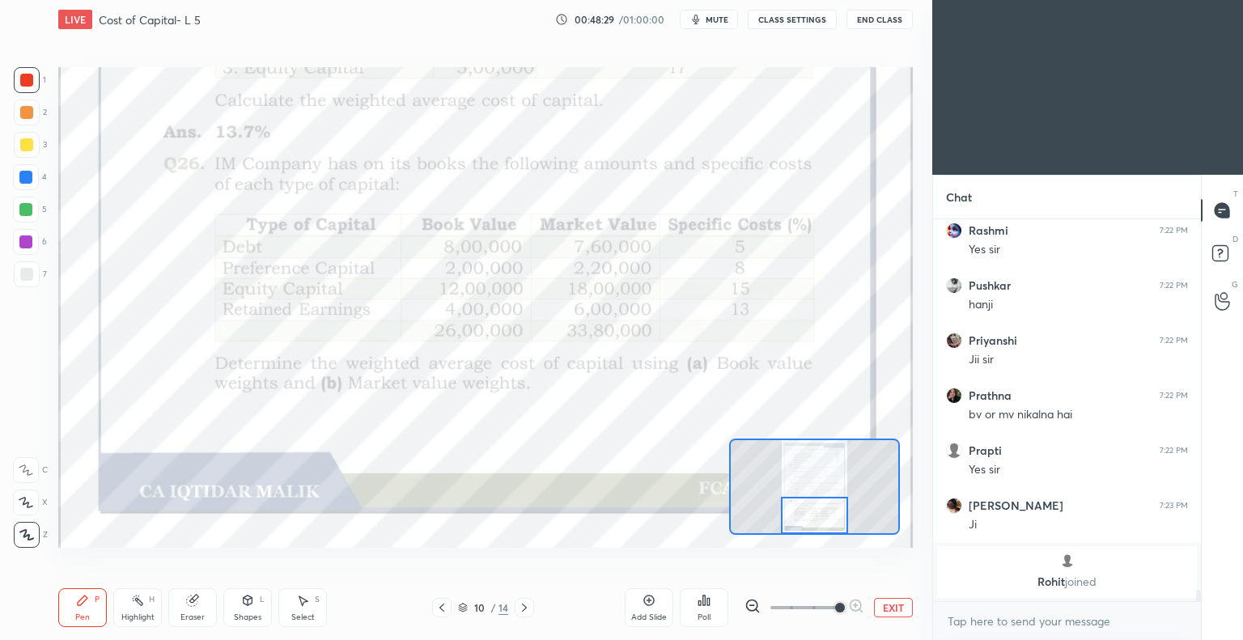
click at [525, 607] on icon at bounding box center [524, 608] width 5 height 8
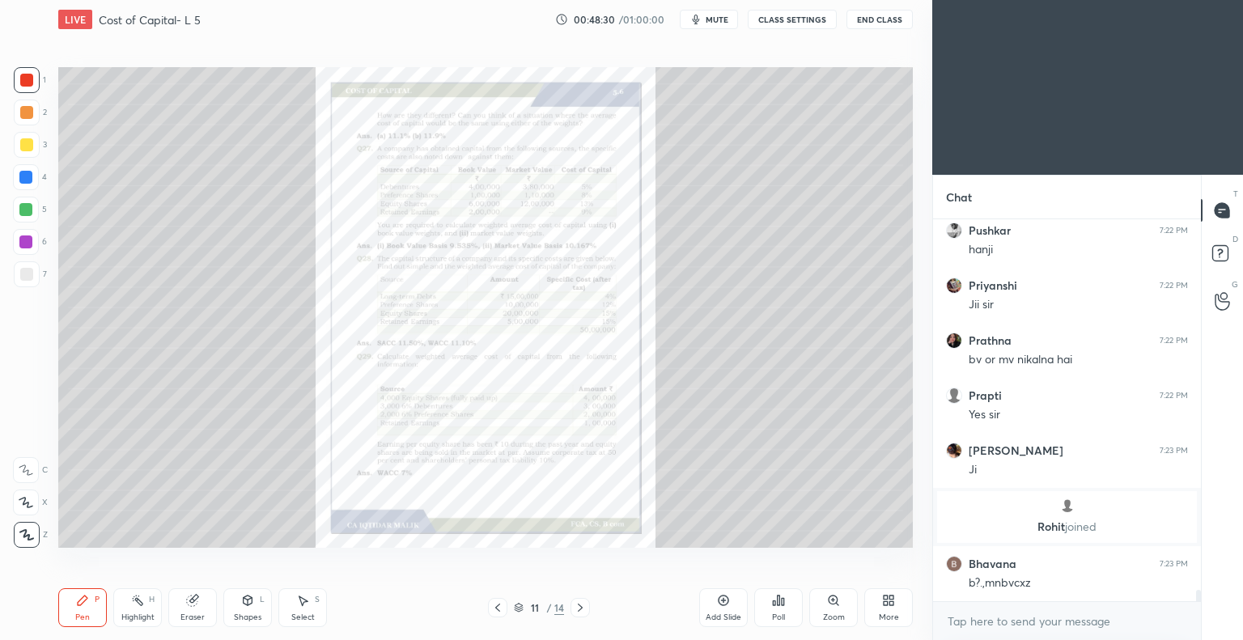
scroll to position [12404, 0]
click at [832, 606] on icon at bounding box center [833, 600] width 13 height 13
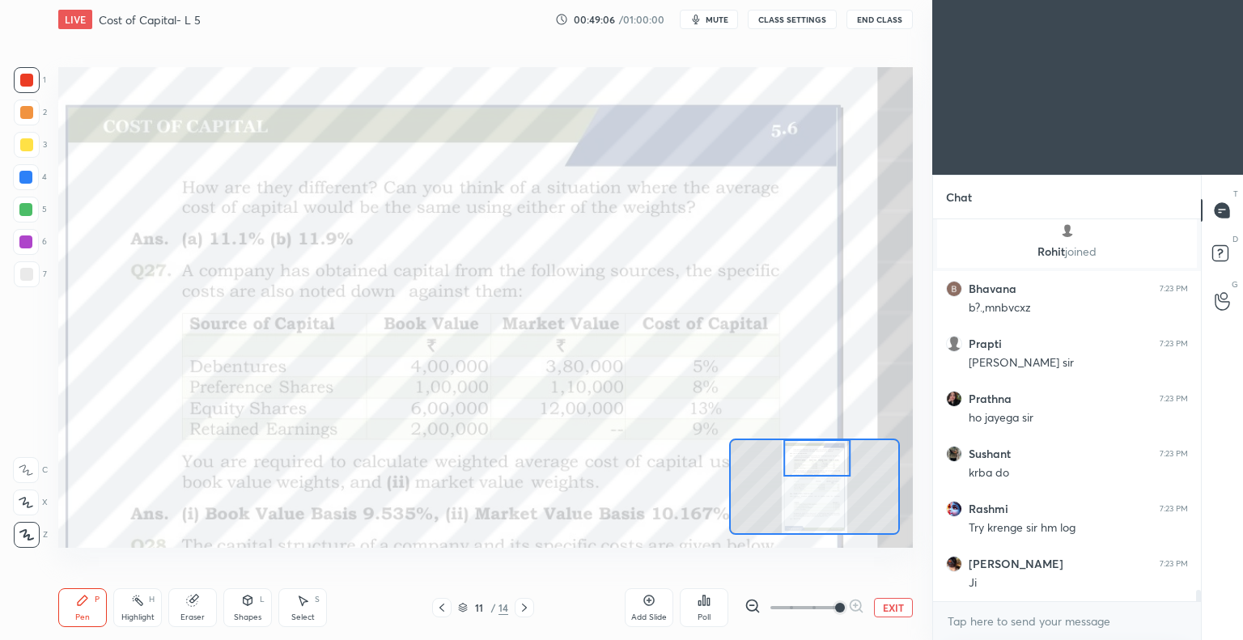
scroll to position [12734, 0]
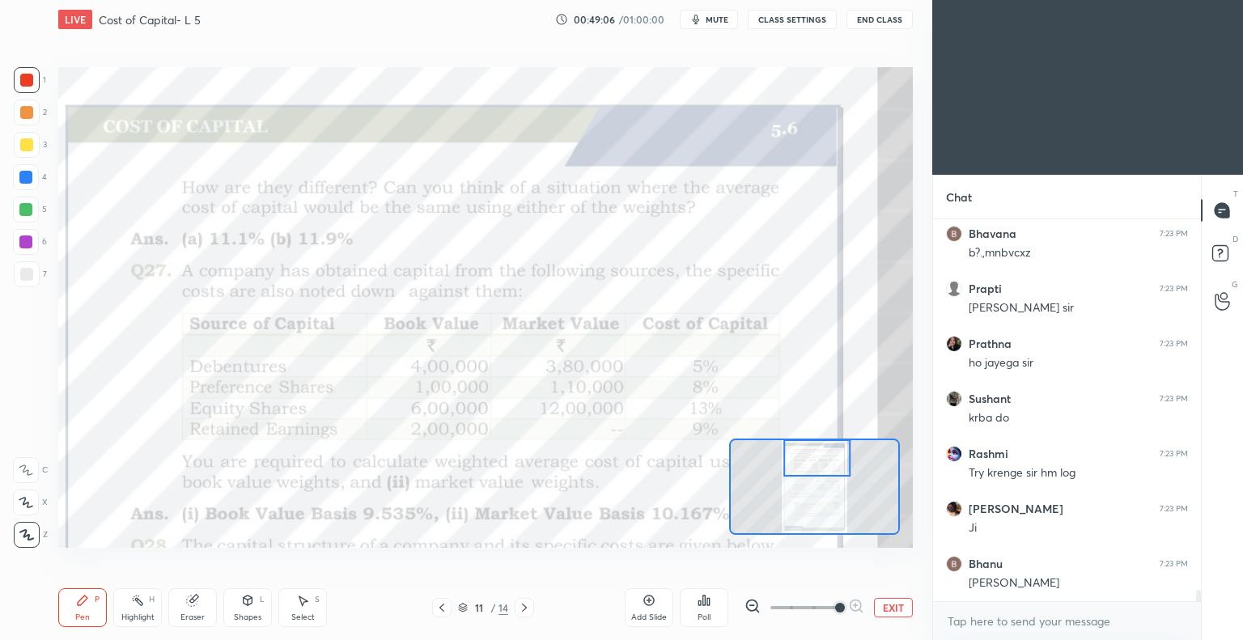
click at [444, 608] on icon at bounding box center [441, 607] width 13 height 13
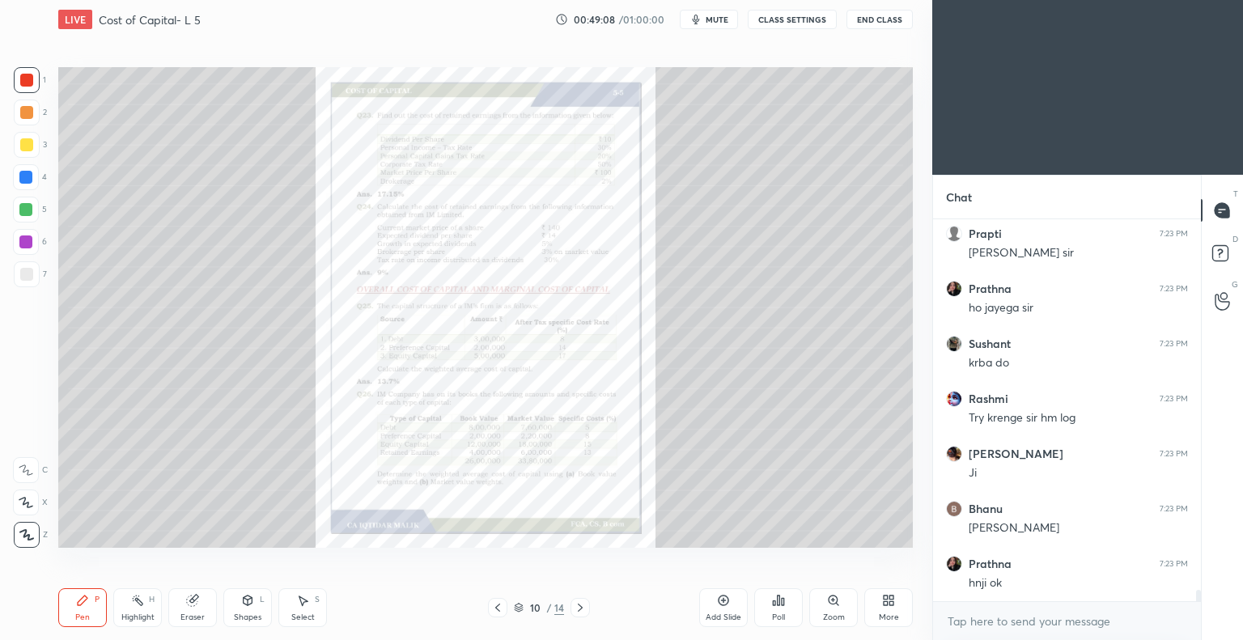
scroll to position [12844, 0]
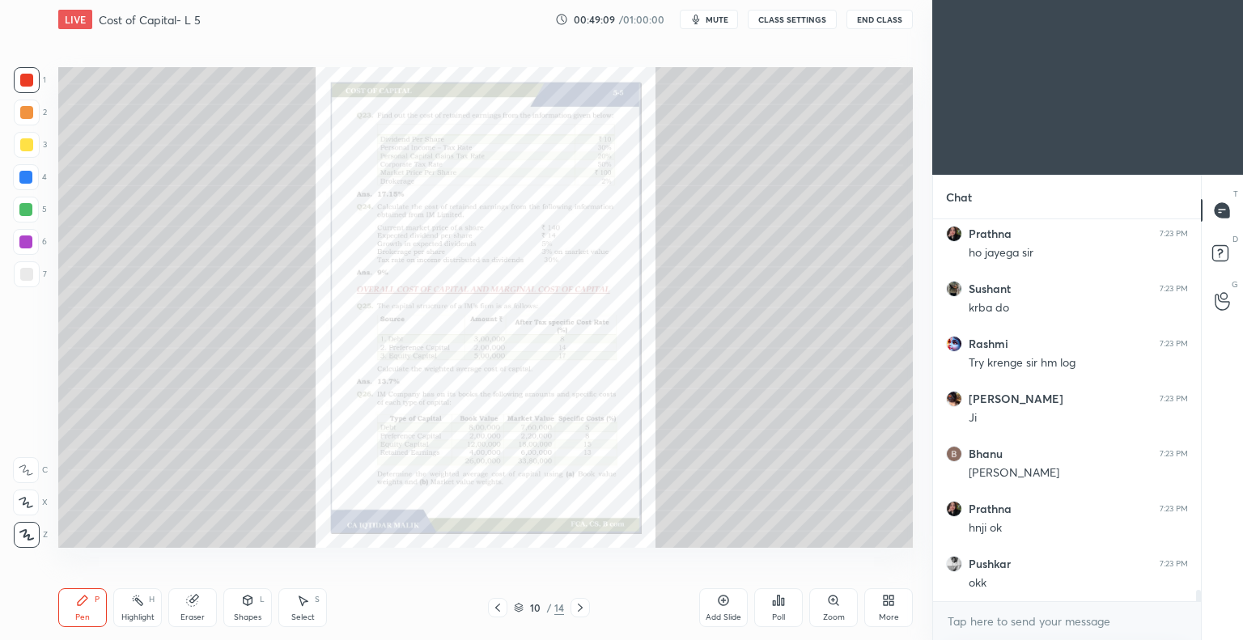
click at [722, 602] on icon at bounding box center [723, 600] width 13 height 13
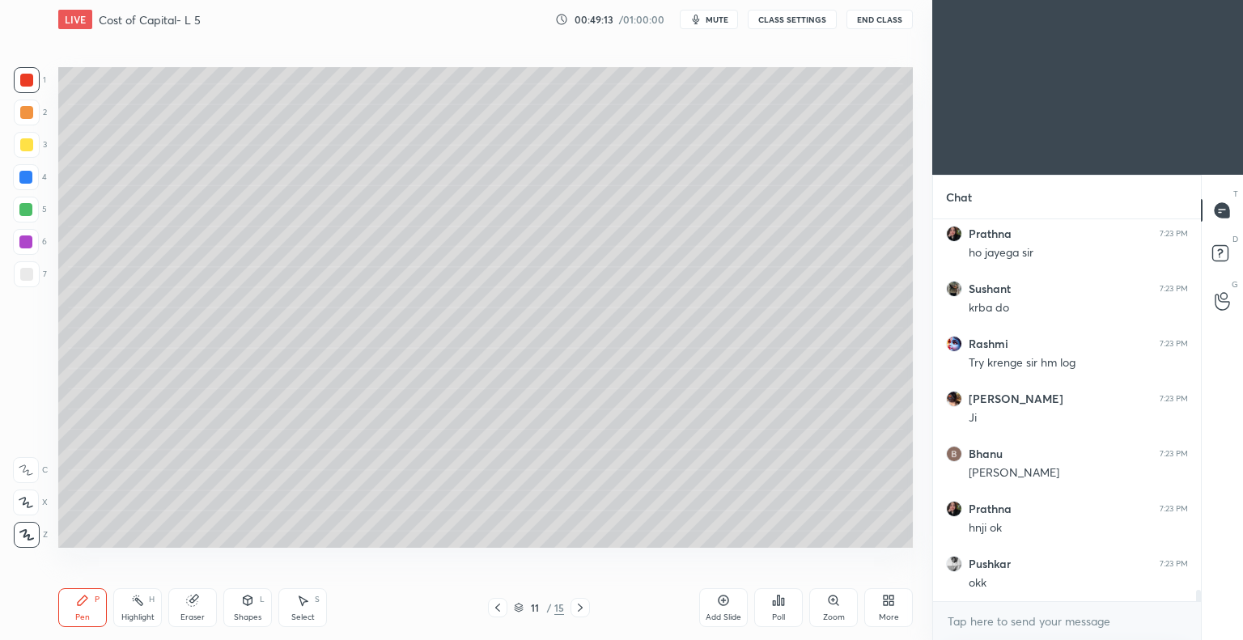
click at [495, 609] on icon at bounding box center [497, 607] width 13 height 13
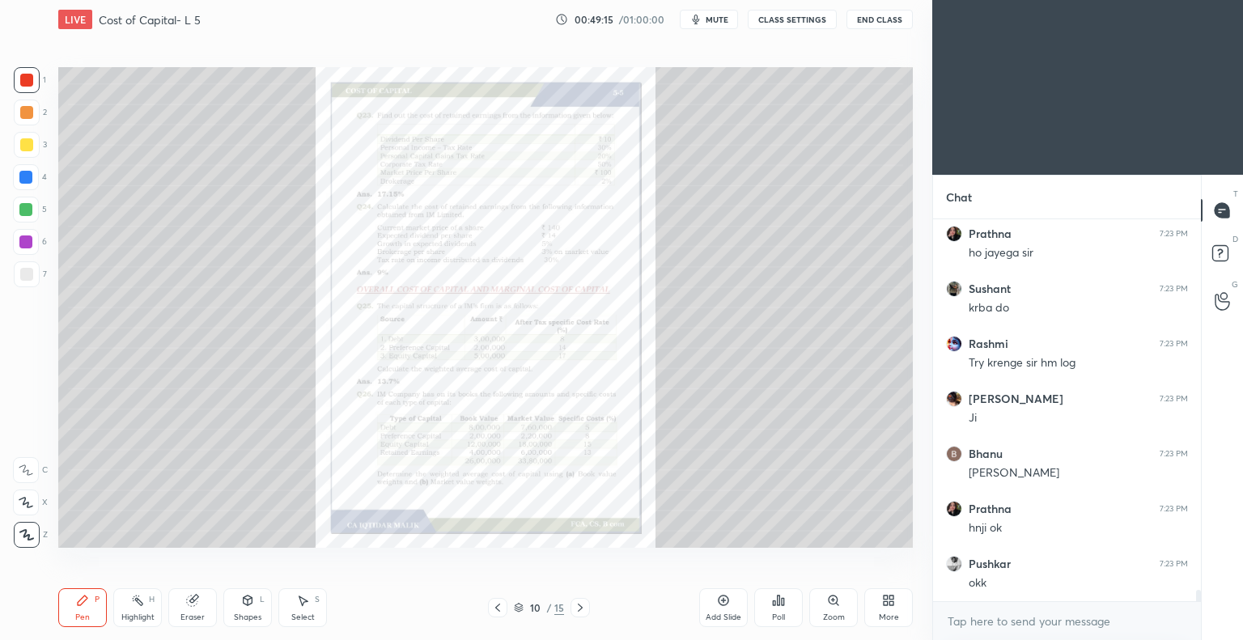
click at [577, 608] on icon at bounding box center [580, 607] width 13 height 13
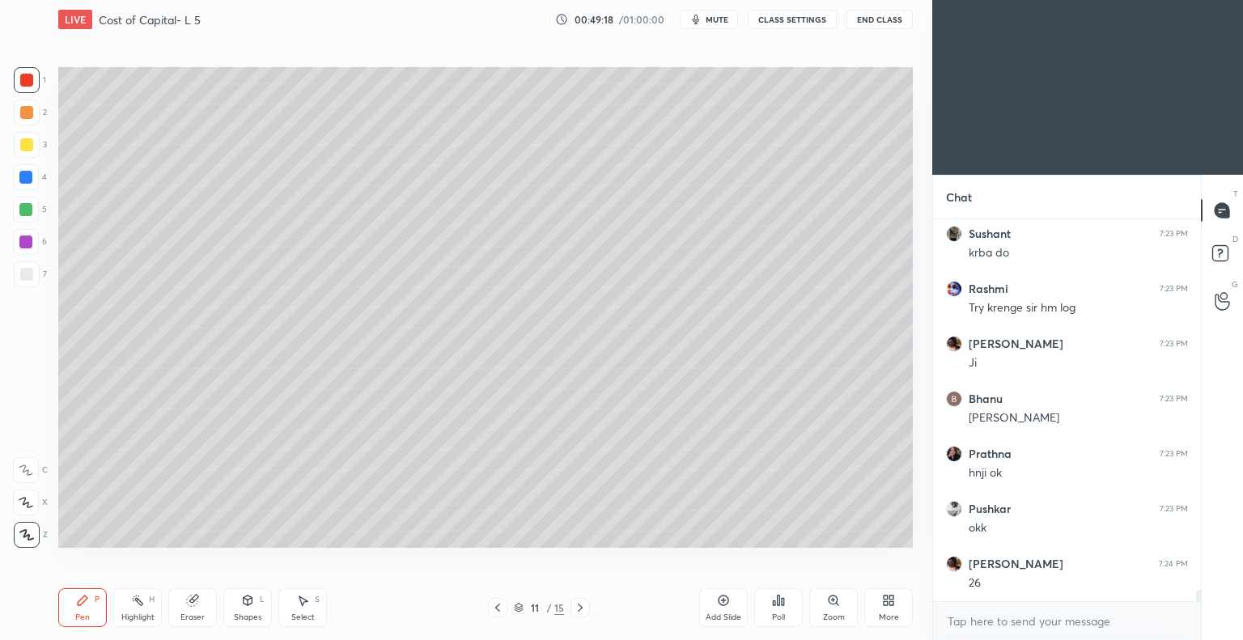
scroll to position [12954, 0]
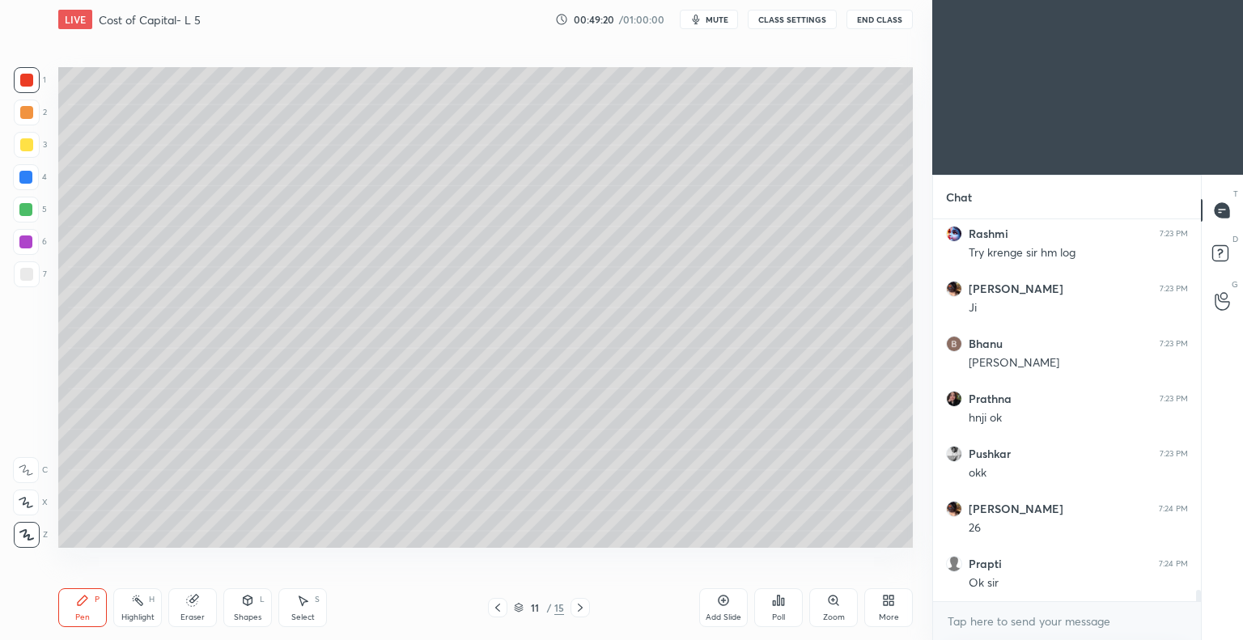
click at [26, 147] on div at bounding box center [26, 144] width 13 height 13
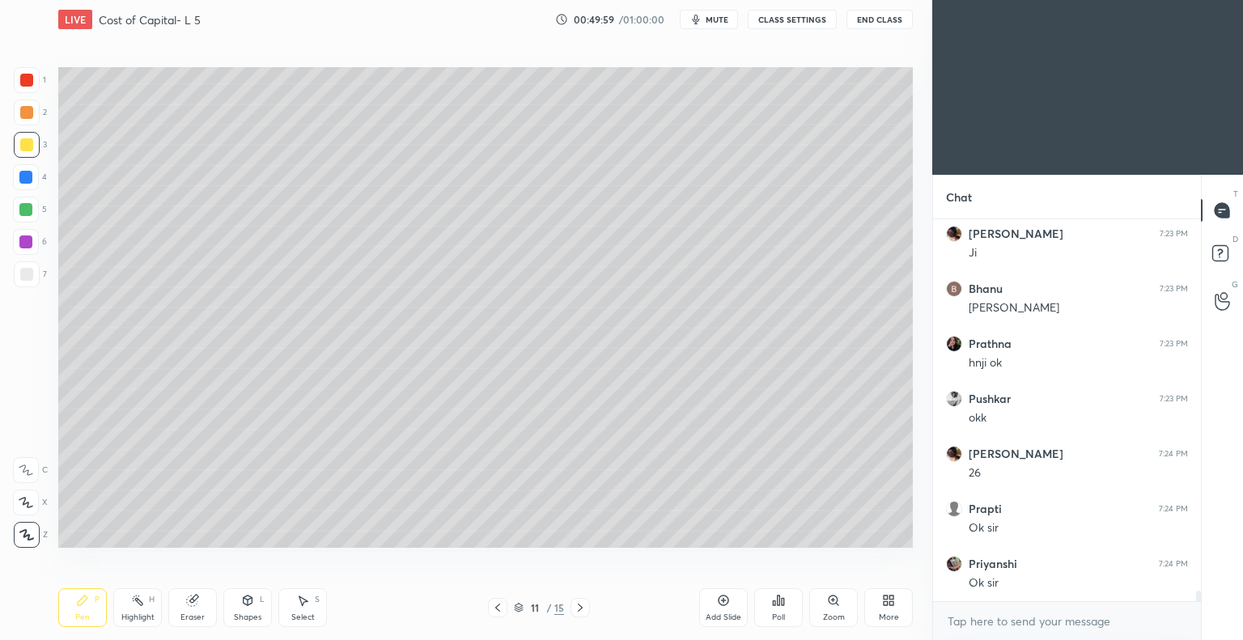
click at [197, 614] on div "Eraser" at bounding box center [192, 618] width 24 height 8
click at [29, 499] on icon at bounding box center [27, 502] width 9 height 8
click at [249, 617] on div "Shapes" at bounding box center [248, 618] width 28 height 8
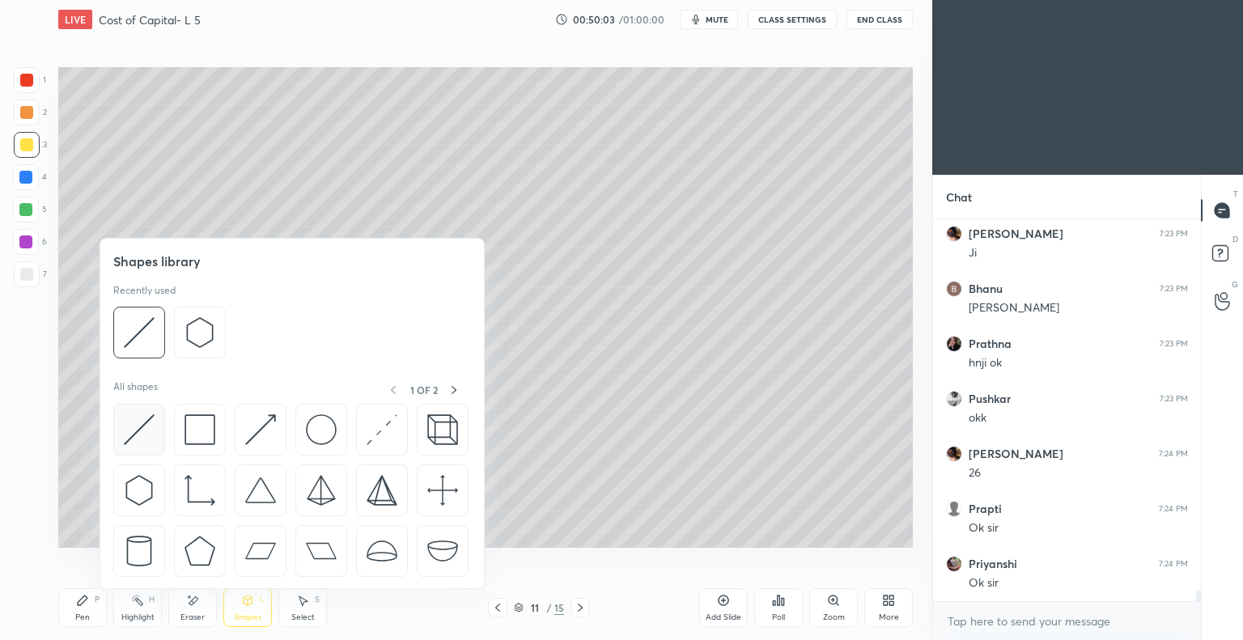
click at [140, 424] on img at bounding box center [139, 429] width 31 height 31
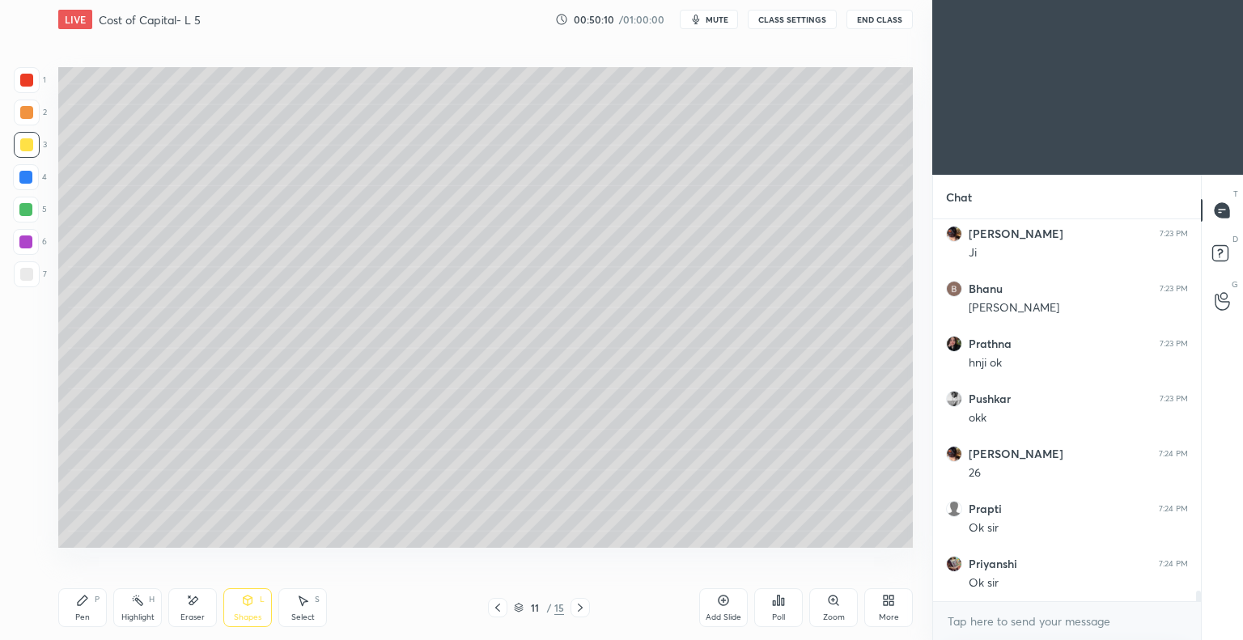
click at [79, 609] on div "Pen P" at bounding box center [82, 607] width 49 height 39
click at [32, 270] on div at bounding box center [26, 274] width 13 height 13
click at [498, 610] on icon at bounding box center [497, 608] width 5 height 8
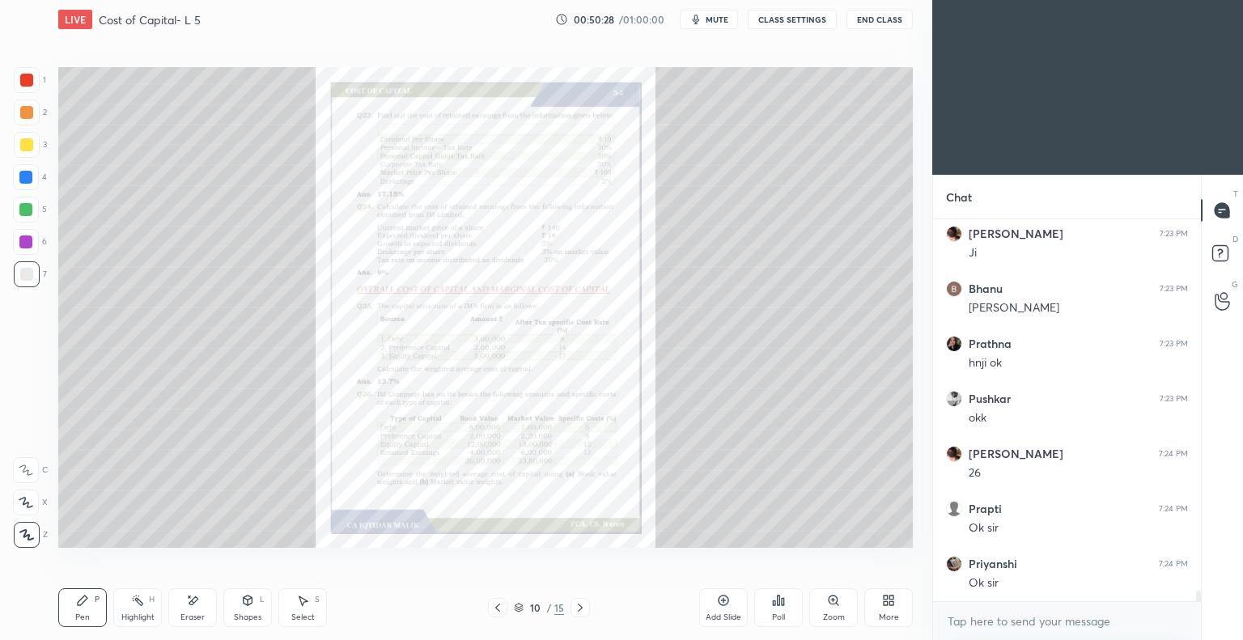
click at [582, 609] on icon at bounding box center [580, 608] width 5 height 8
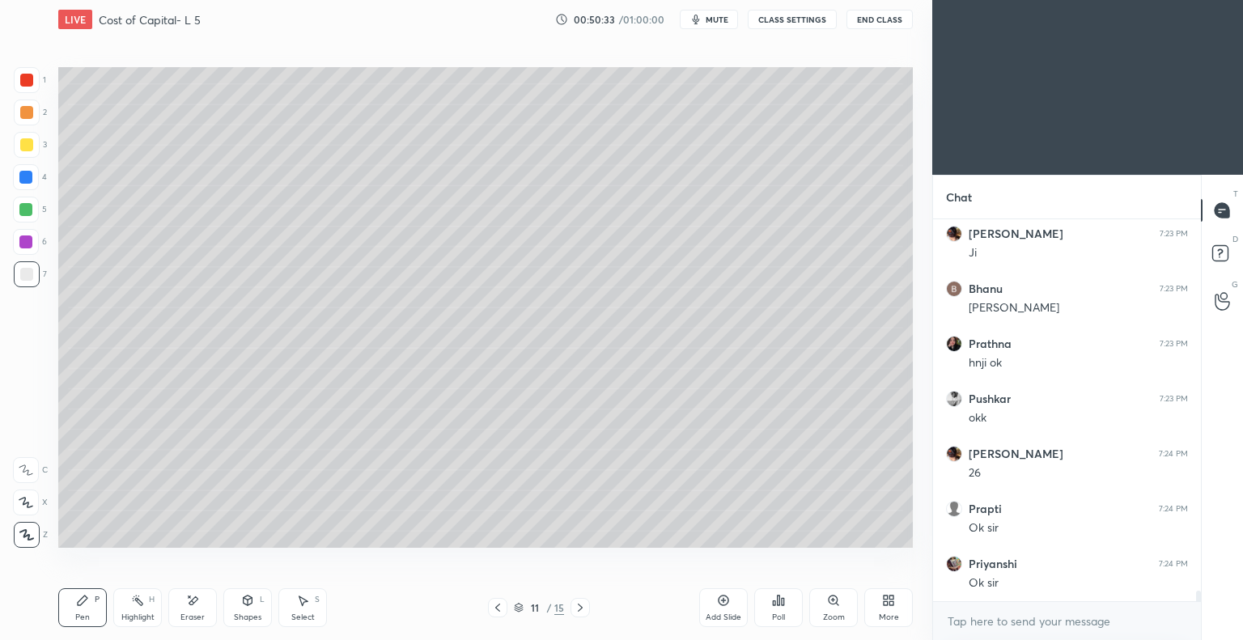
click at [579, 608] on icon at bounding box center [580, 607] width 13 height 13
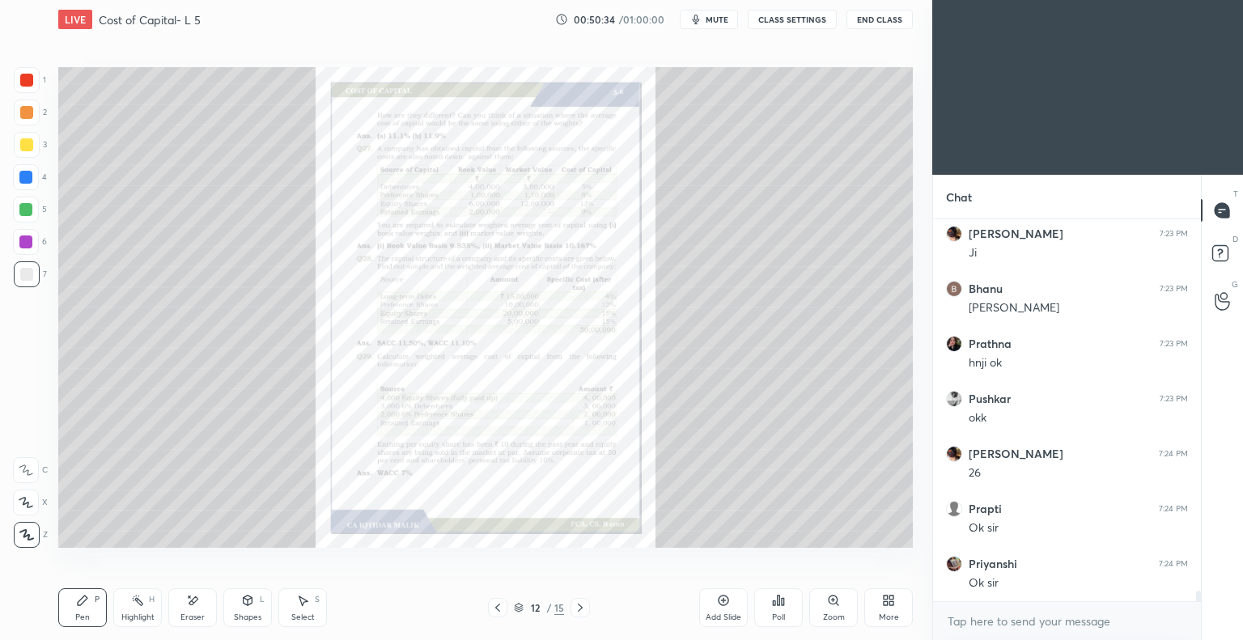
click at [495, 607] on icon at bounding box center [497, 607] width 13 height 13
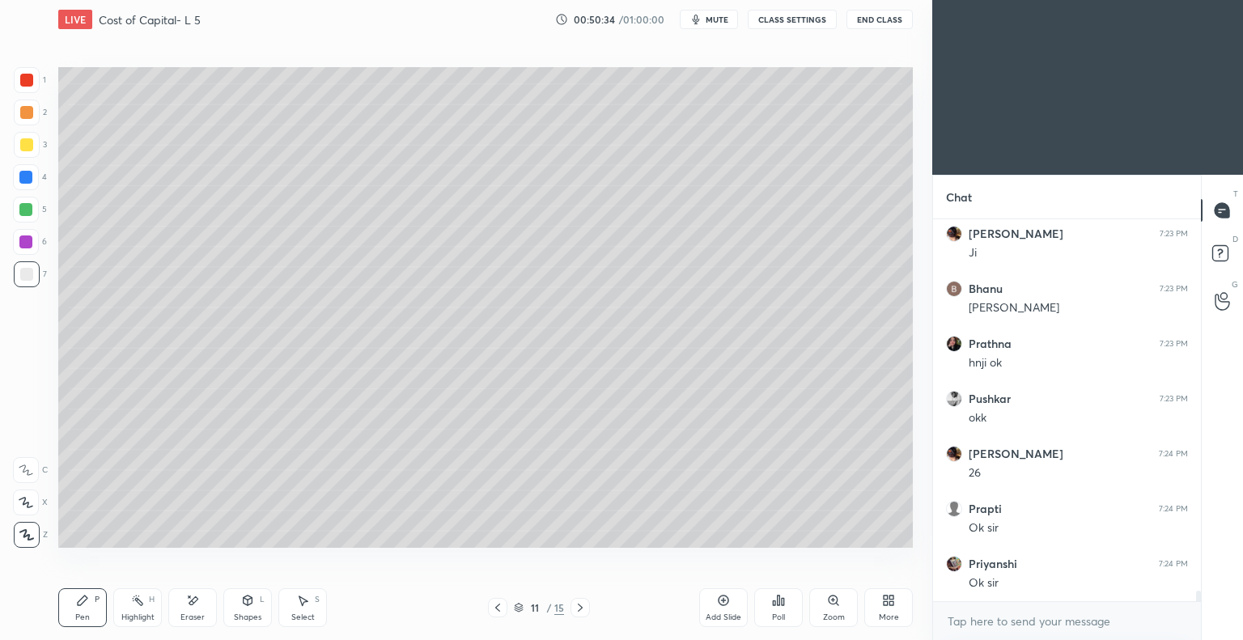
click at [499, 608] on icon at bounding box center [497, 607] width 13 height 13
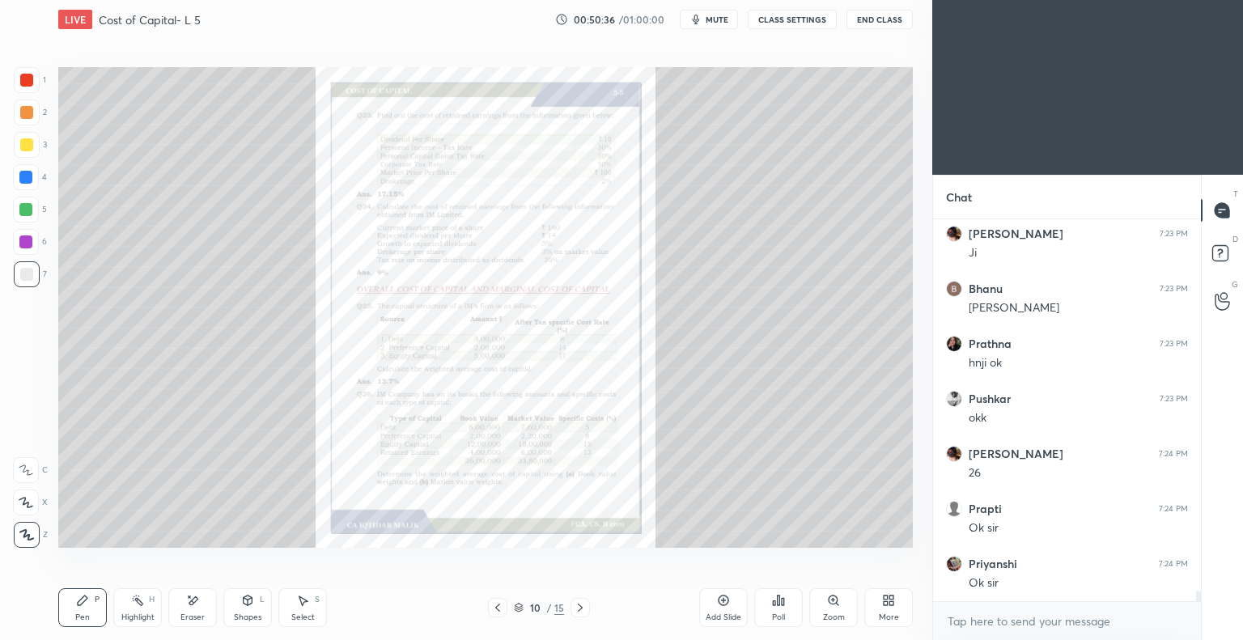
click at [580, 610] on icon at bounding box center [580, 608] width 5 height 8
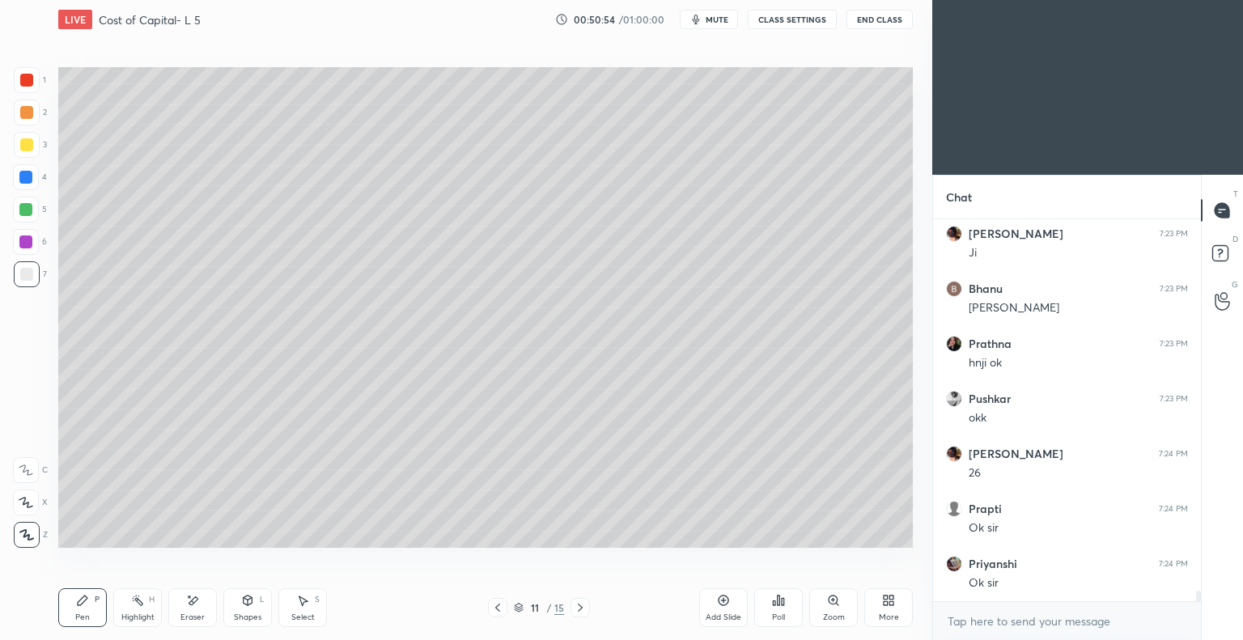
click at [500, 608] on icon at bounding box center [497, 607] width 13 height 13
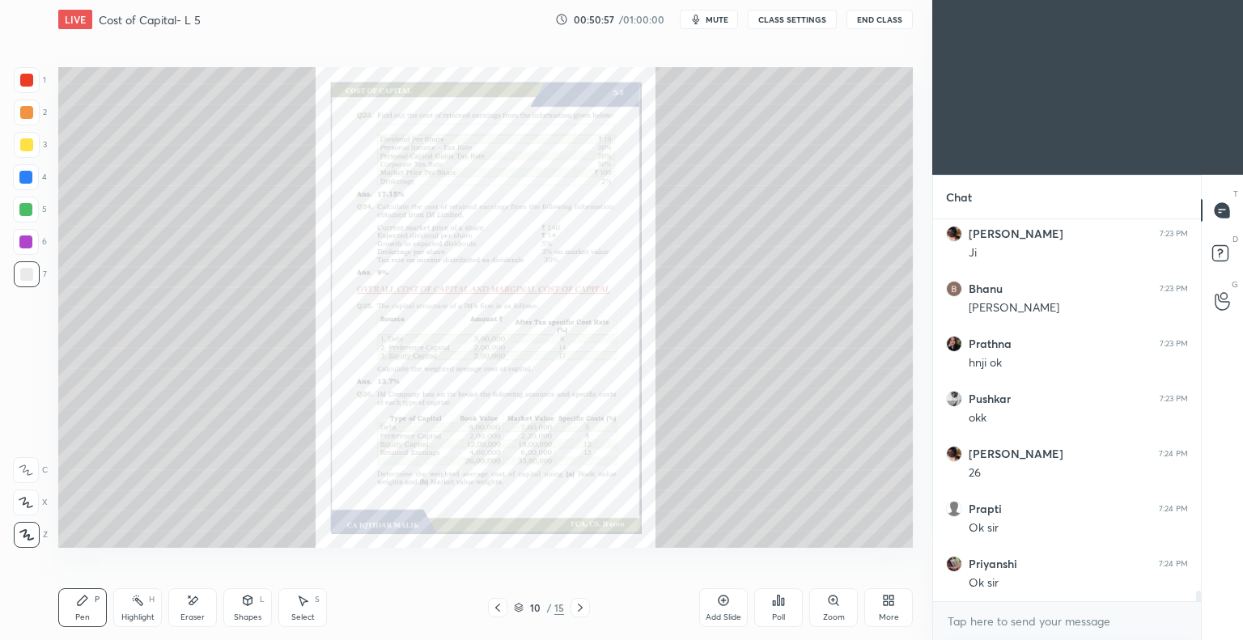
click at [581, 608] on icon at bounding box center [580, 608] width 5 height 8
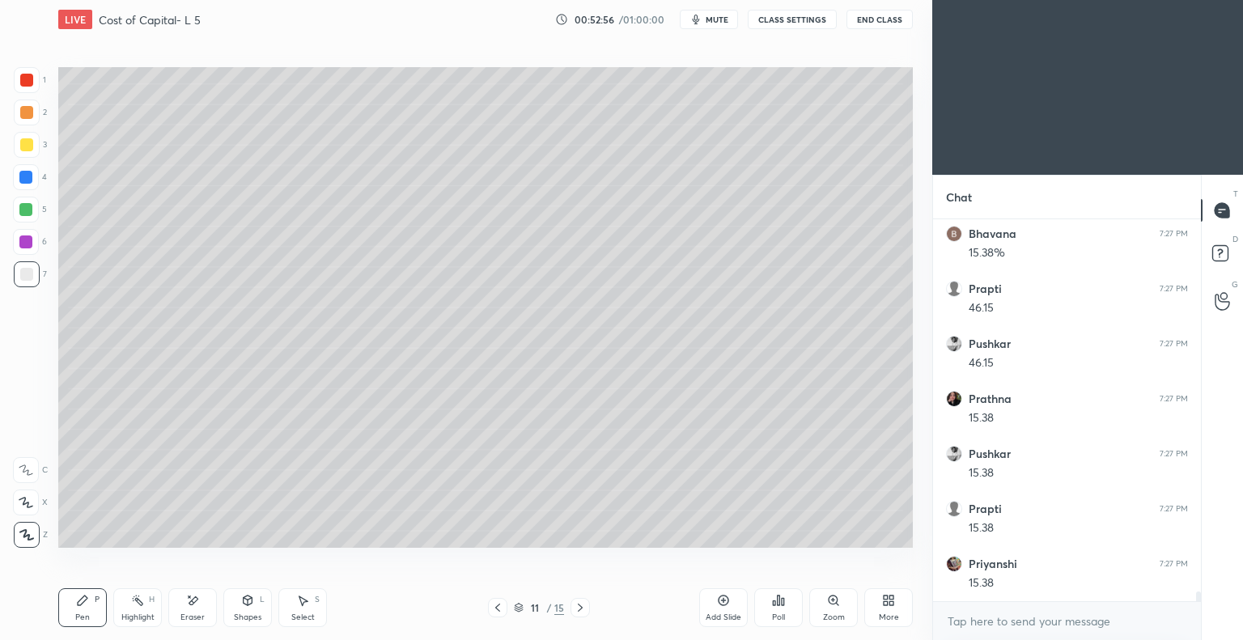
scroll to position [14605, 0]
click at [499, 610] on icon at bounding box center [497, 608] width 5 height 8
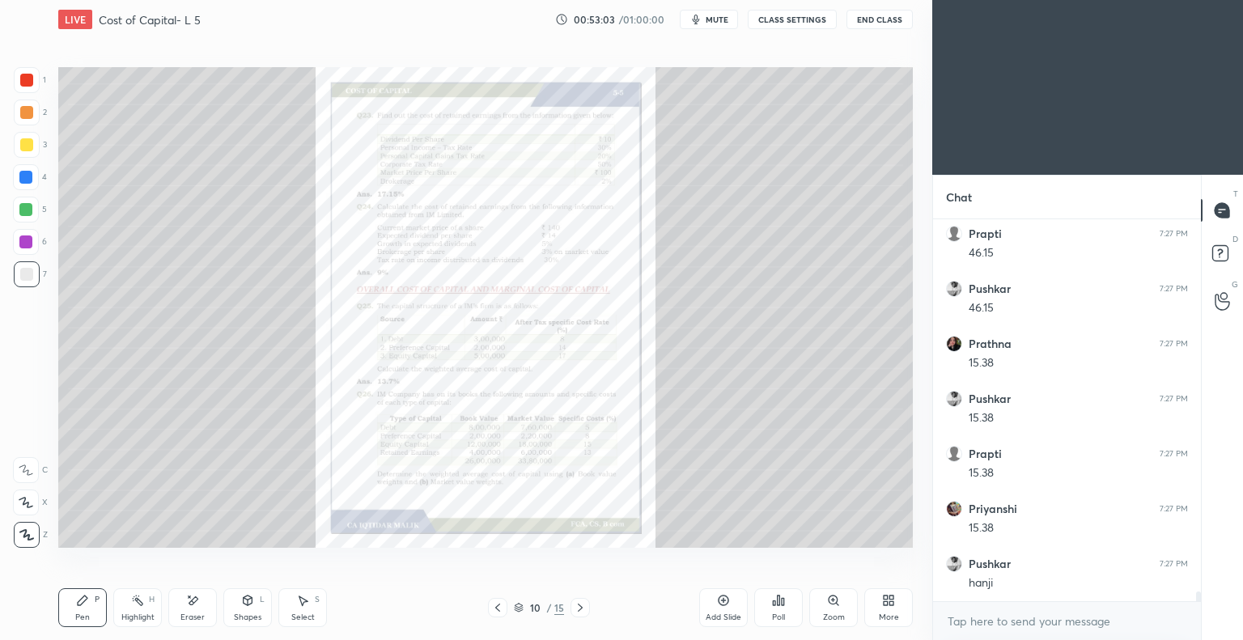
click at [583, 605] on icon at bounding box center [580, 607] width 13 height 13
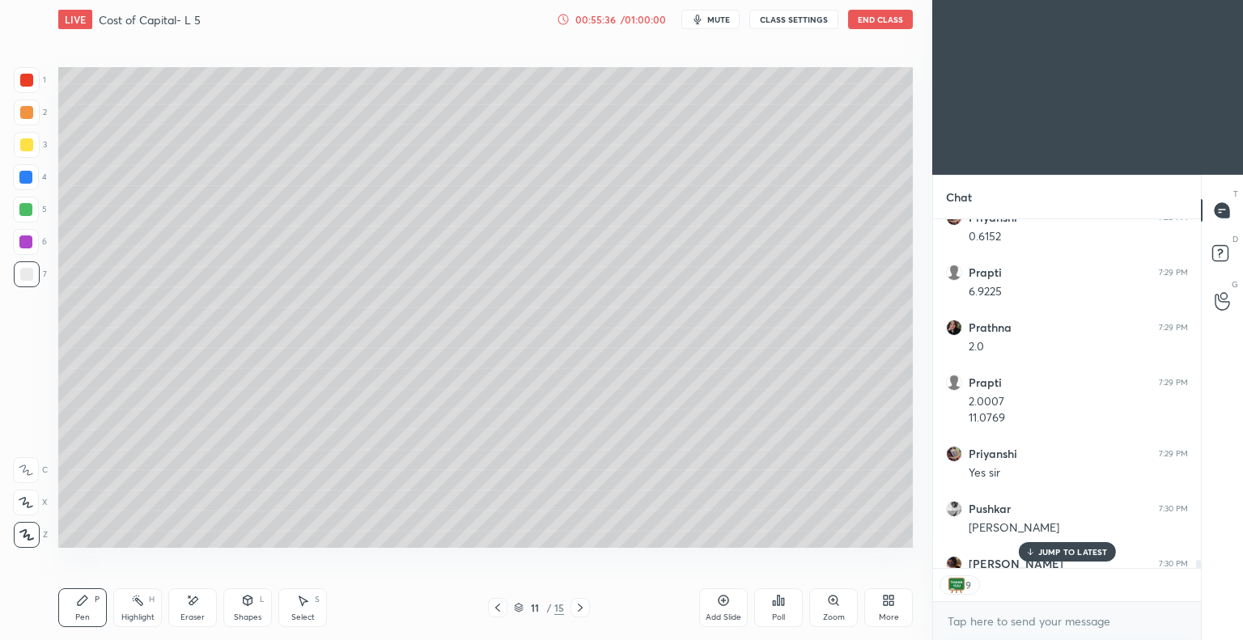
scroll to position [15314, 0]
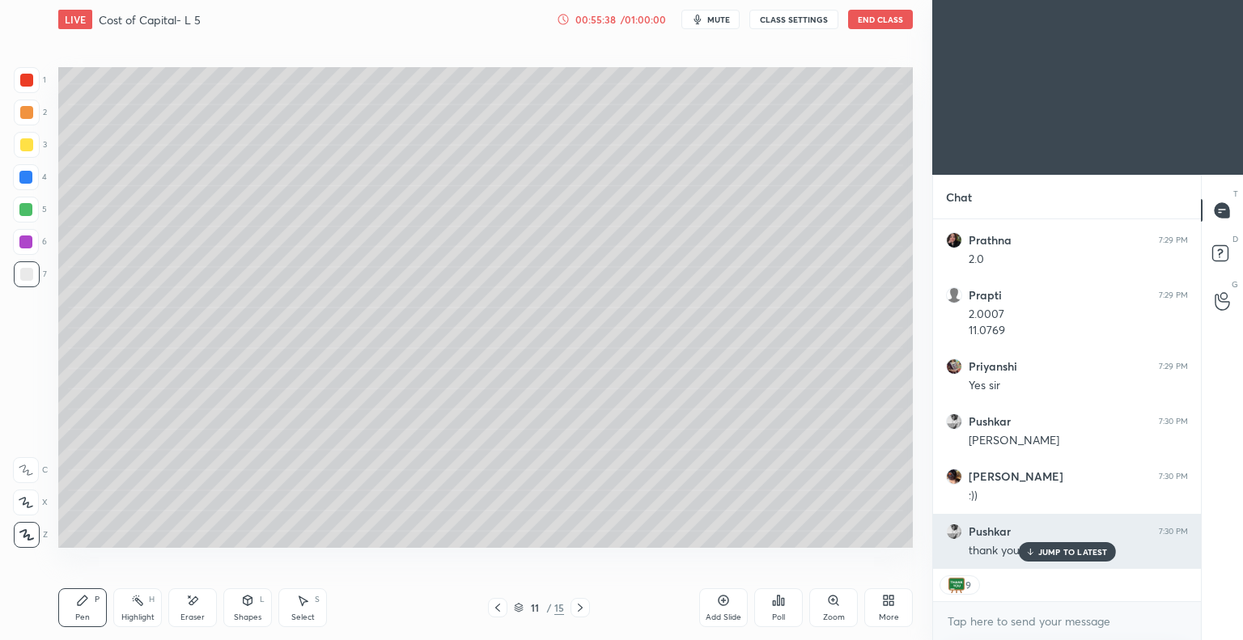
click at [1055, 552] on p "JUMP TO LATEST" at bounding box center [1073, 552] width 70 height 10
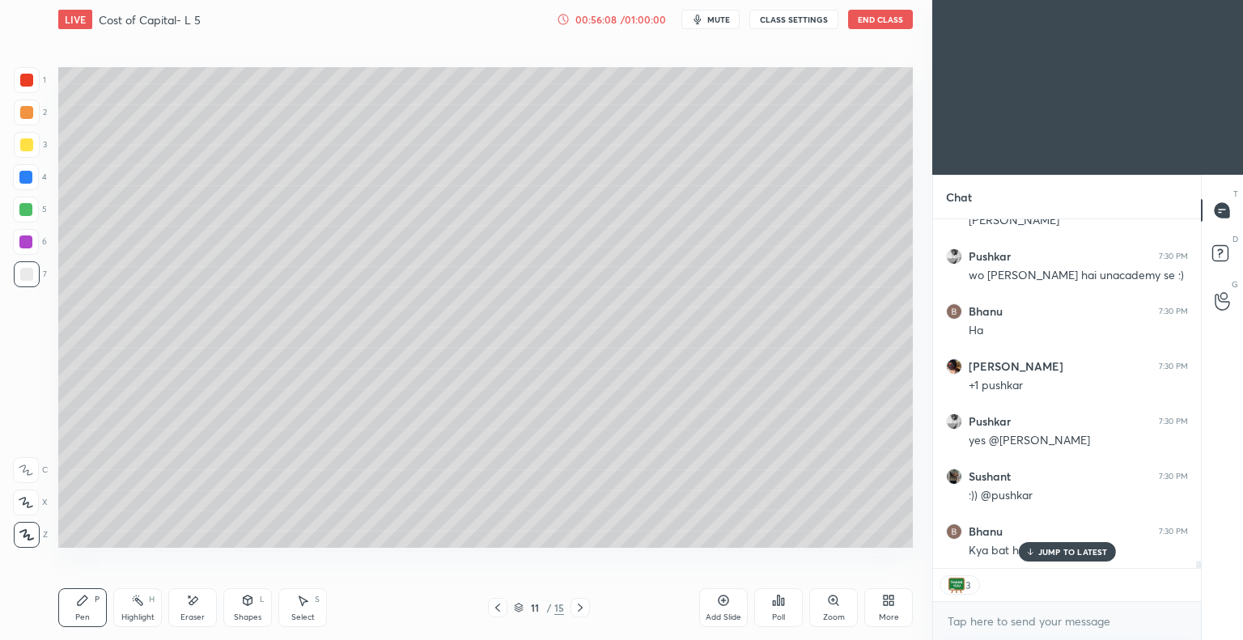
scroll to position [15810, 0]
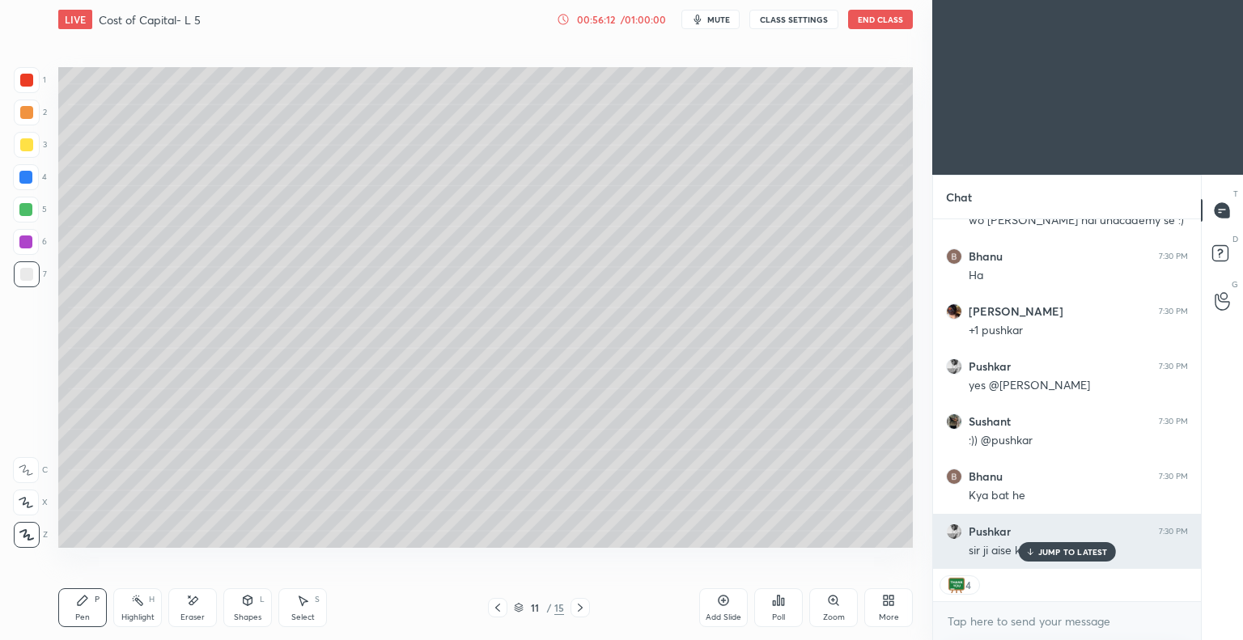
click at [1054, 550] on p "JUMP TO LATEST" at bounding box center [1073, 552] width 70 height 10
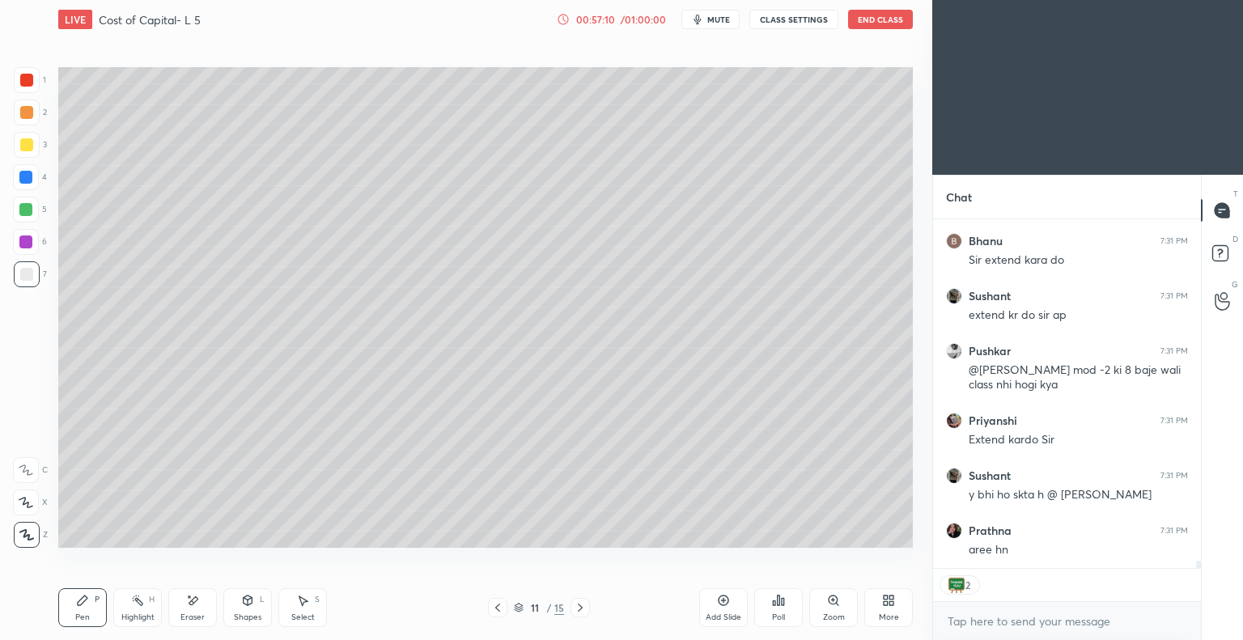
scroll to position [16320, 0]
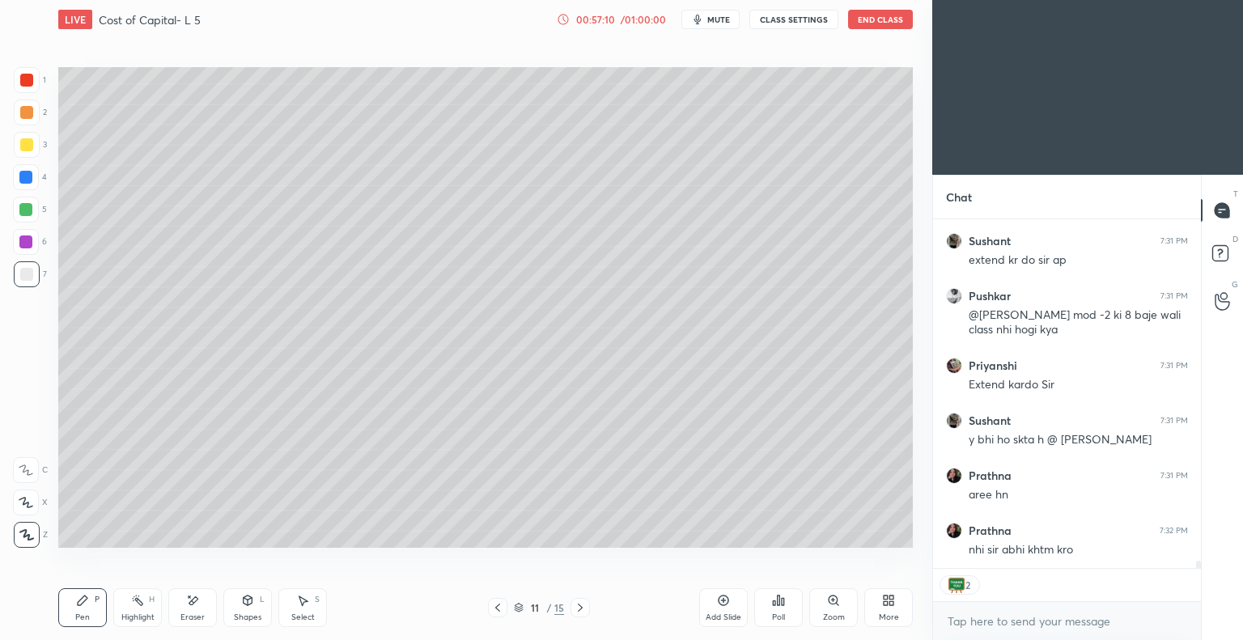
click at [723, 600] on icon at bounding box center [723, 600] width 5 height 5
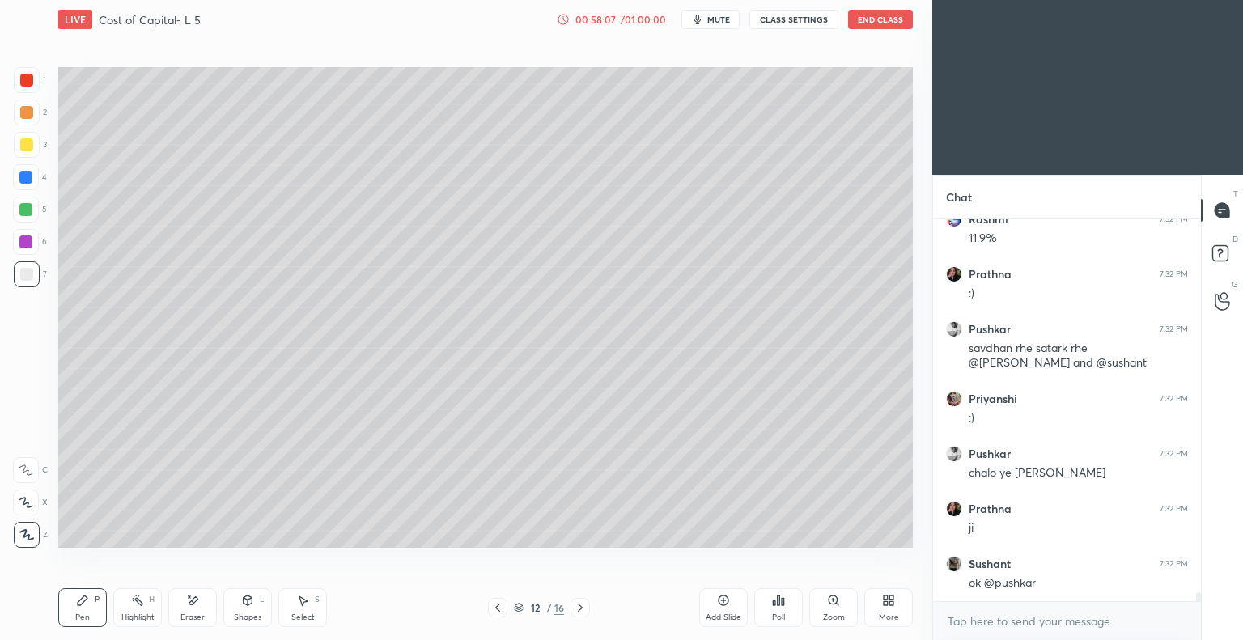
scroll to position [16797, 0]
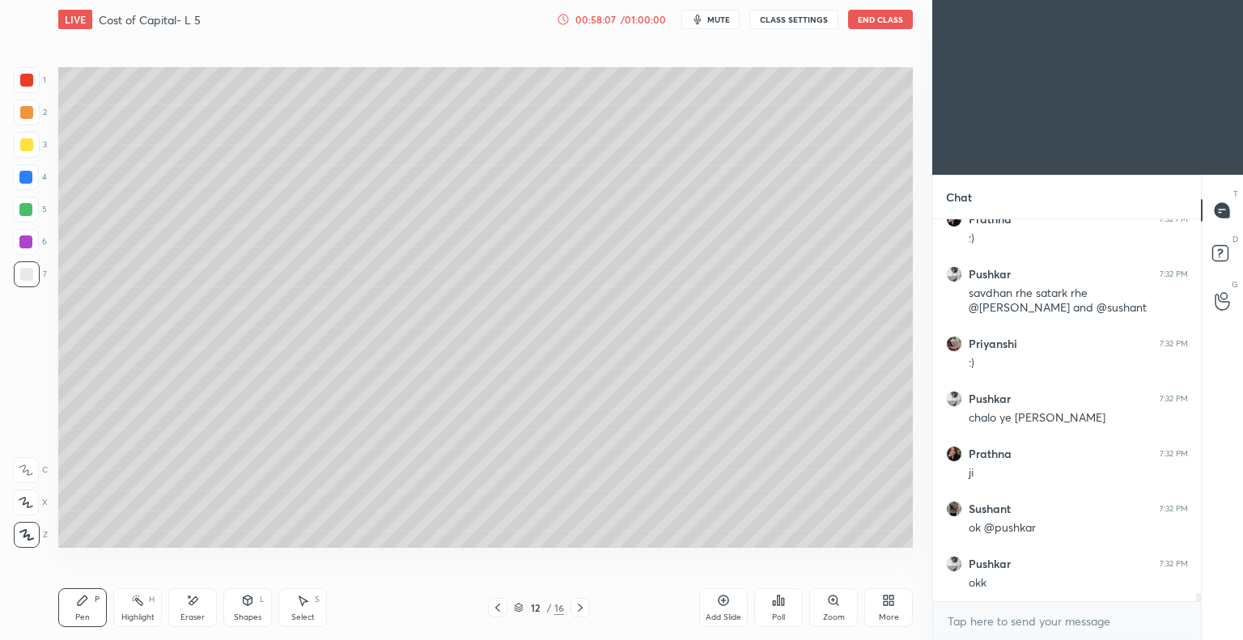
click at [197, 608] on div "Eraser" at bounding box center [192, 607] width 49 height 39
click at [82, 597] on icon at bounding box center [82, 600] width 13 height 13
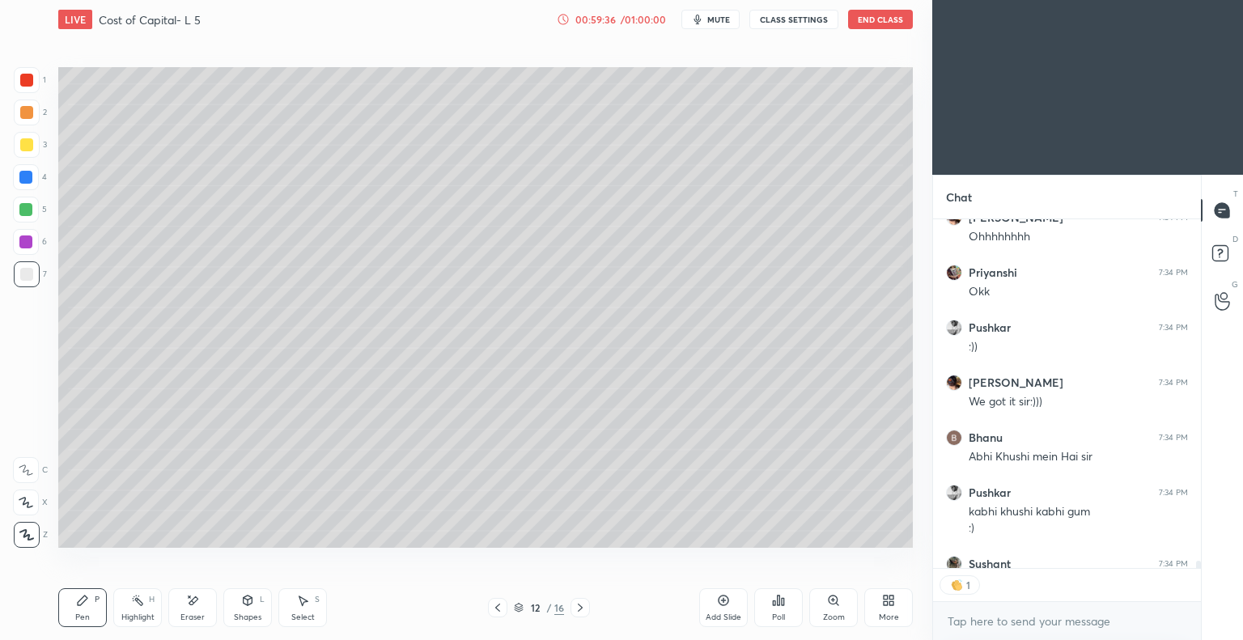
scroll to position [5, 5]
click at [495, 609] on icon at bounding box center [497, 607] width 13 height 13
click at [495, 610] on icon at bounding box center [497, 607] width 13 height 13
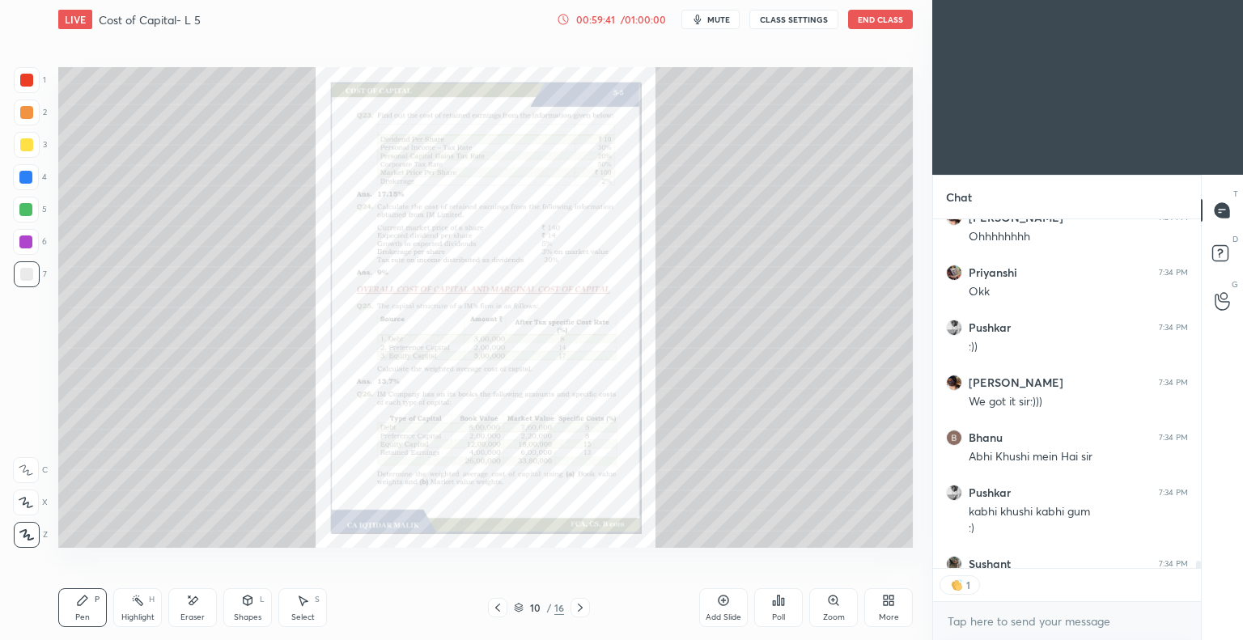
scroll to position [17742, 0]
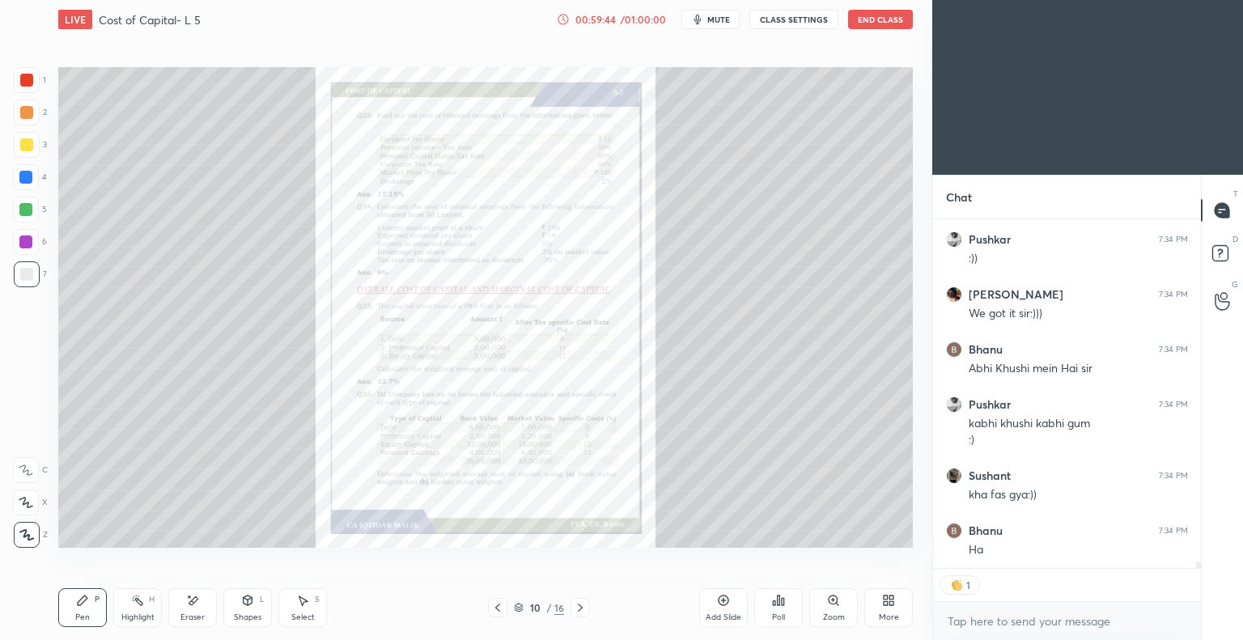
click at [577, 610] on icon at bounding box center [580, 607] width 13 height 13
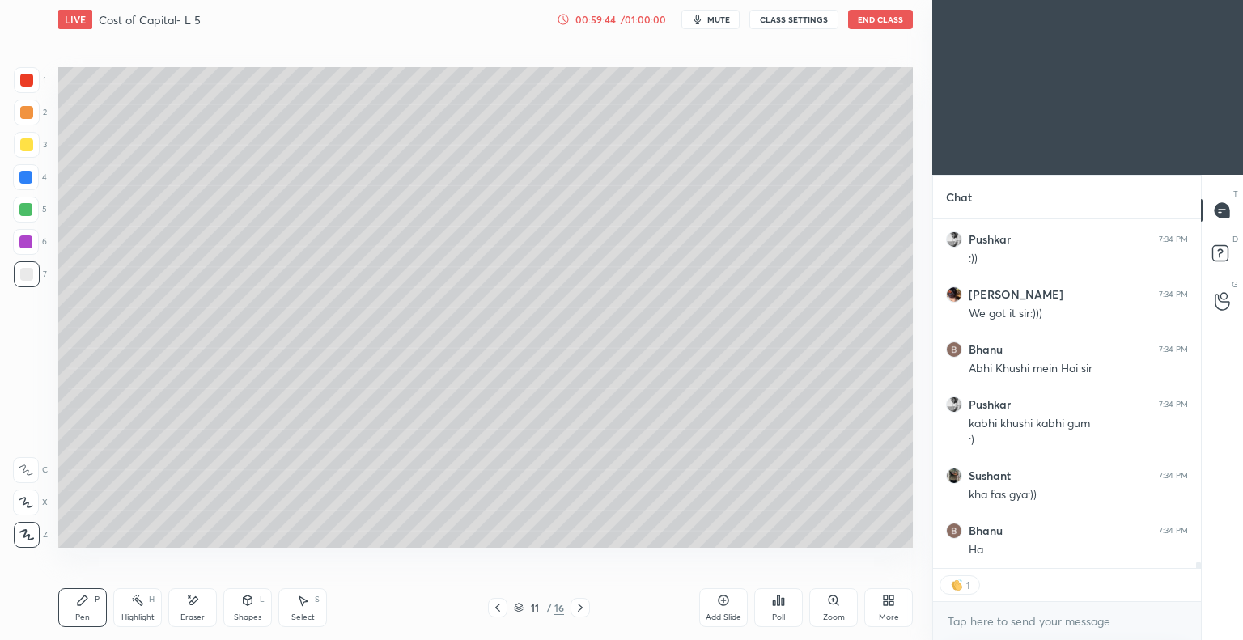
click at [581, 608] on icon at bounding box center [580, 607] width 13 height 13
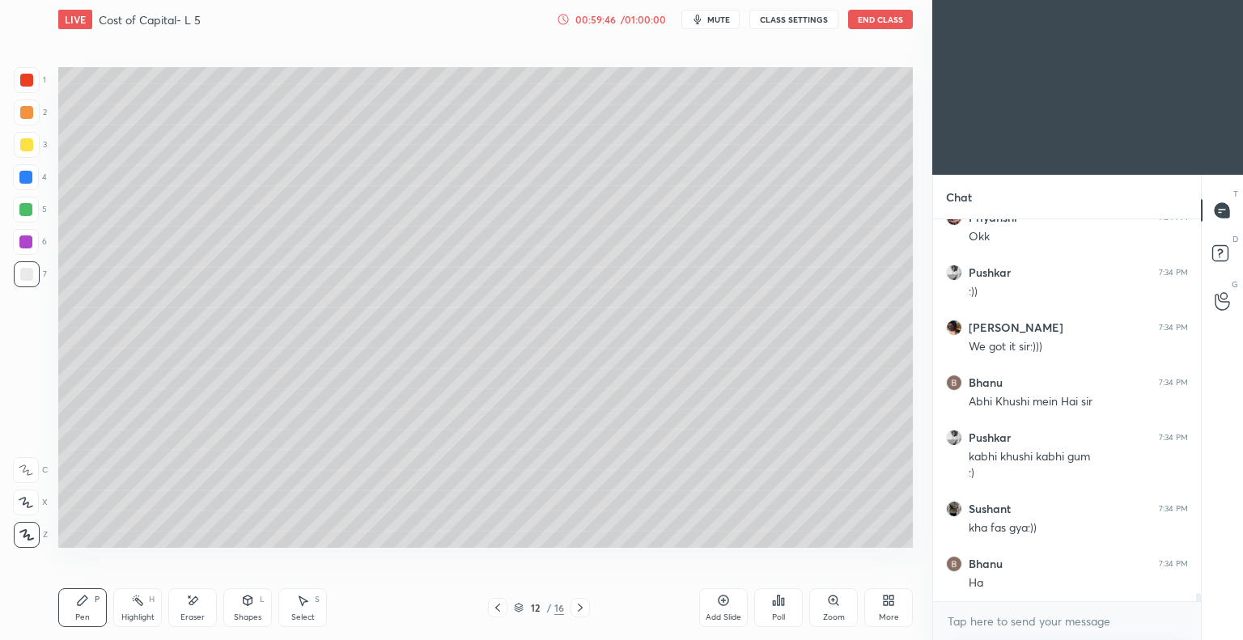
scroll to position [17708, 0]
click at [494, 609] on icon at bounding box center [497, 607] width 13 height 13
click at [496, 609] on icon at bounding box center [497, 608] width 5 height 8
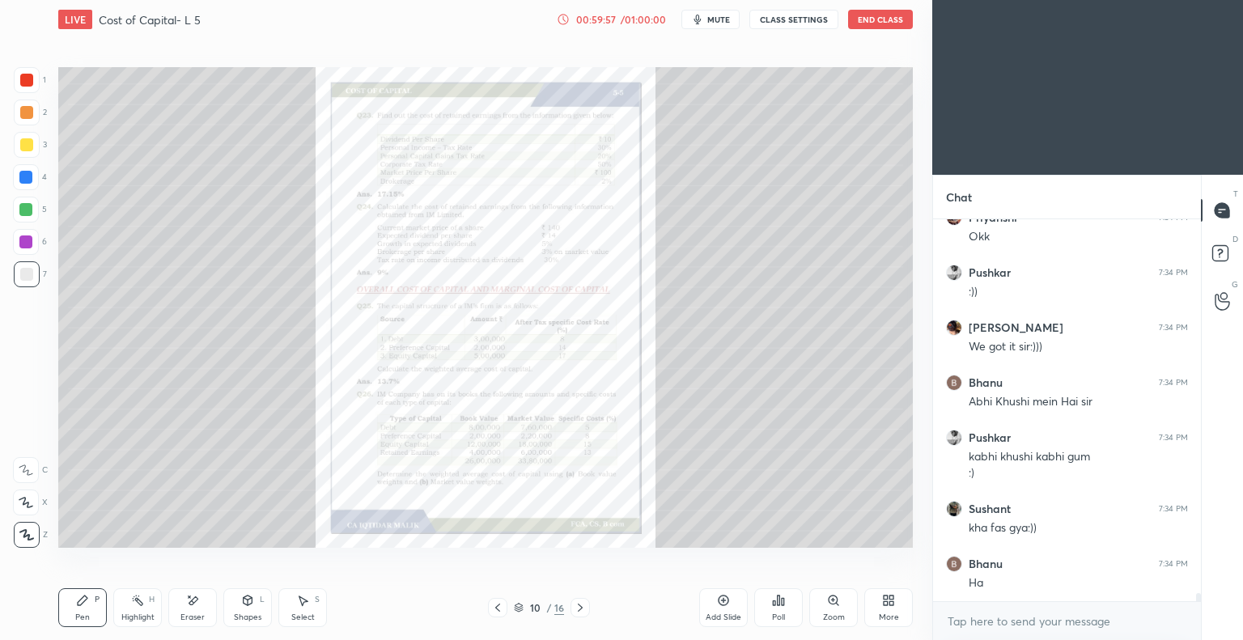
click at [579, 609] on icon at bounding box center [580, 607] width 13 height 13
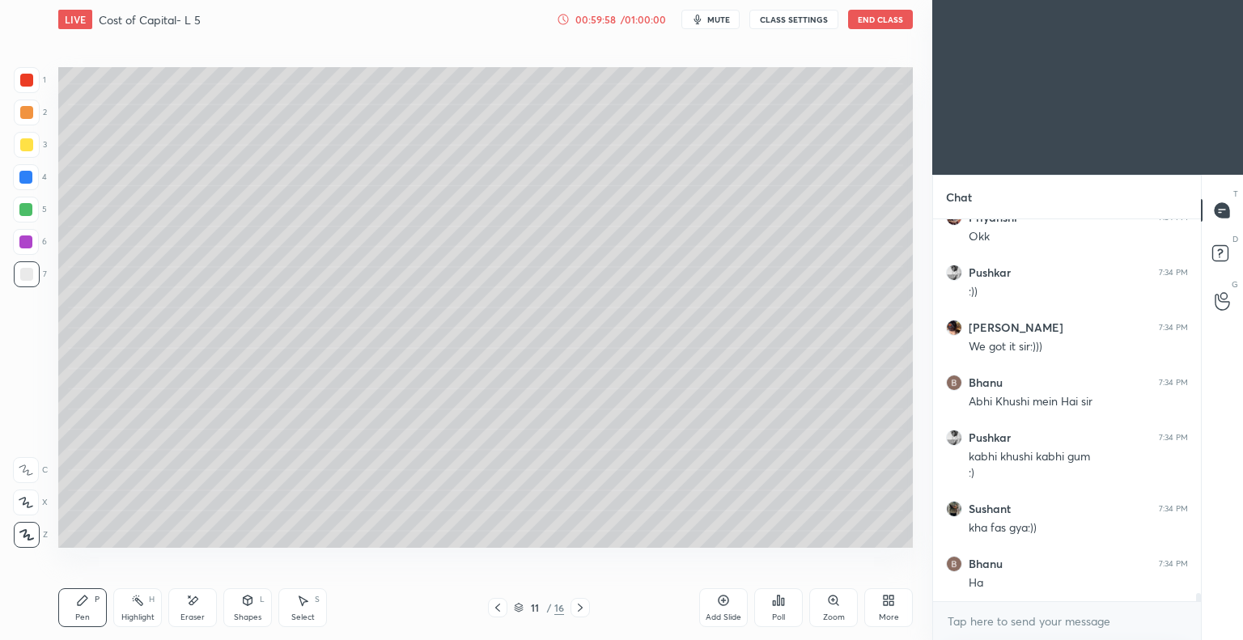
click at [580, 611] on icon at bounding box center [580, 607] width 13 height 13
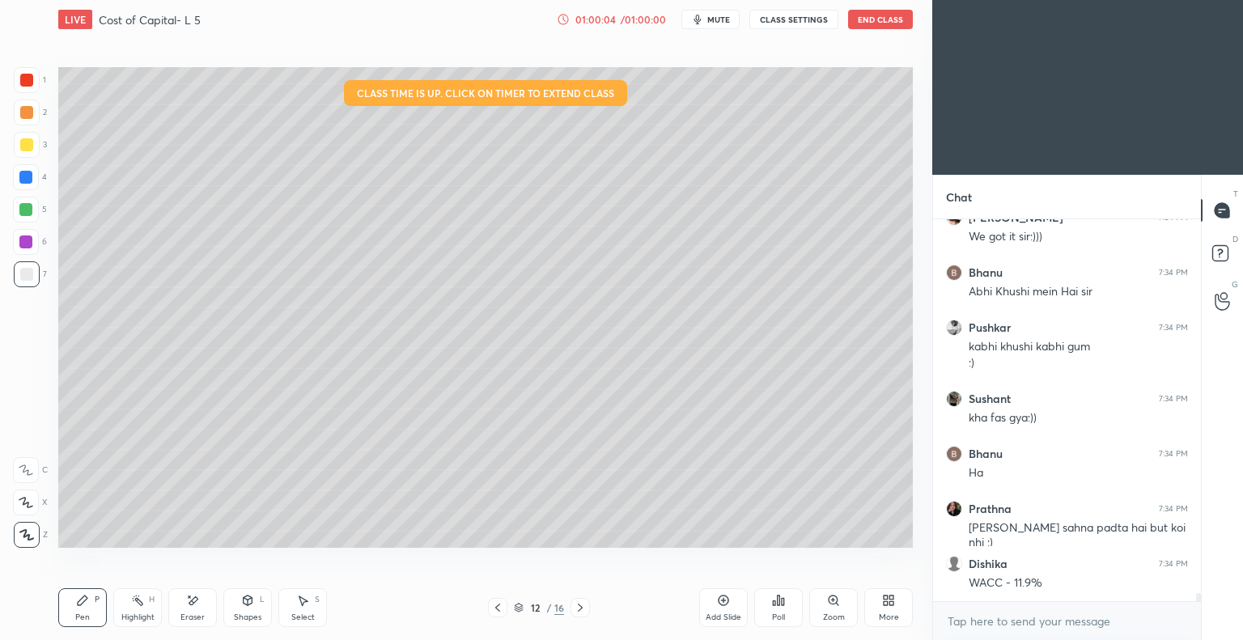
scroll to position [17874, 0]
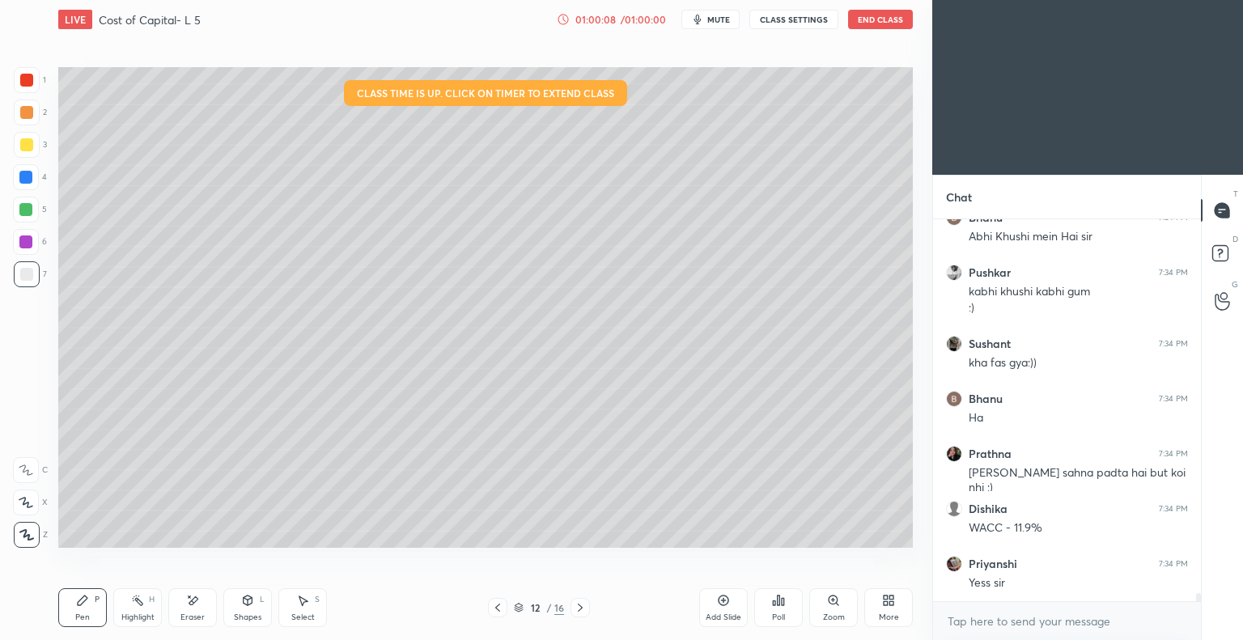
click at [580, 609] on icon at bounding box center [580, 607] width 13 height 13
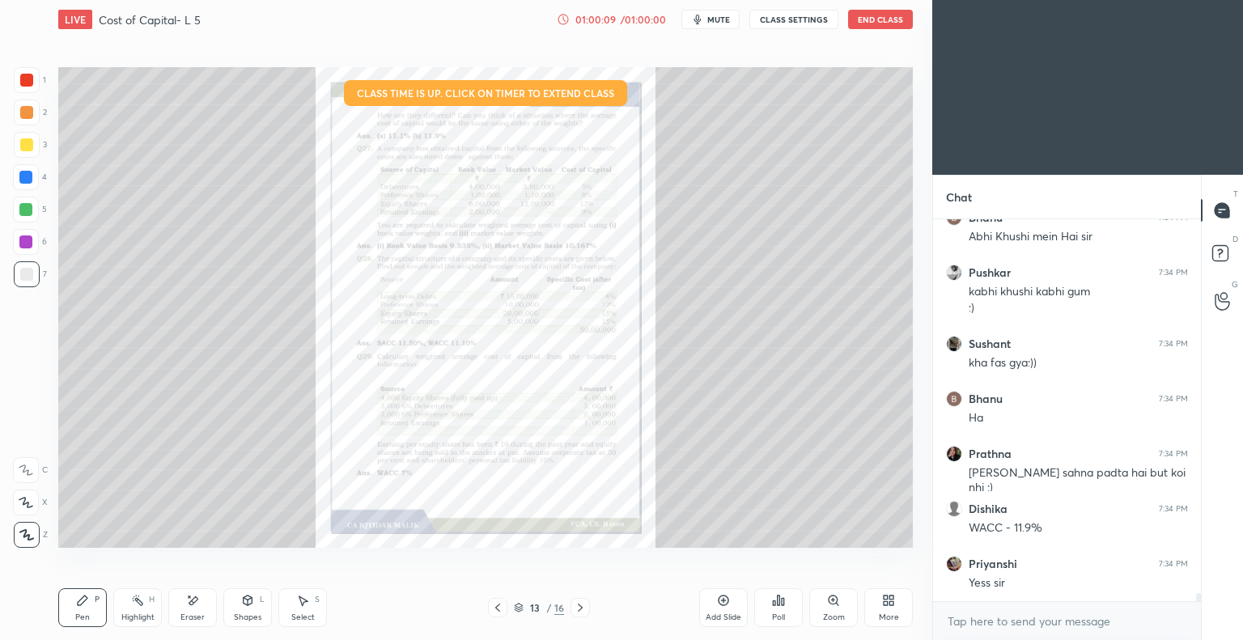
click at [499, 609] on icon at bounding box center [497, 607] width 13 height 13
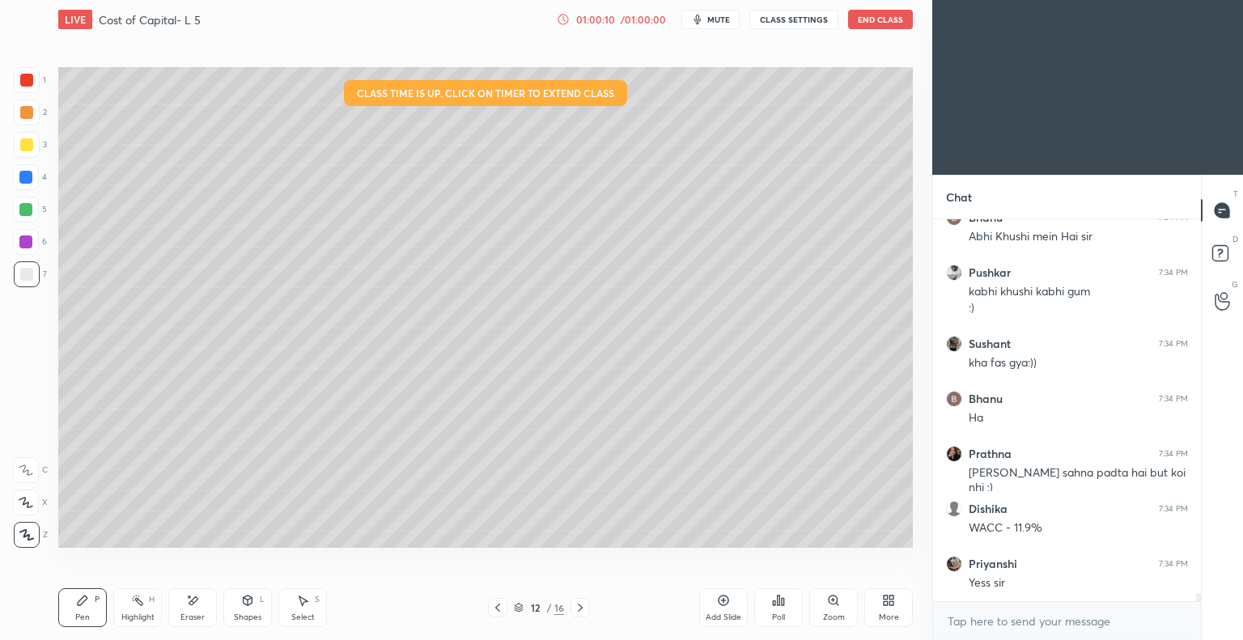
click at [499, 609] on icon at bounding box center [497, 607] width 13 height 13
click at [500, 609] on icon at bounding box center [497, 607] width 13 height 13
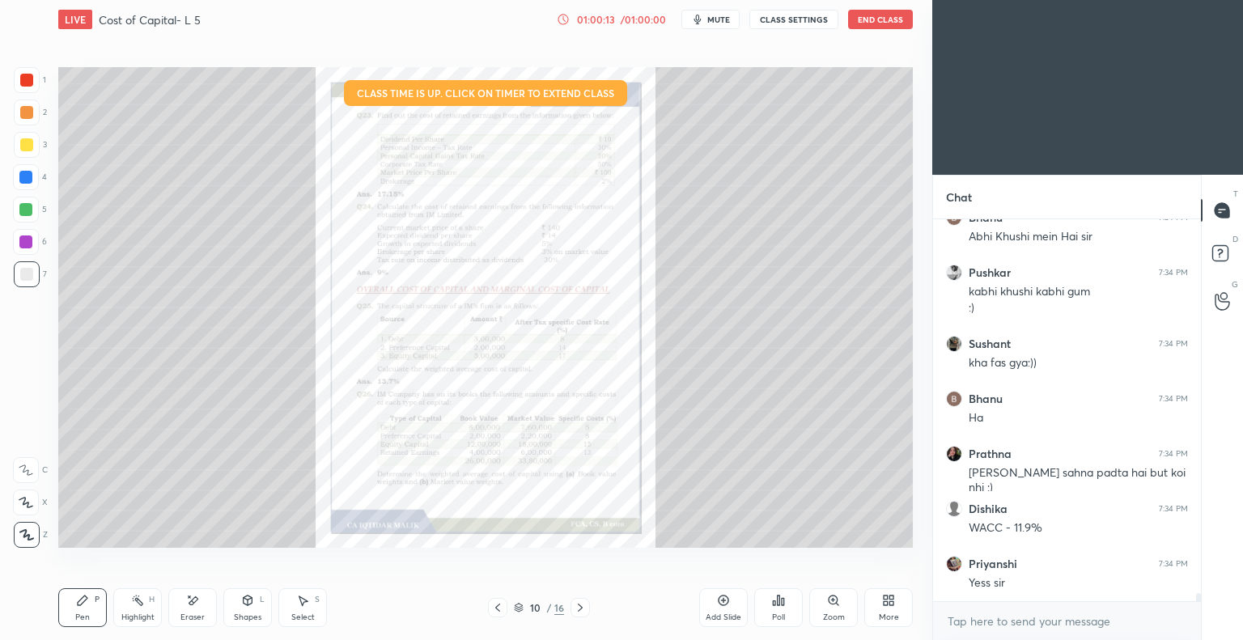
click at [578, 608] on icon at bounding box center [580, 607] width 13 height 13
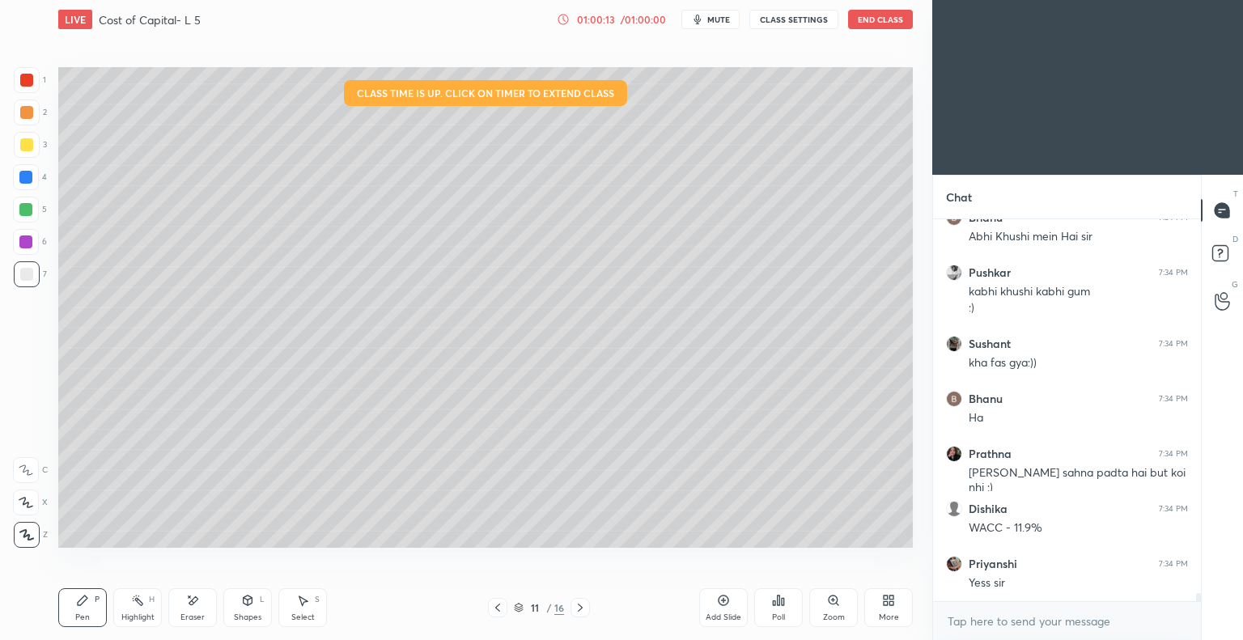
click at [578, 606] on icon at bounding box center [580, 607] width 13 height 13
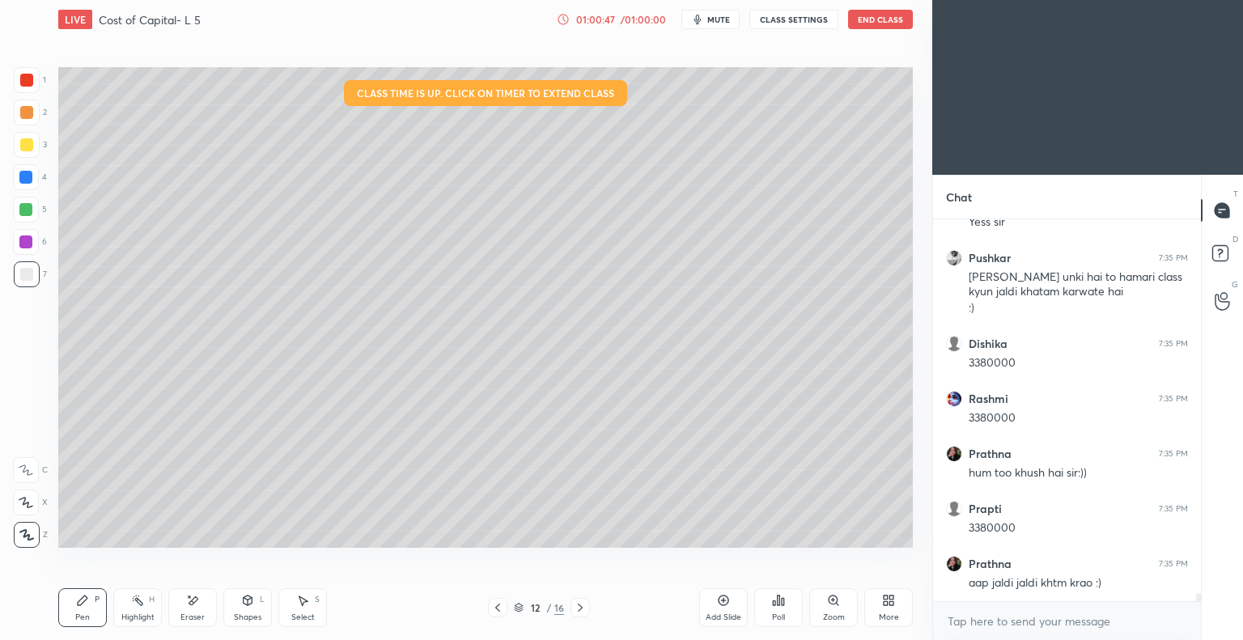
scroll to position [18290, 0]
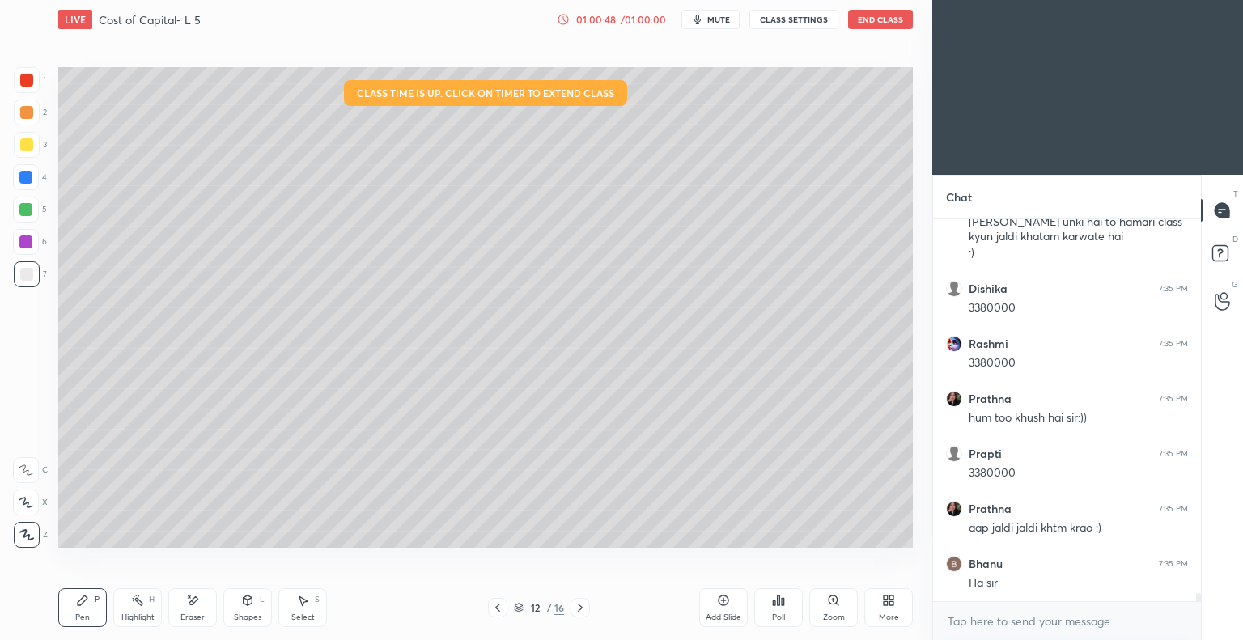
click at [627, 18] on div "/ 01:00:00" at bounding box center [643, 20] width 50 height 10
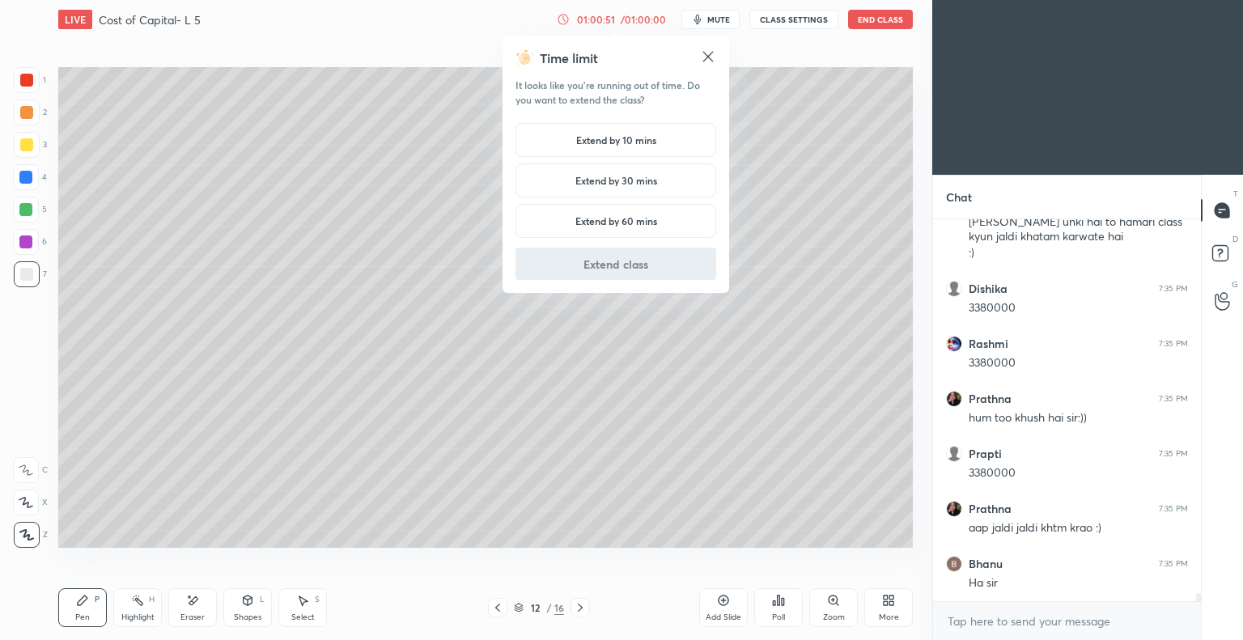
click at [643, 140] on h5 "Extend by 10 mins" at bounding box center [616, 140] width 80 height 15
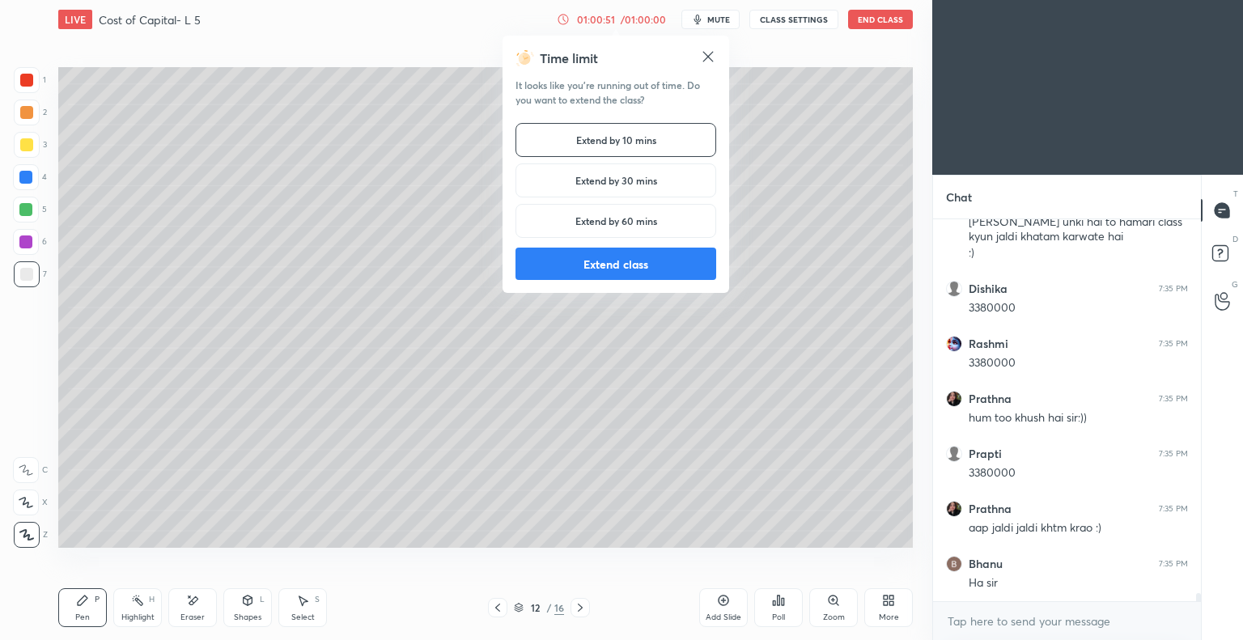
click at [625, 265] on button "Extend class" at bounding box center [616, 264] width 201 height 32
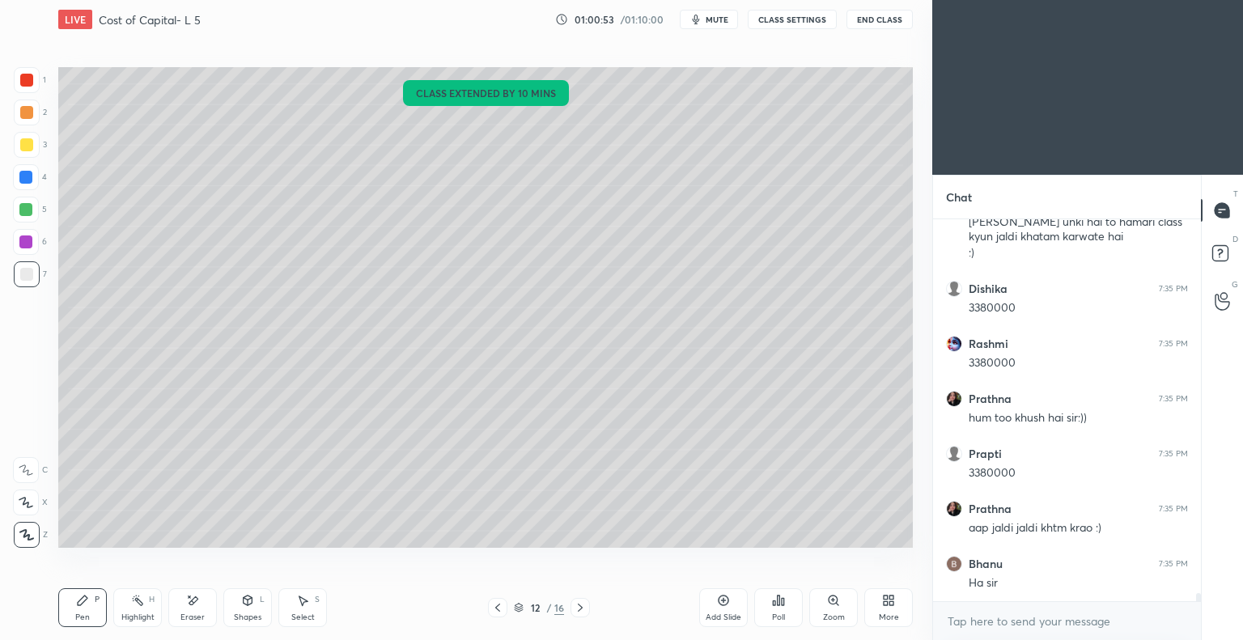
click at [78, 614] on div "Pen" at bounding box center [82, 618] width 15 height 8
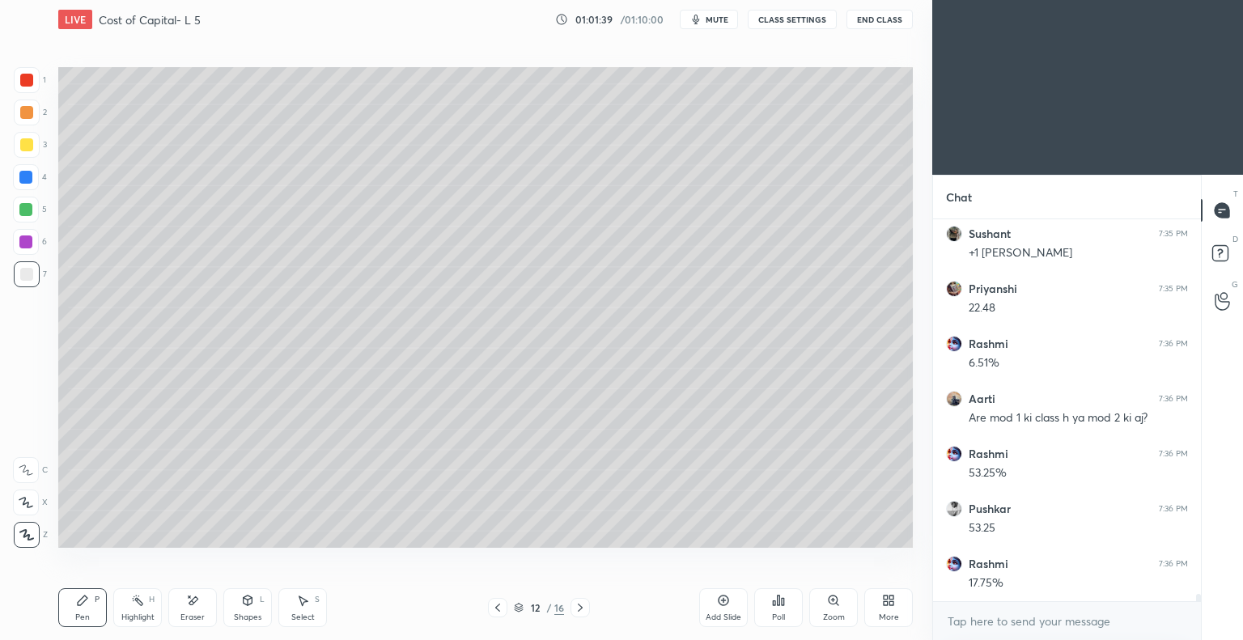
scroll to position [18785, 0]
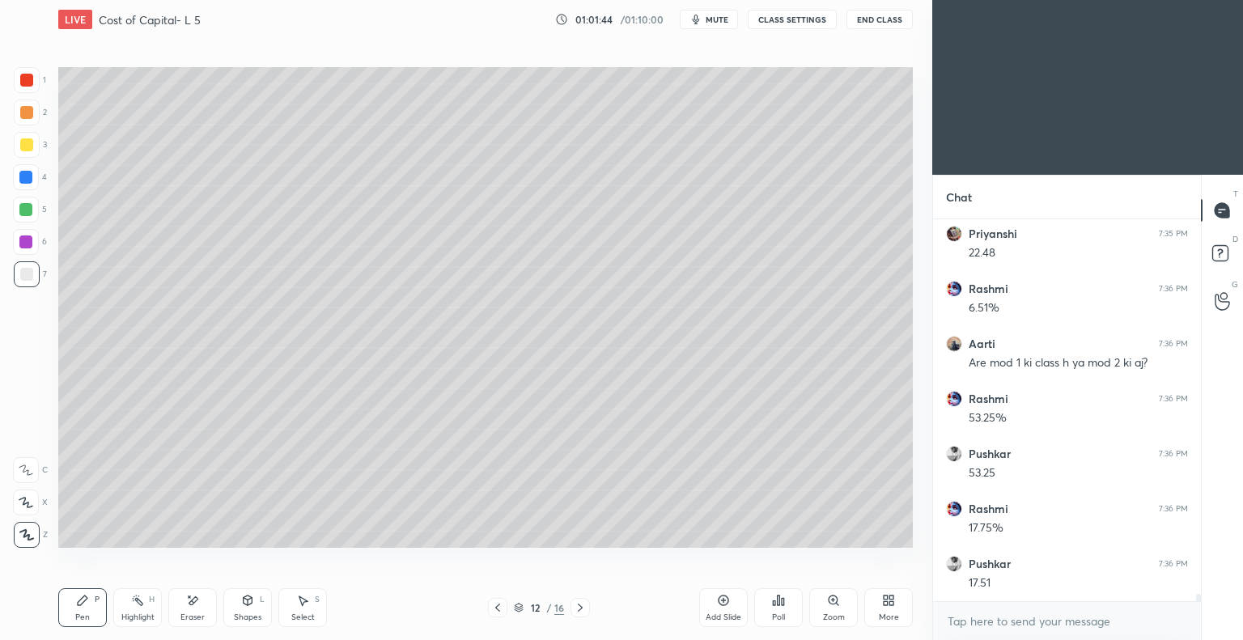
click at [492, 606] on icon at bounding box center [497, 607] width 13 height 13
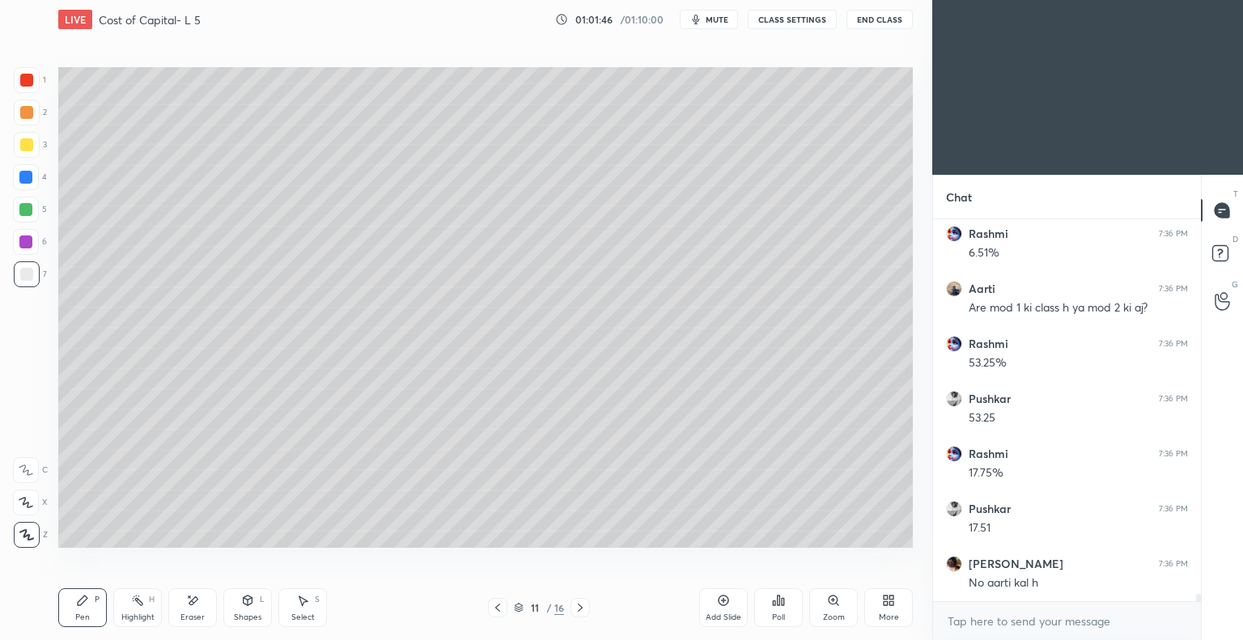
click at [580, 606] on icon at bounding box center [580, 608] width 5 height 8
click at [1109, 0] on video at bounding box center [1087, 87] width 311 height 175
click at [578, 609] on icon at bounding box center [580, 607] width 13 height 13
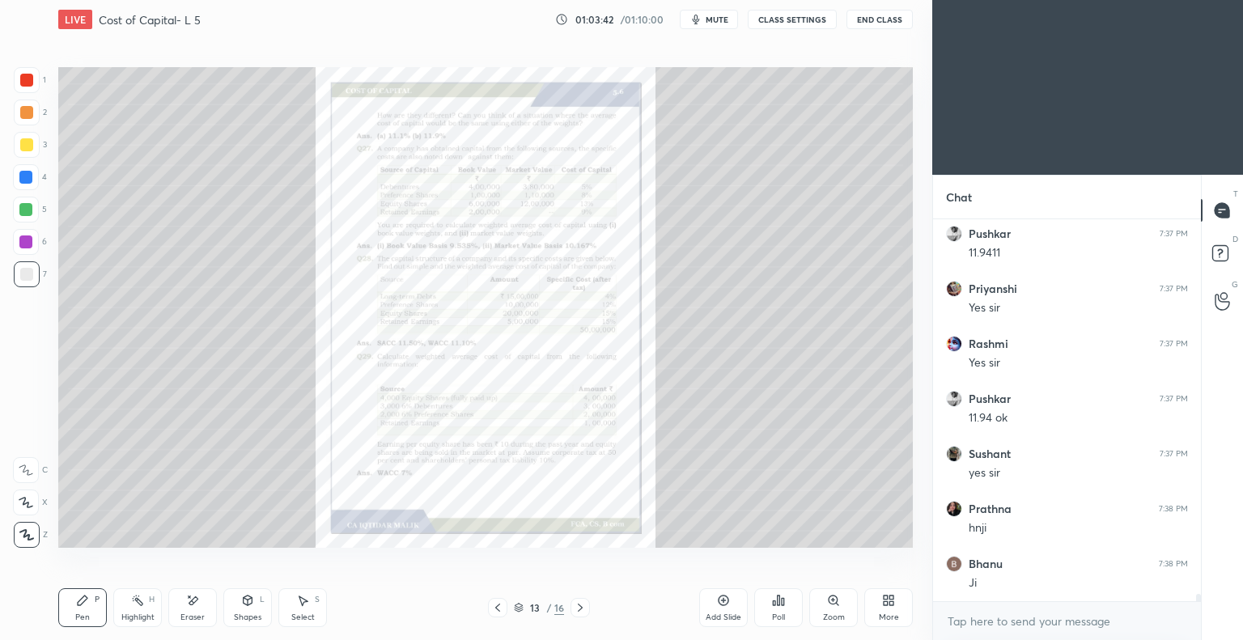
click at [827, 603] on icon at bounding box center [833, 600] width 13 height 13
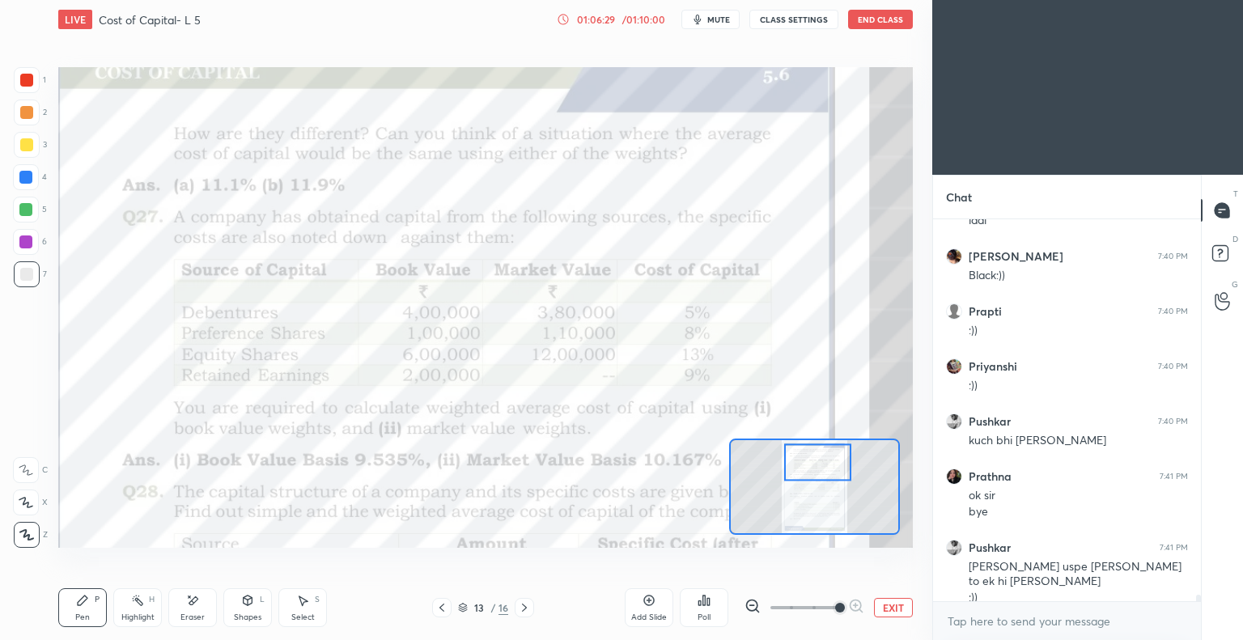
scroll to position [22301, 0]
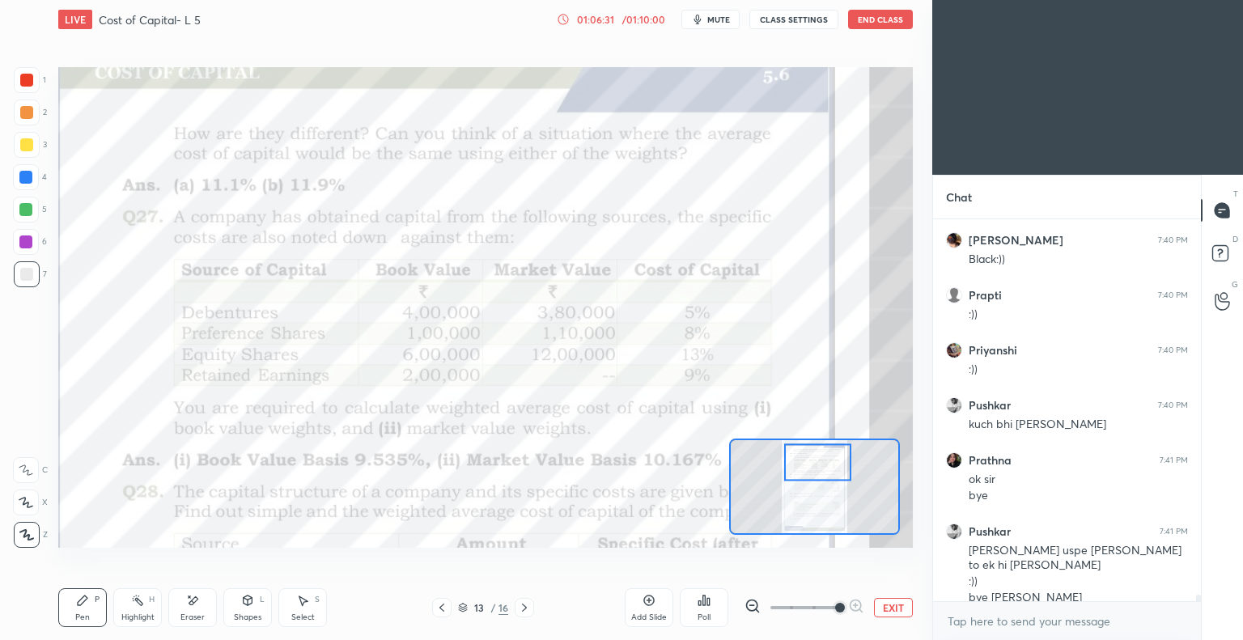
click at [875, 22] on button "End Class" at bounding box center [880, 19] width 65 height 19
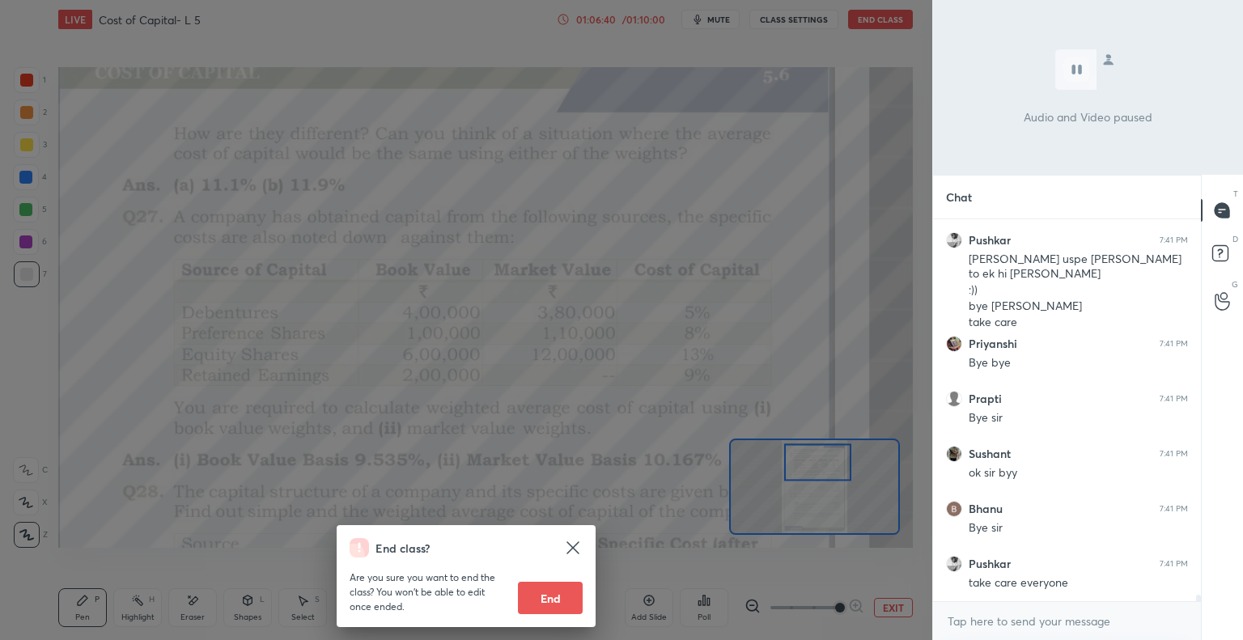
scroll to position [22647, 0]
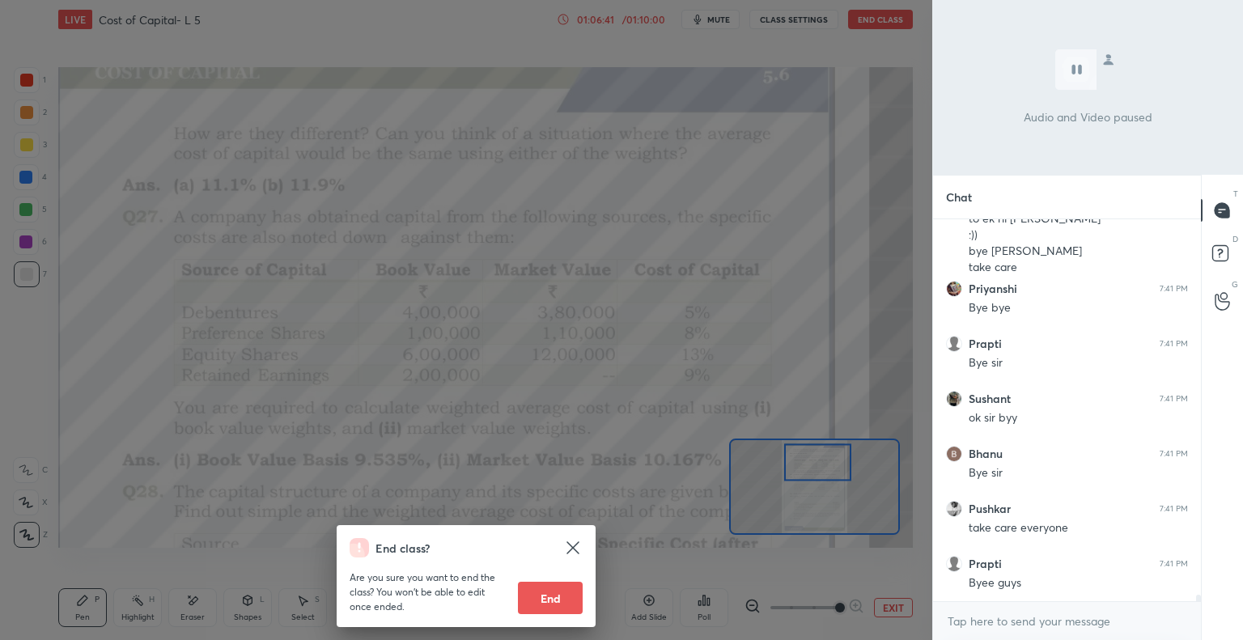
click at [555, 595] on button "End" at bounding box center [550, 598] width 65 height 32
type textarea "x"
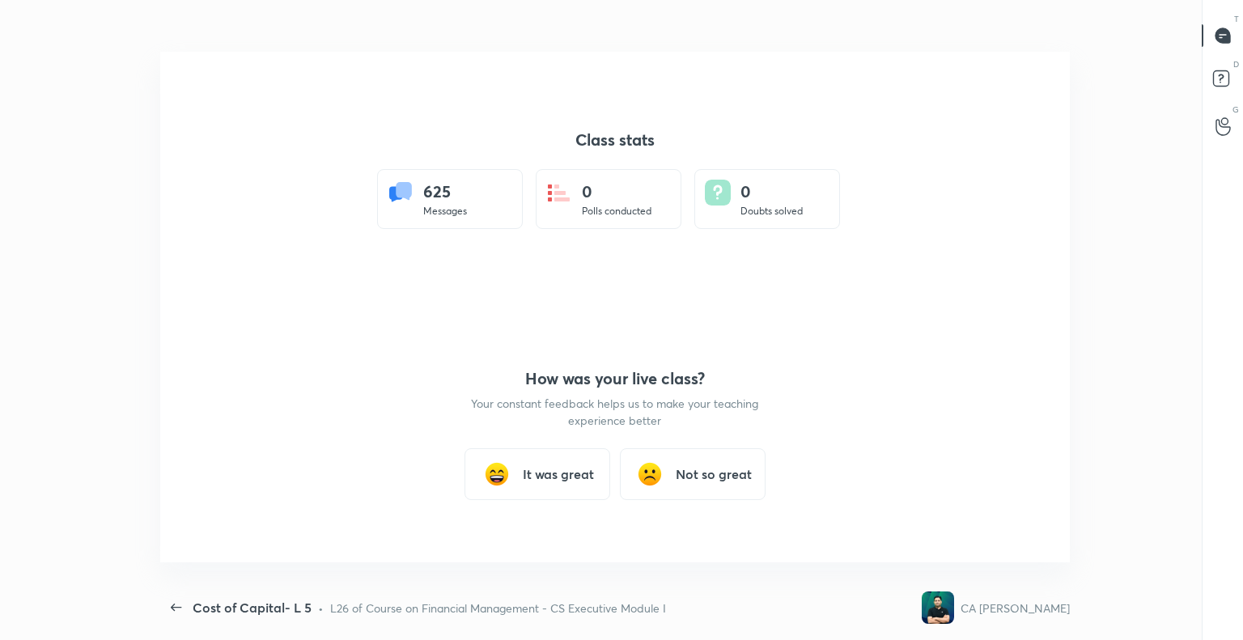
scroll to position [0, 0]
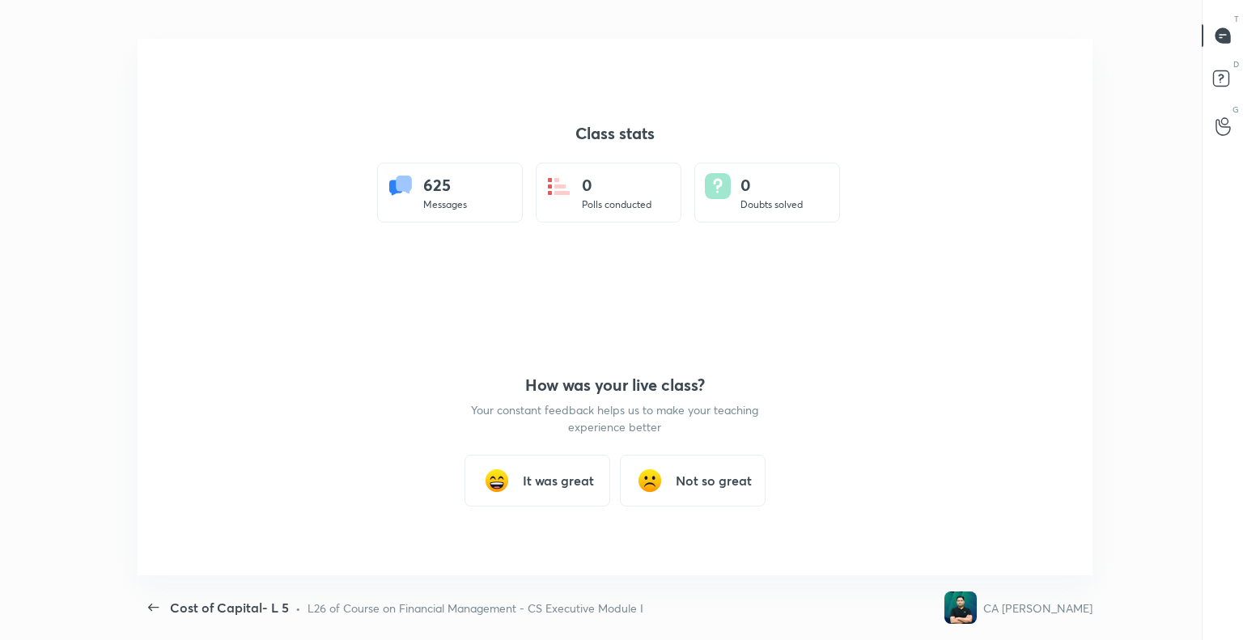
click at [566, 473] on h3 "It was great" at bounding box center [558, 480] width 71 height 19
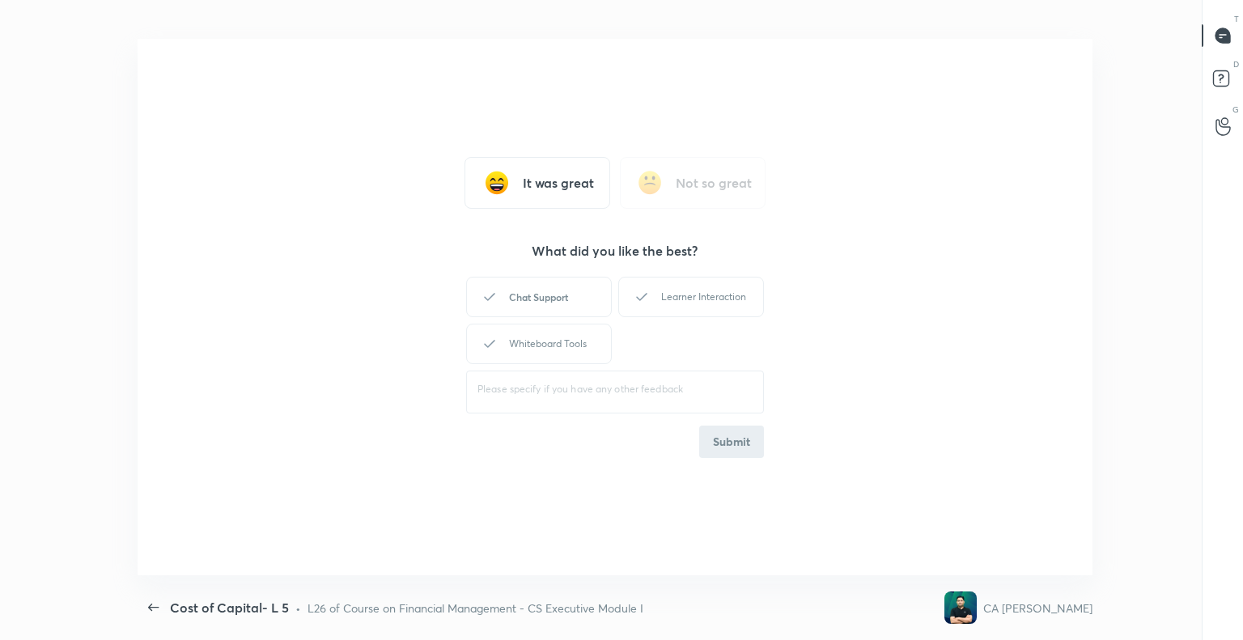
click at [549, 292] on div "Chat Support" at bounding box center [539, 297] width 146 height 40
click at [719, 300] on div "Learner Interaction" at bounding box center [691, 297] width 146 height 40
click at [559, 345] on div "Whiteboard Tools" at bounding box center [539, 344] width 146 height 40
click at [741, 436] on button "Submit" at bounding box center [731, 442] width 65 height 32
